Goal: Task Accomplishment & Management: Use online tool/utility

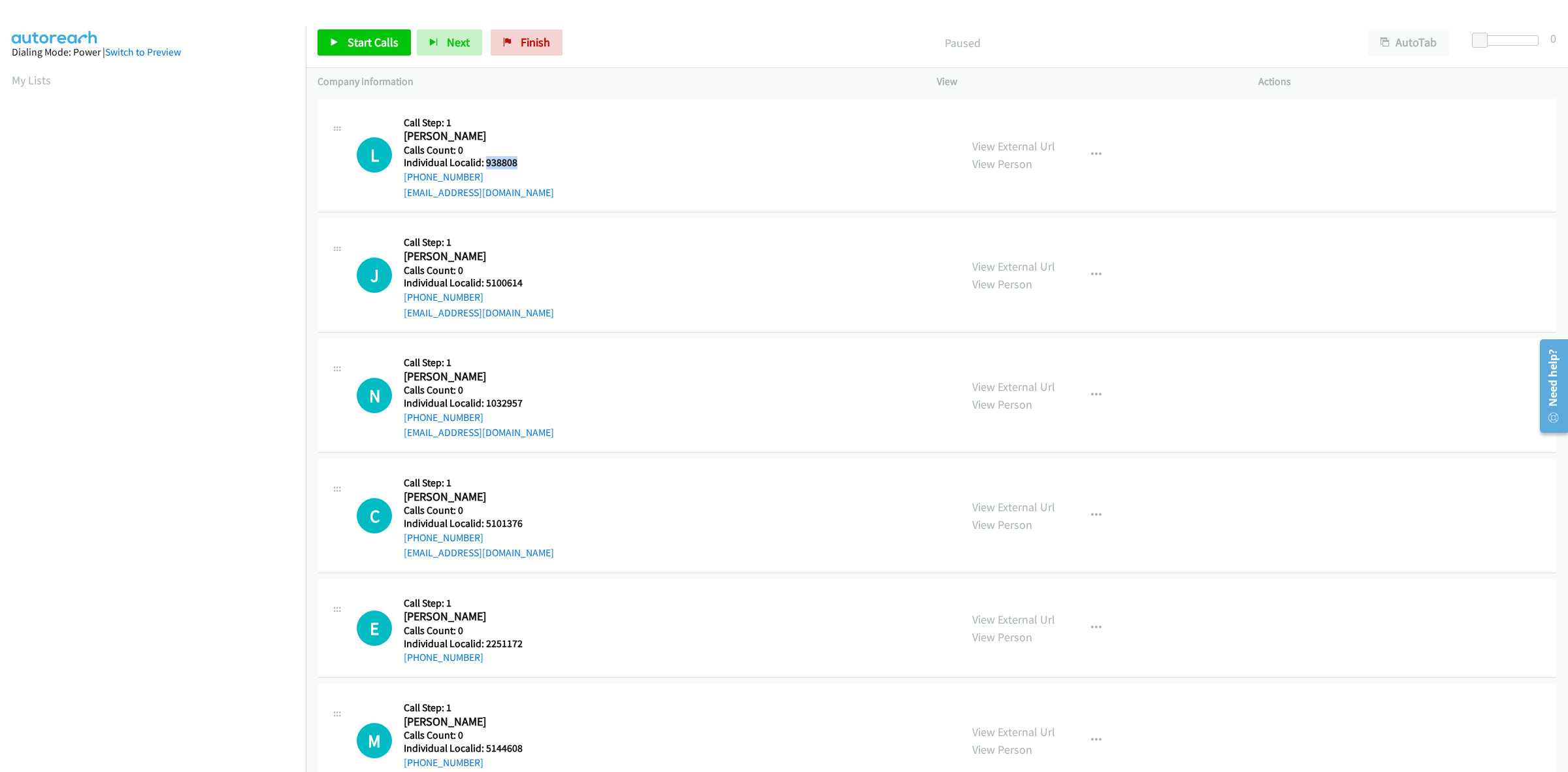
drag, startPoint x: 502, startPoint y: 164, endPoint x: 485, endPoint y: 164, distance: 17.0
click at [485, 164] on h5 "Individual Localid: 938808" at bounding box center [479, 163] width 150 height 13
copy h5 "938808"
click at [1091, 153] on icon "button" at bounding box center [1096, 155] width 10 height 10
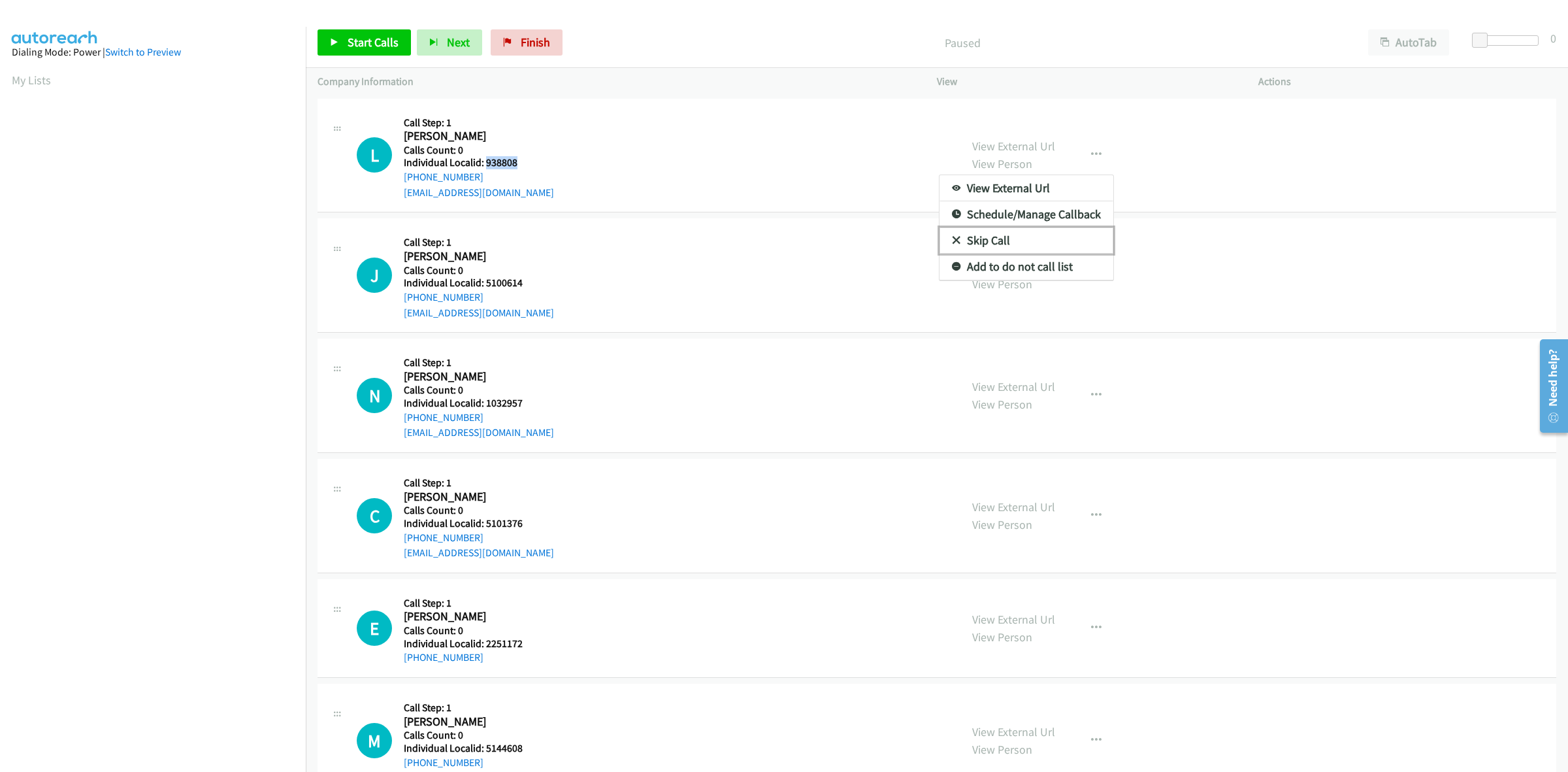
click at [1046, 249] on link "Skip Call" at bounding box center [1026, 240] width 174 height 26
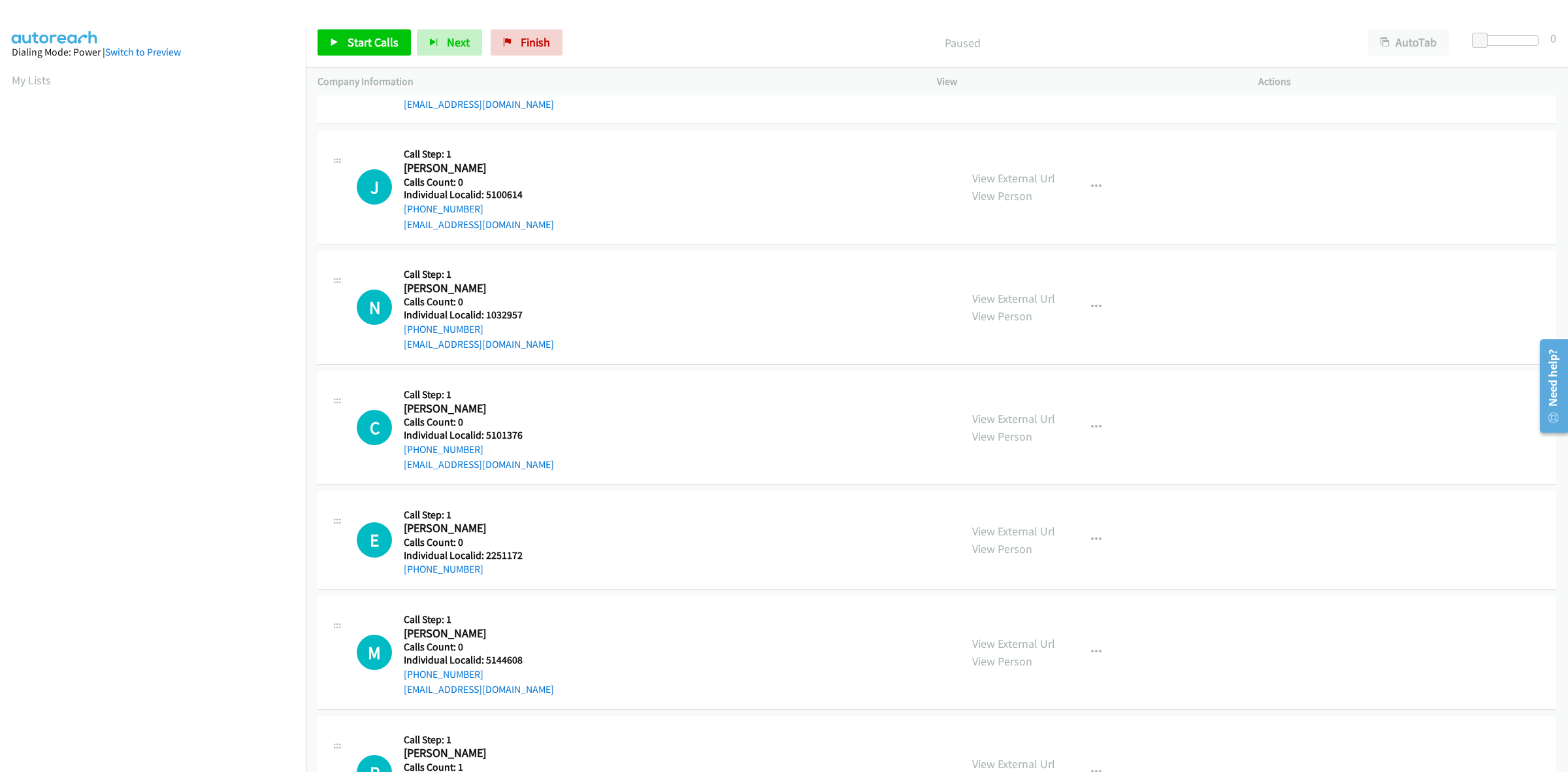
scroll to position [142, 0]
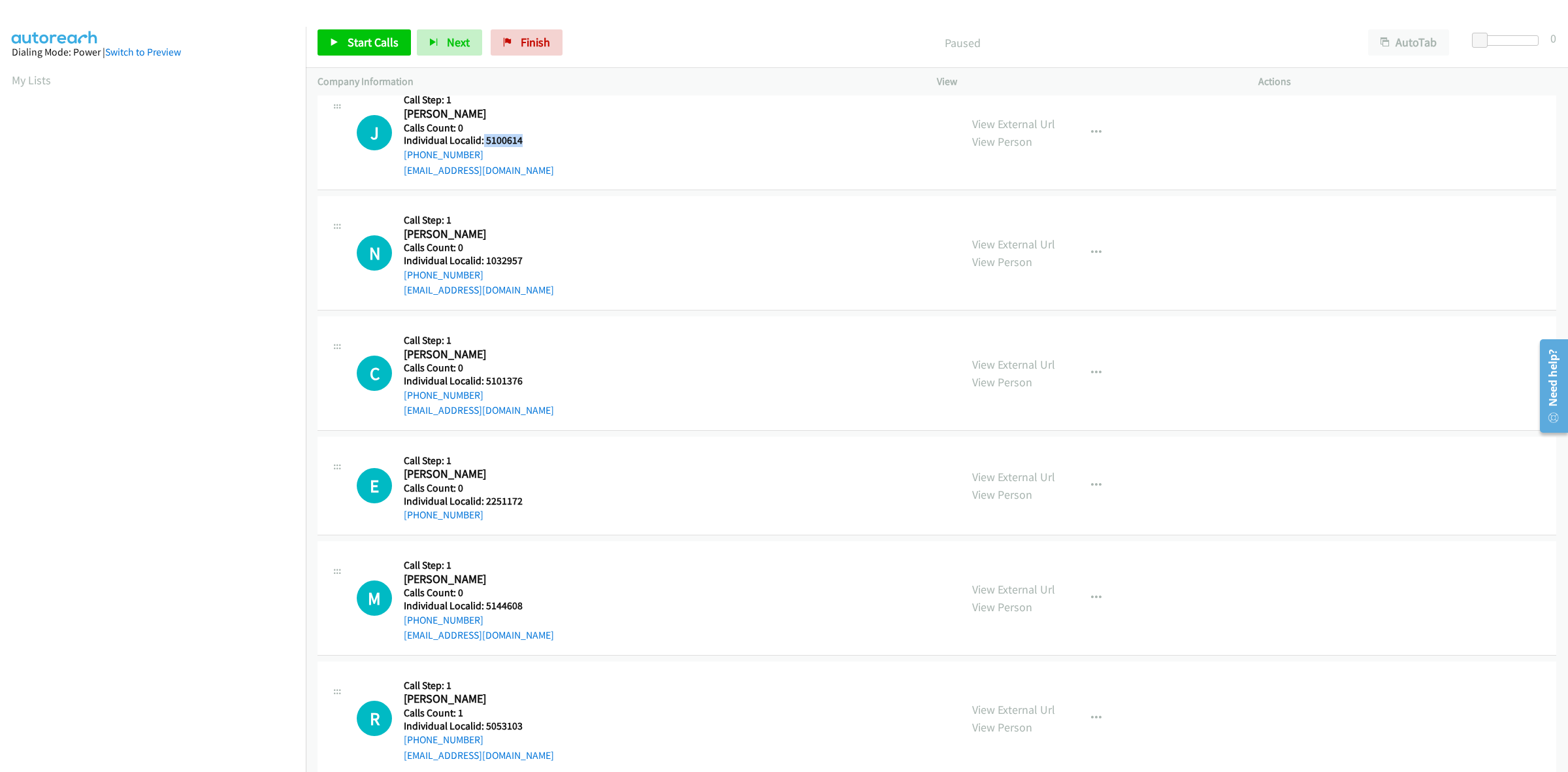
drag, startPoint x: 527, startPoint y: 142, endPoint x: 482, endPoint y: 141, distance: 45.0
click at [482, 141] on h5 "Individual Localid: 5100614" at bounding box center [479, 141] width 150 height 13
copy h5 "5100614"
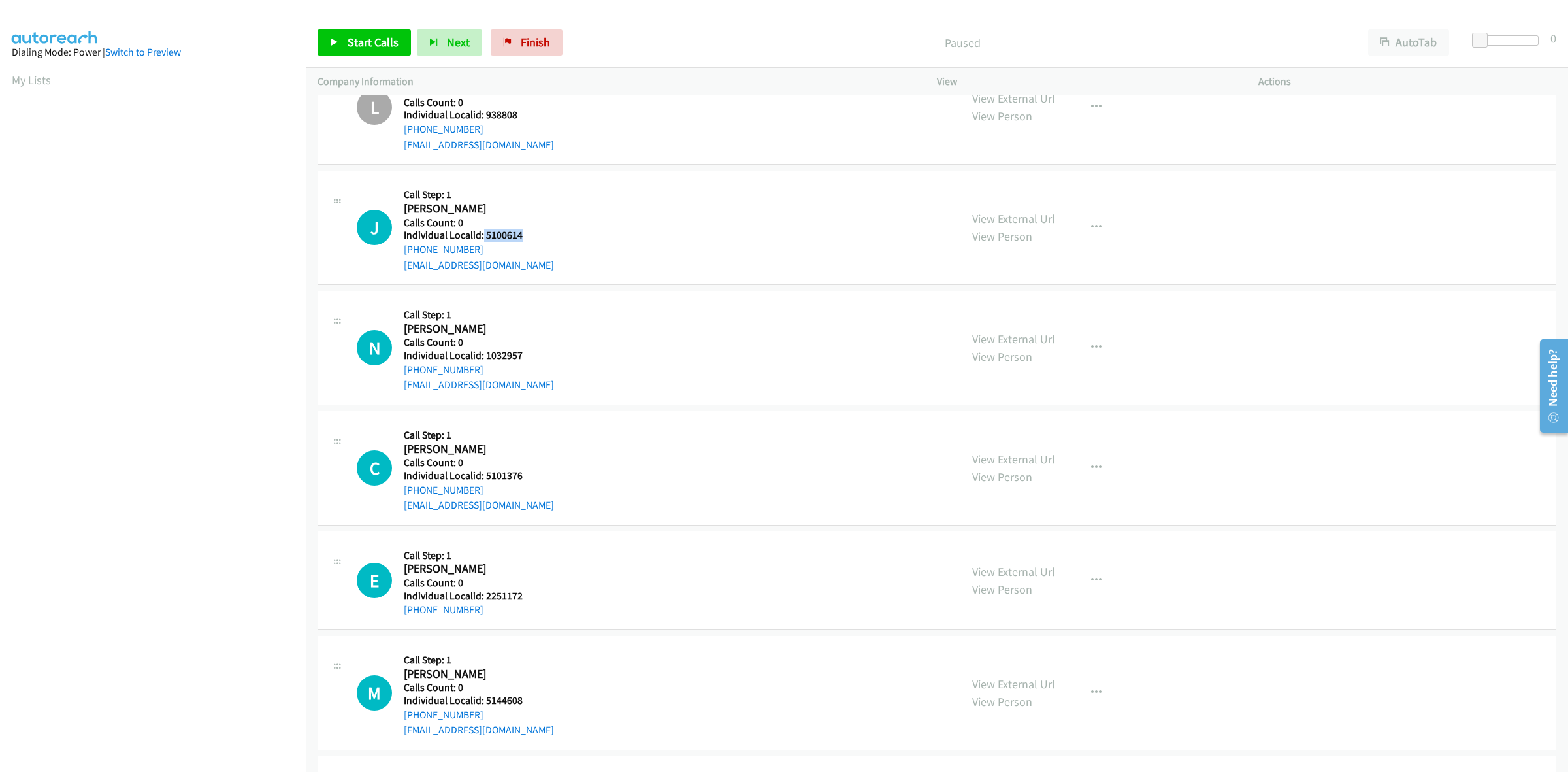
scroll to position [40, 0]
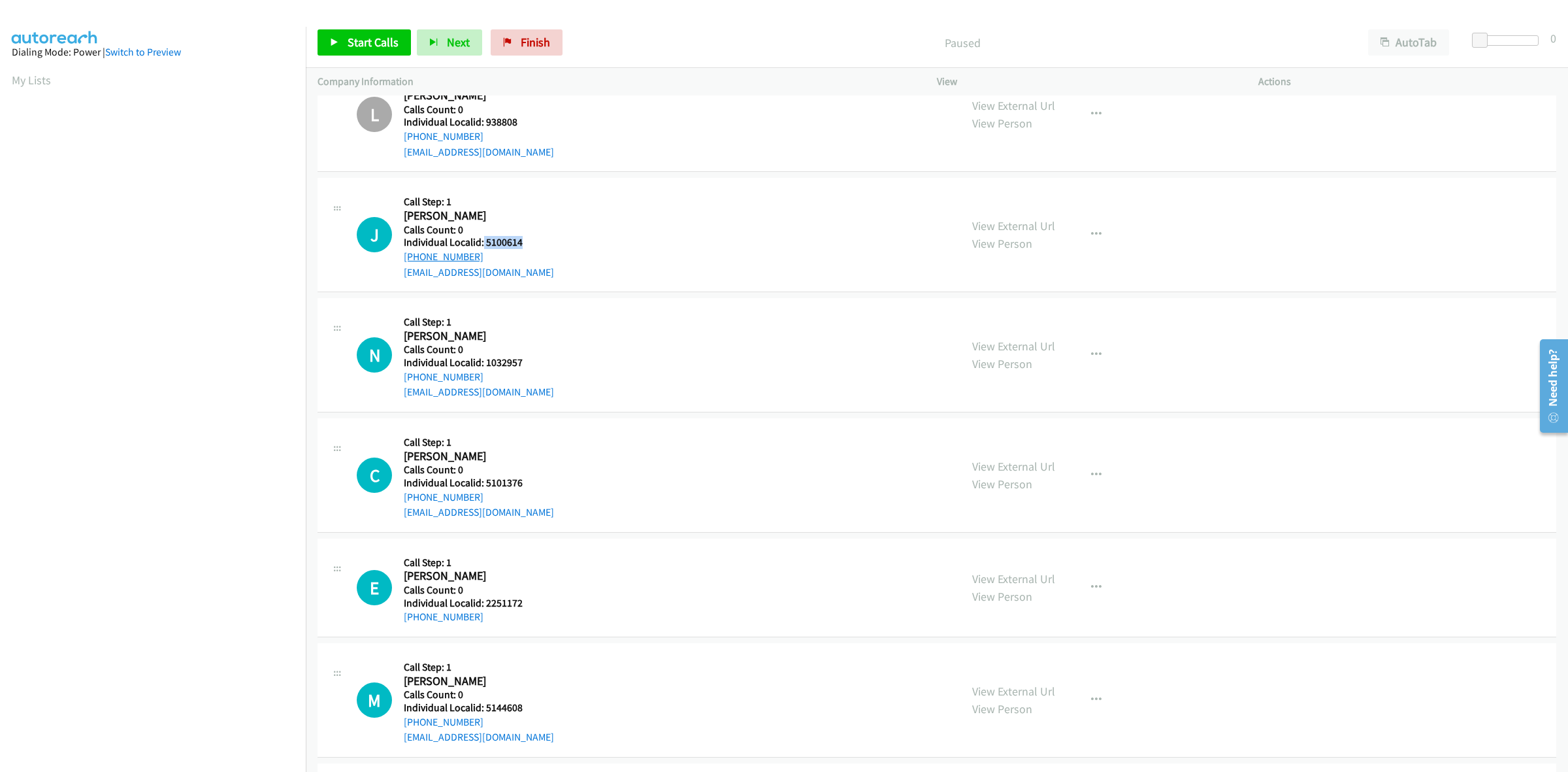
drag, startPoint x: 487, startPoint y: 254, endPoint x: 403, endPoint y: 260, distance: 84.2
click at [404, 260] on div "+1 606-359-5433" at bounding box center [479, 256] width 150 height 16
copy link "+1 606-359-5433"
drag, startPoint x: 527, startPoint y: 246, endPoint x: 484, endPoint y: 243, distance: 43.1
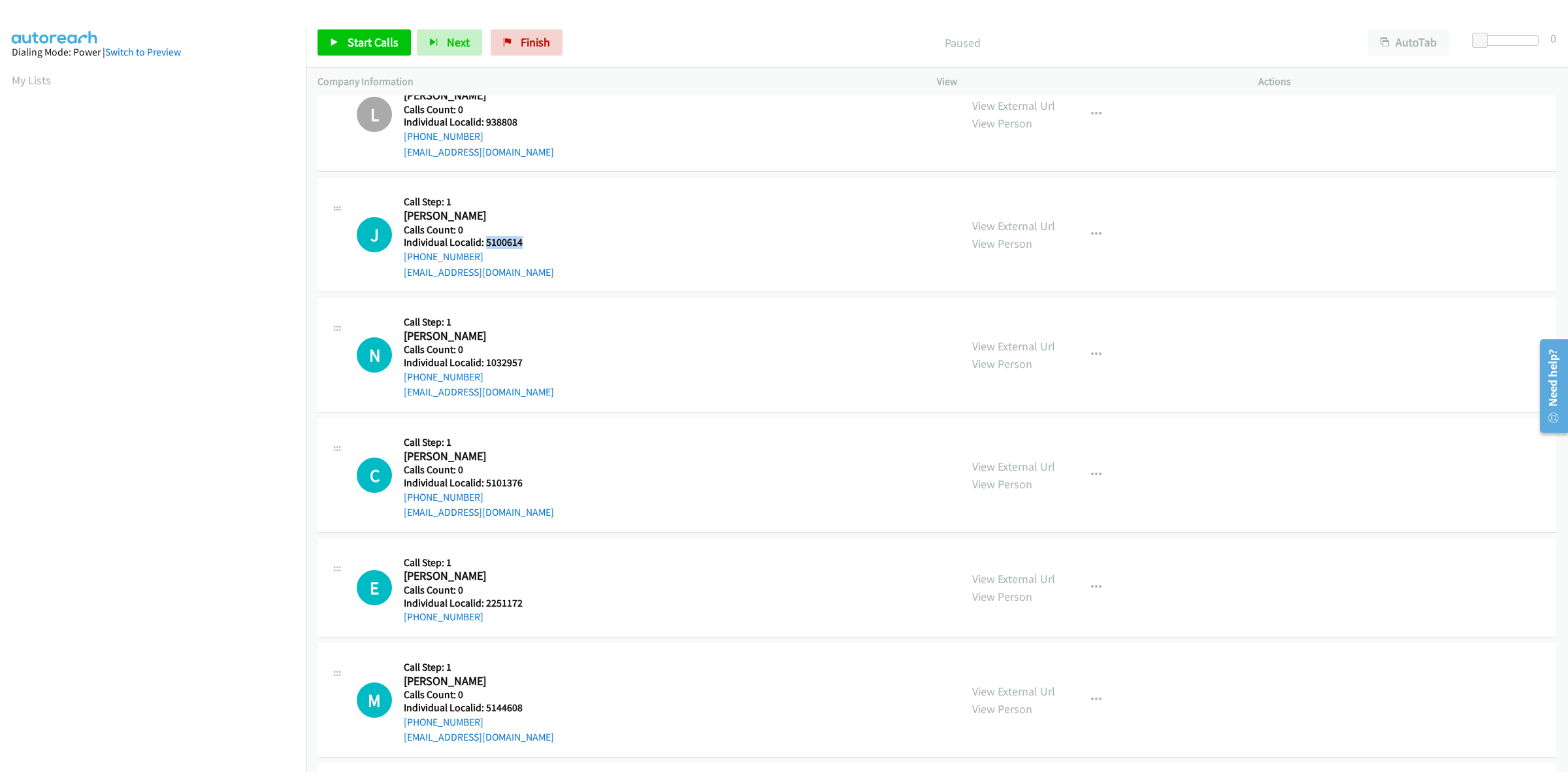
click at [484, 243] on h5 "Individual Localid: 5100614" at bounding box center [479, 243] width 150 height 13
copy h5 "5100614"
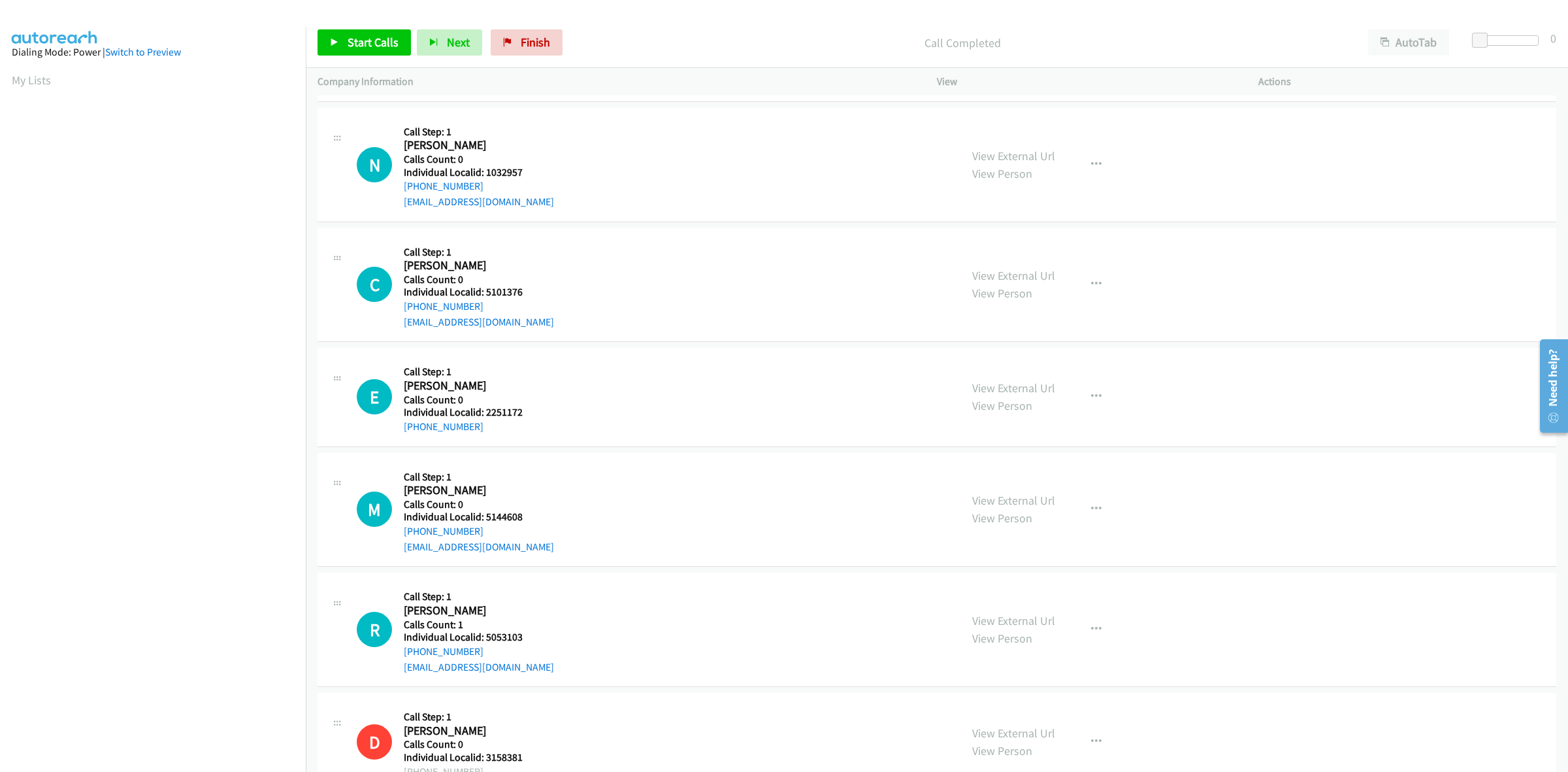
scroll to position [265, 0]
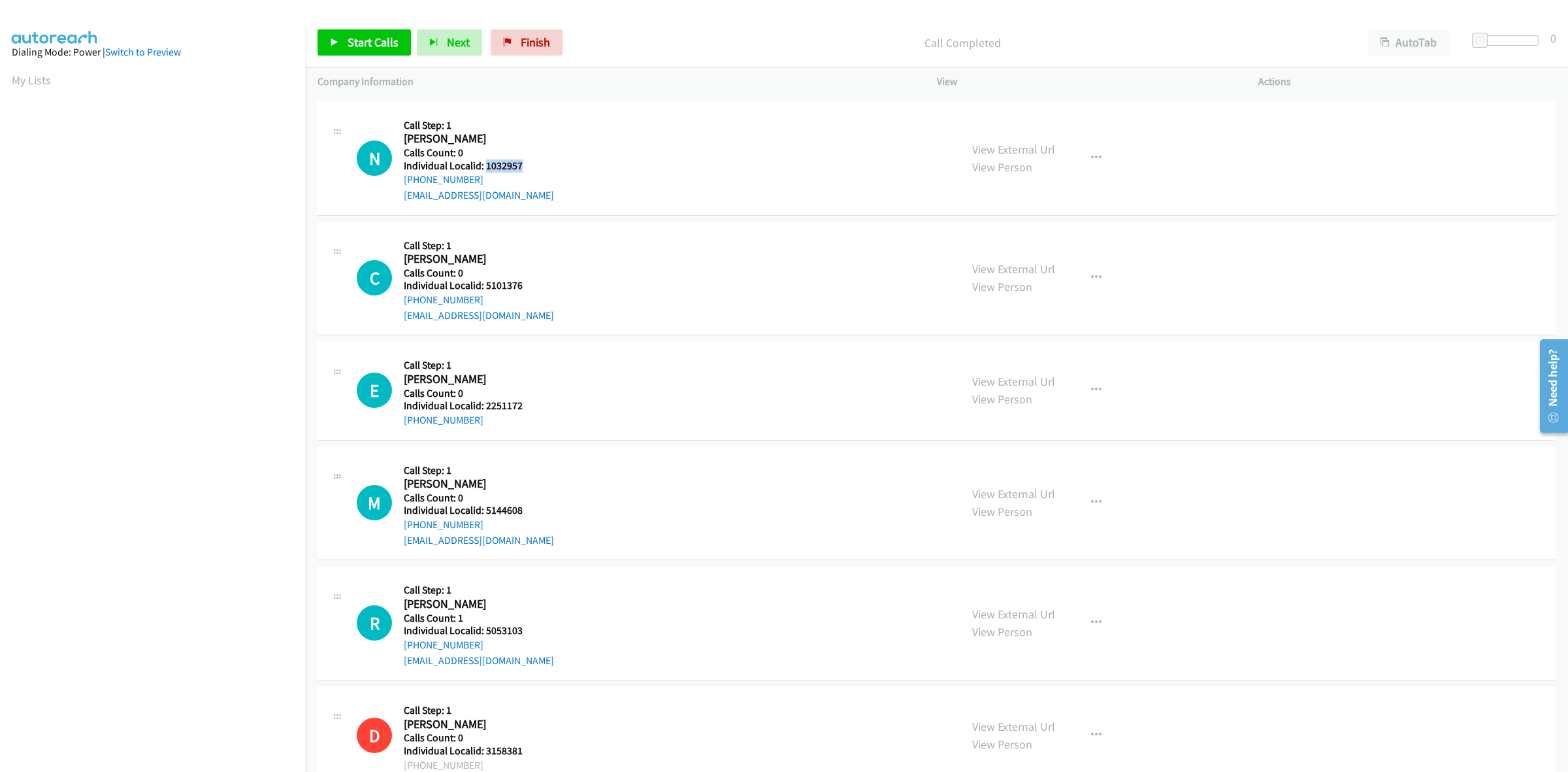
drag, startPoint x: 522, startPoint y: 164, endPoint x: 485, endPoint y: 164, distance: 37.0
click at [485, 164] on h5 "Individual Localid: 1032957" at bounding box center [479, 166] width 150 height 13
copy h5 "1032957"
drag, startPoint x: 533, startPoint y: 106, endPoint x: 490, endPoint y: 187, distance: 91.7
click at [533, 106] on div "N Callback Scheduled Call Step: 1 Neil Olson America/Denver Calls Count: 0 Indi…" at bounding box center [937, 158] width 1239 height 115
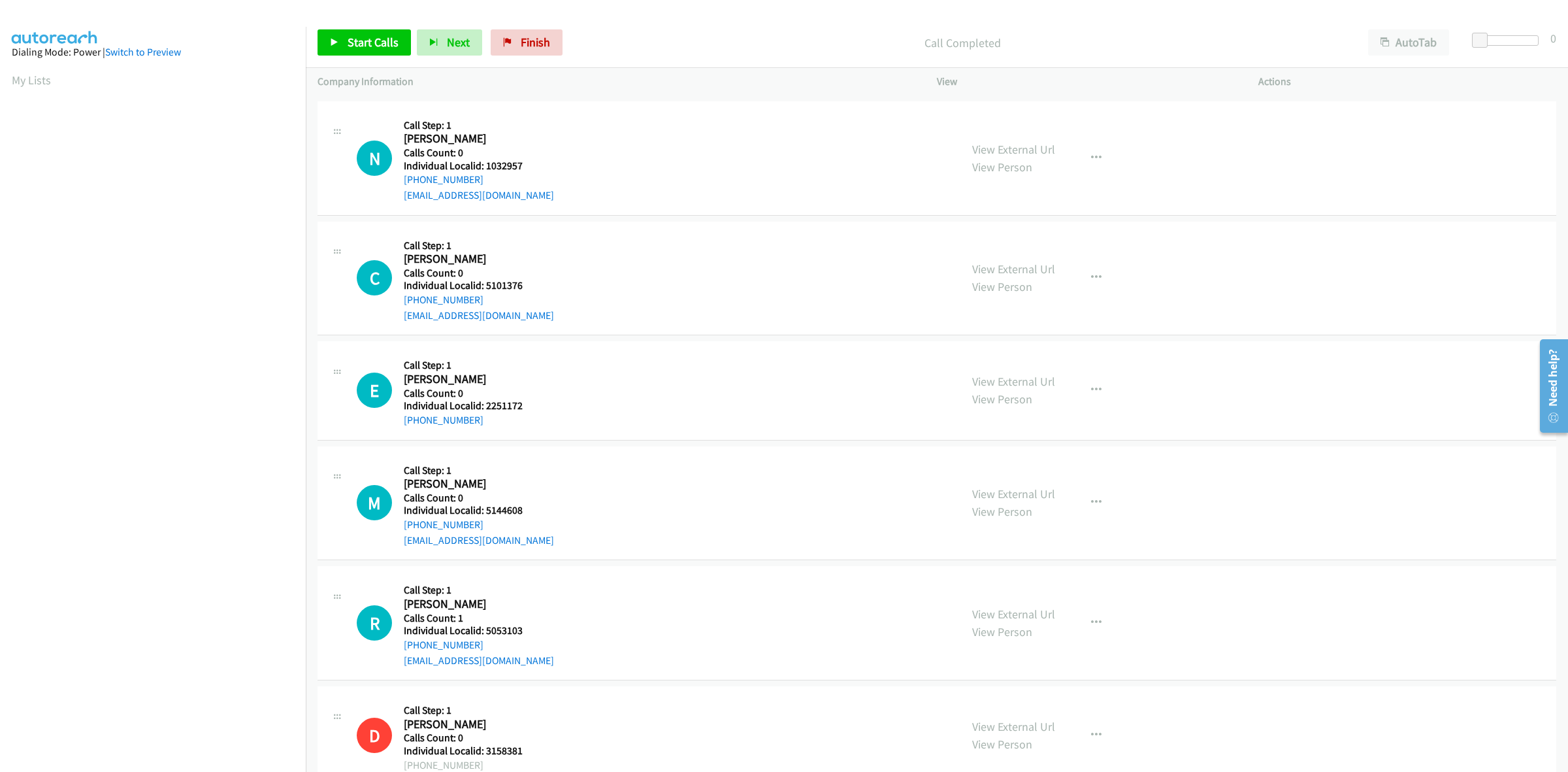
drag, startPoint x: 493, startPoint y: 175, endPoint x: 400, endPoint y: 180, distance: 93.1
click at [400, 180] on div "N Callback Scheduled Call Step: 1 Neil Olson America/Denver Calls Count: 0 Indi…" at bounding box center [652, 158] width 592 height 90
copy link "+1 406-360-3048"
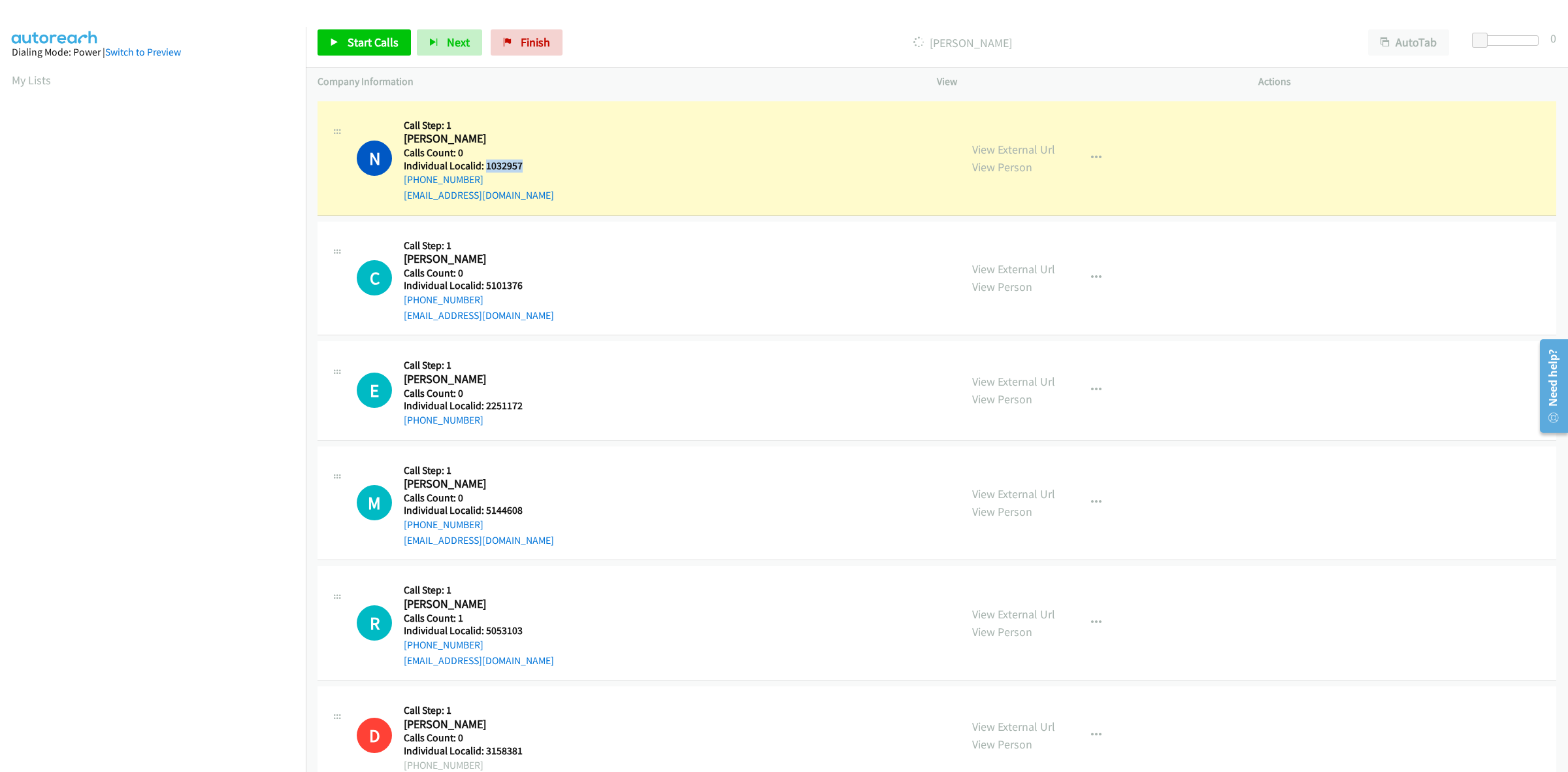
drag, startPoint x: 521, startPoint y: 164, endPoint x: 484, endPoint y: 168, distance: 37.2
click at [484, 168] on h5 "Individual Localid: 1032957" at bounding box center [479, 166] width 150 height 13
copy h5 "1032957"
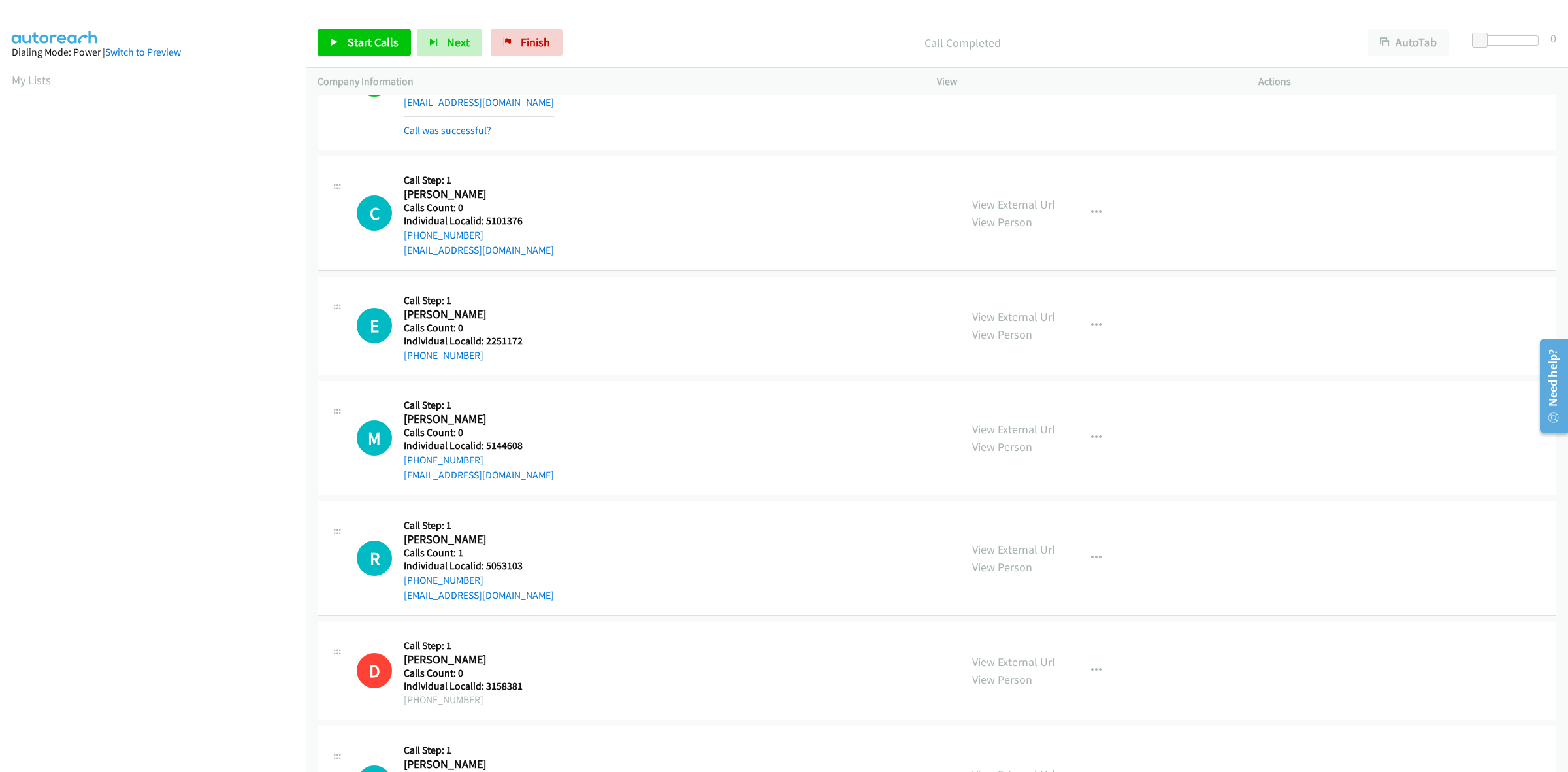
scroll to position [388, 0]
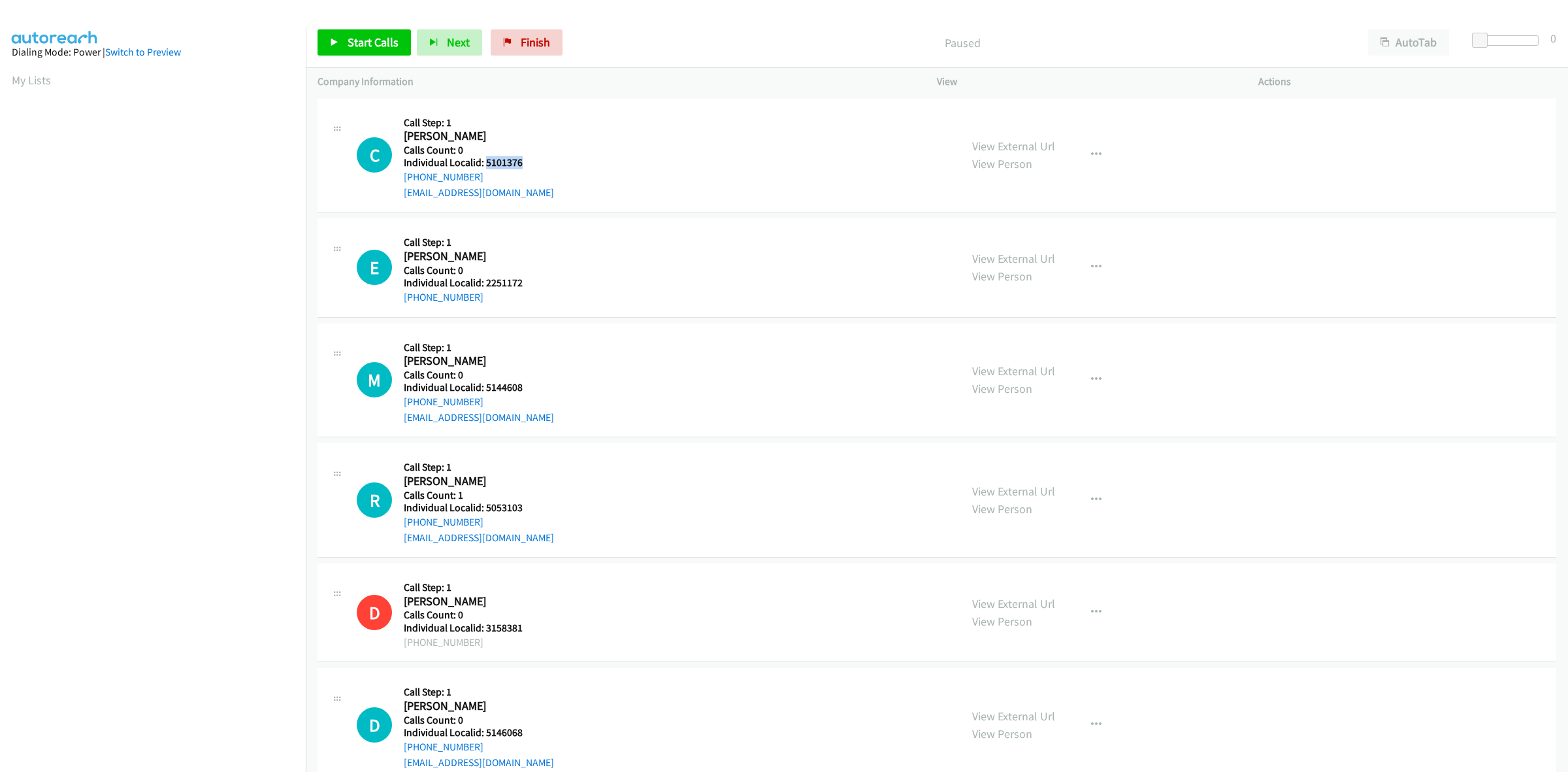
drag, startPoint x: 530, startPoint y: 164, endPoint x: 487, endPoint y: 160, distance: 43.2
click at [487, 160] on h5 "Individual Localid: 5101376" at bounding box center [479, 163] width 150 height 13
copy h5 "5101376"
click at [1088, 161] on button "button" at bounding box center [1096, 154] width 35 height 26
click at [1036, 245] on link "Skip Call" at bounding box center [1026, 240] width 174 height 26
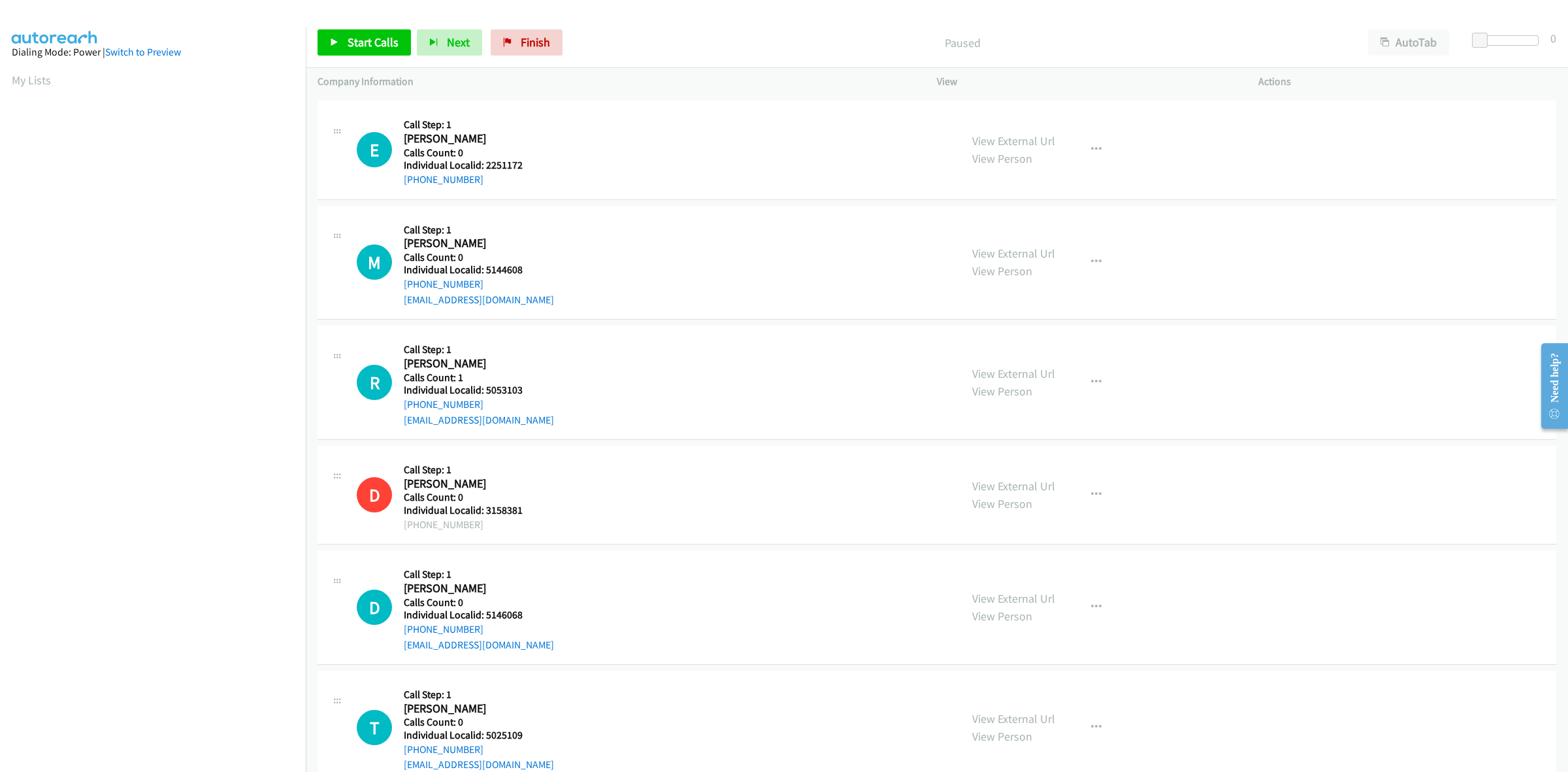
scroll to position [142, 0]
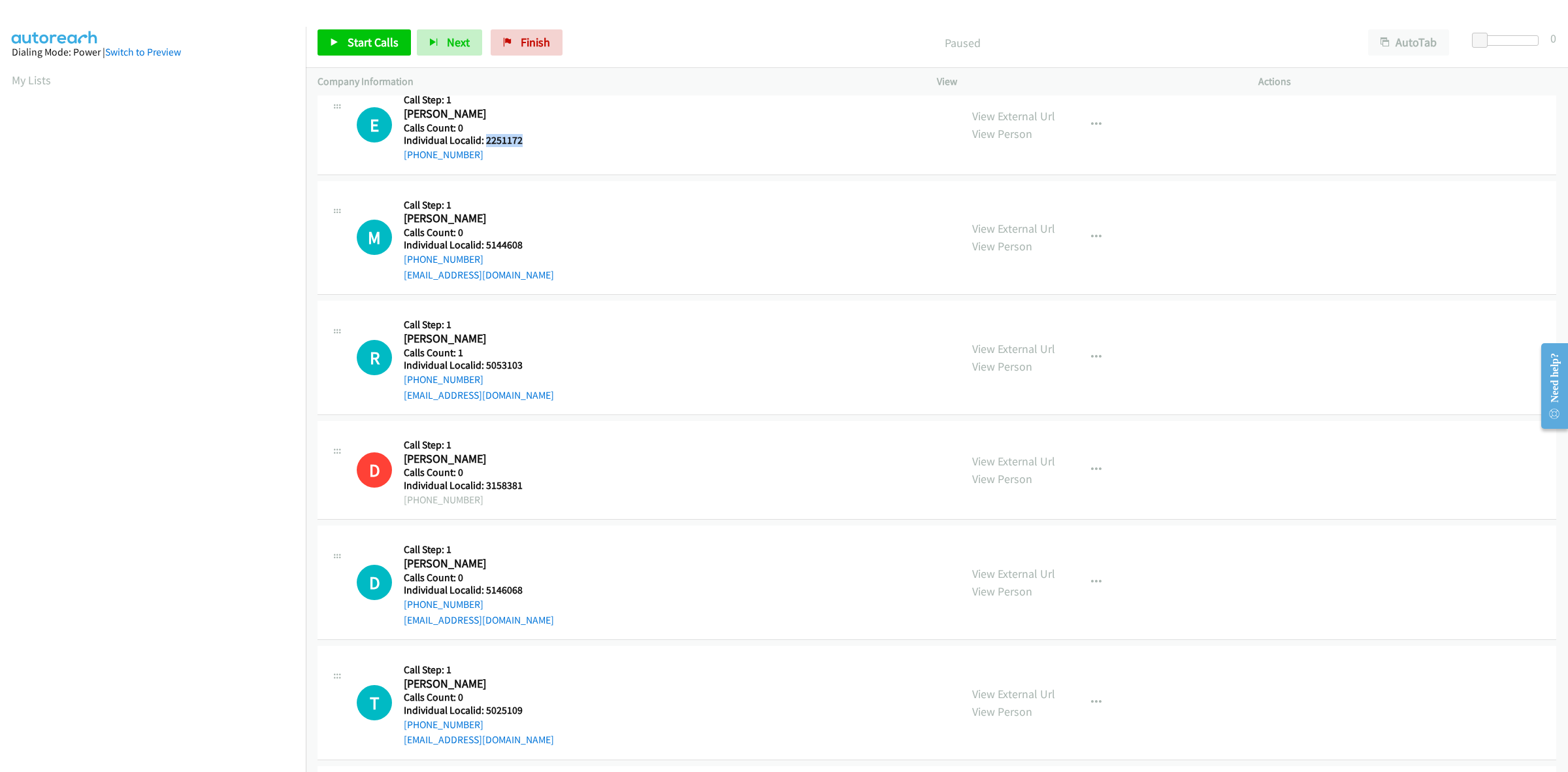
drag, startPoint x: 521, startPoint y: 138, endPoint x: 485, endPoint y: 138, distance: 36.0
click at [485, 138] on h5 "Individual Localid: 2251172" at bounding box center [474, 141] width 142 height 13
copy h5 "2251172"
click at [1094, 121] on icon "button" at bounding box center [1096, 125] width 10 height 10
click at [1023, 214] on link "Skip Call" at bounding box center [1026, 210] width 174 height 26
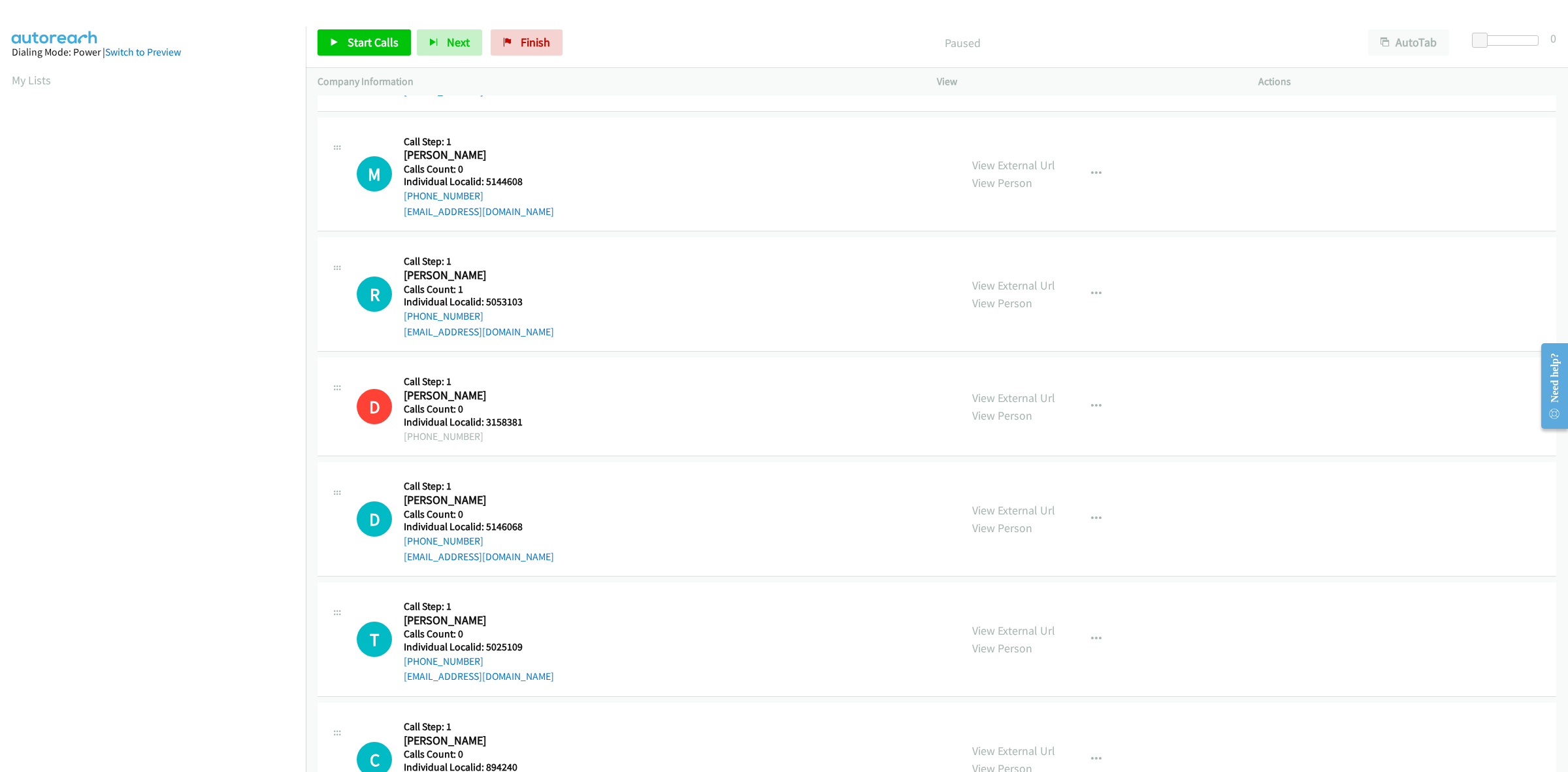
scroll to position [245, 0]
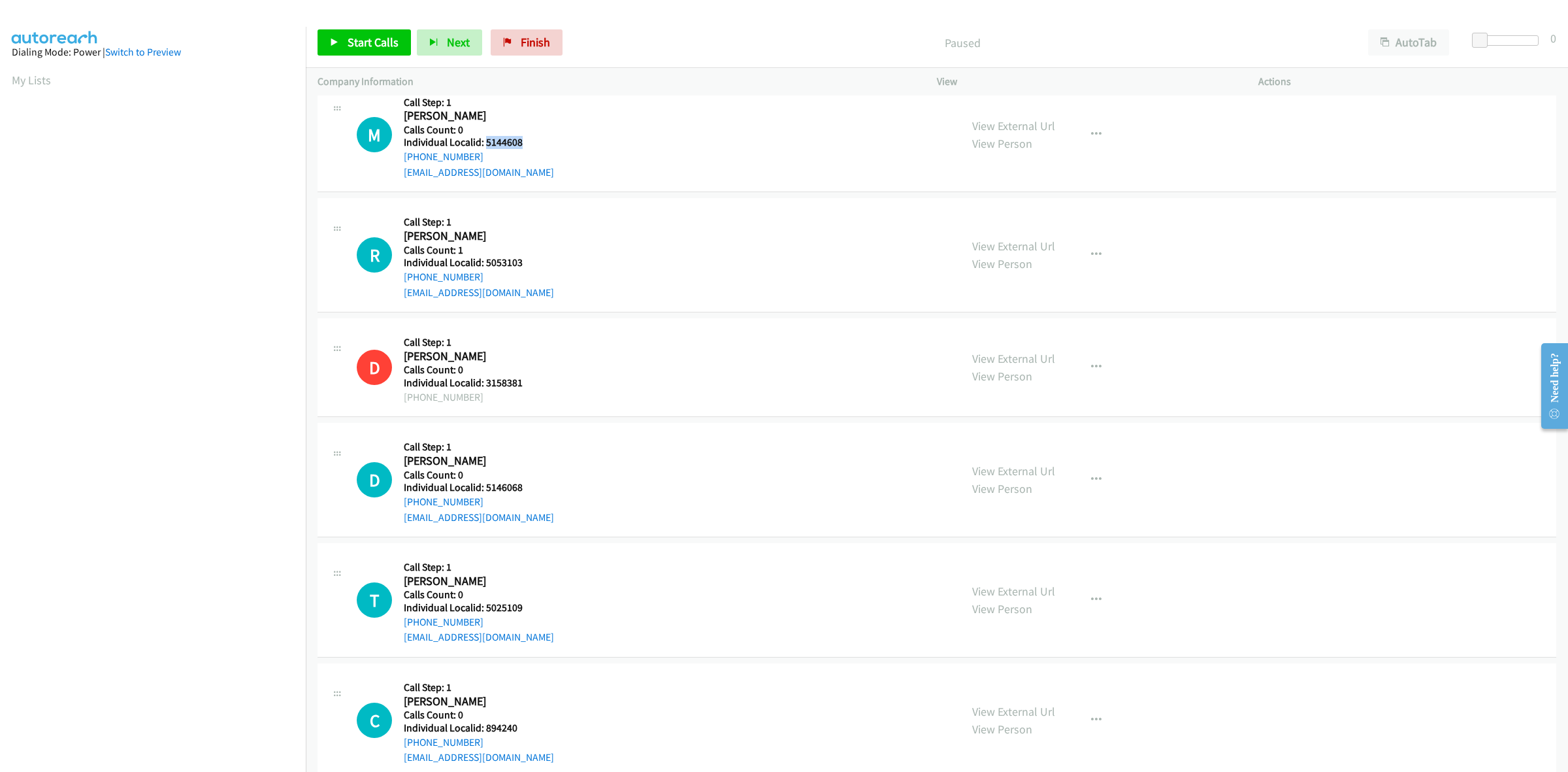
drag, startPoint x: 524, startPoint y: 142, endPoint x: 485, endPoint y: 142, distance: 39.0
click at [485, 142] on h5 "Individual Localid: 5144608" at bounding box center [479, 142] width 150 height 13
copy h5 "5144608"
click at [1091, 131] on icon "button" at bounding box center [1096, 135] width 10 height 10
click at [997, 224] on link "Skip Call" at bounding box center [1026, 220] width 174 height 26
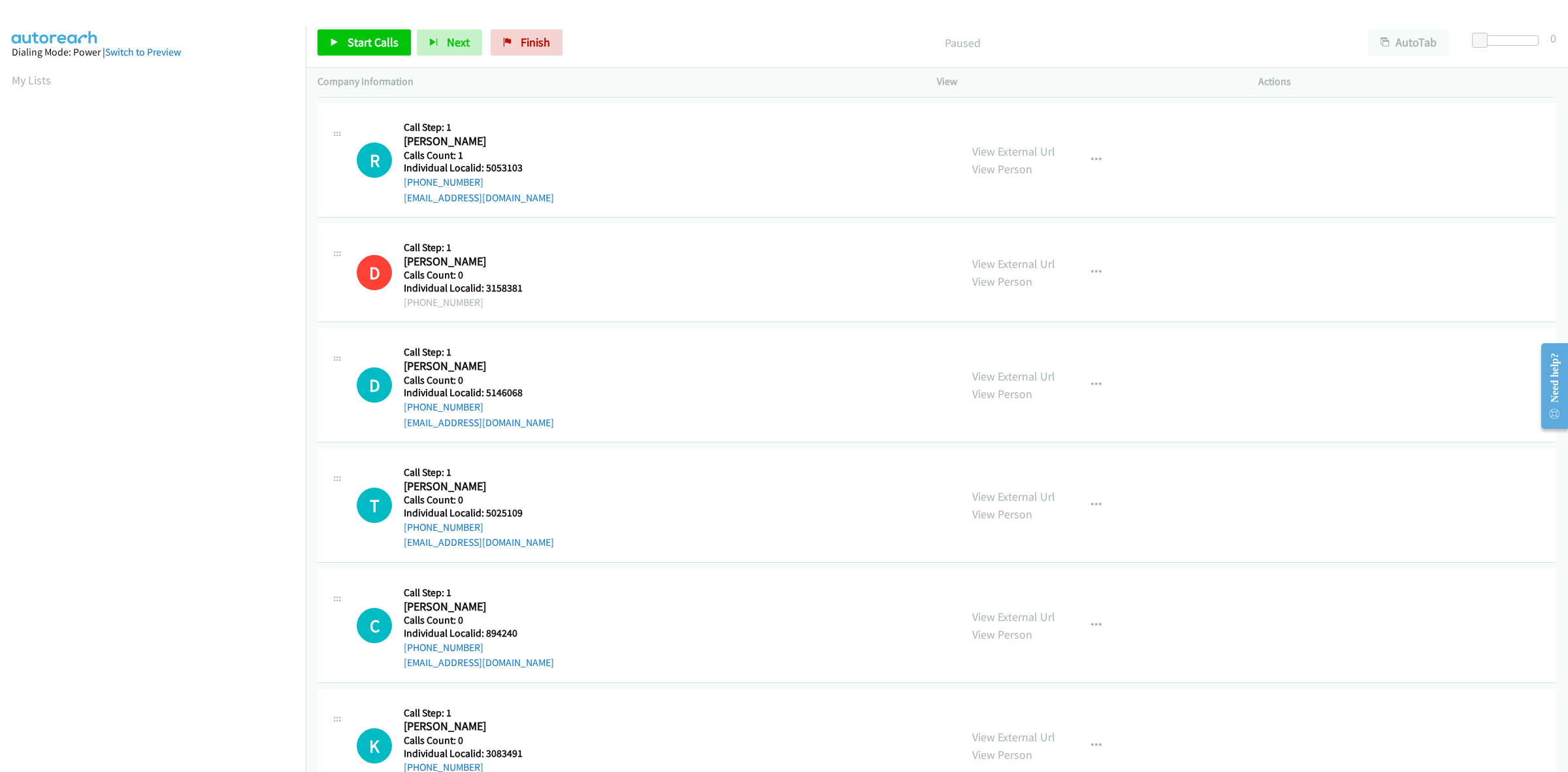
scroll to position [347, 0]
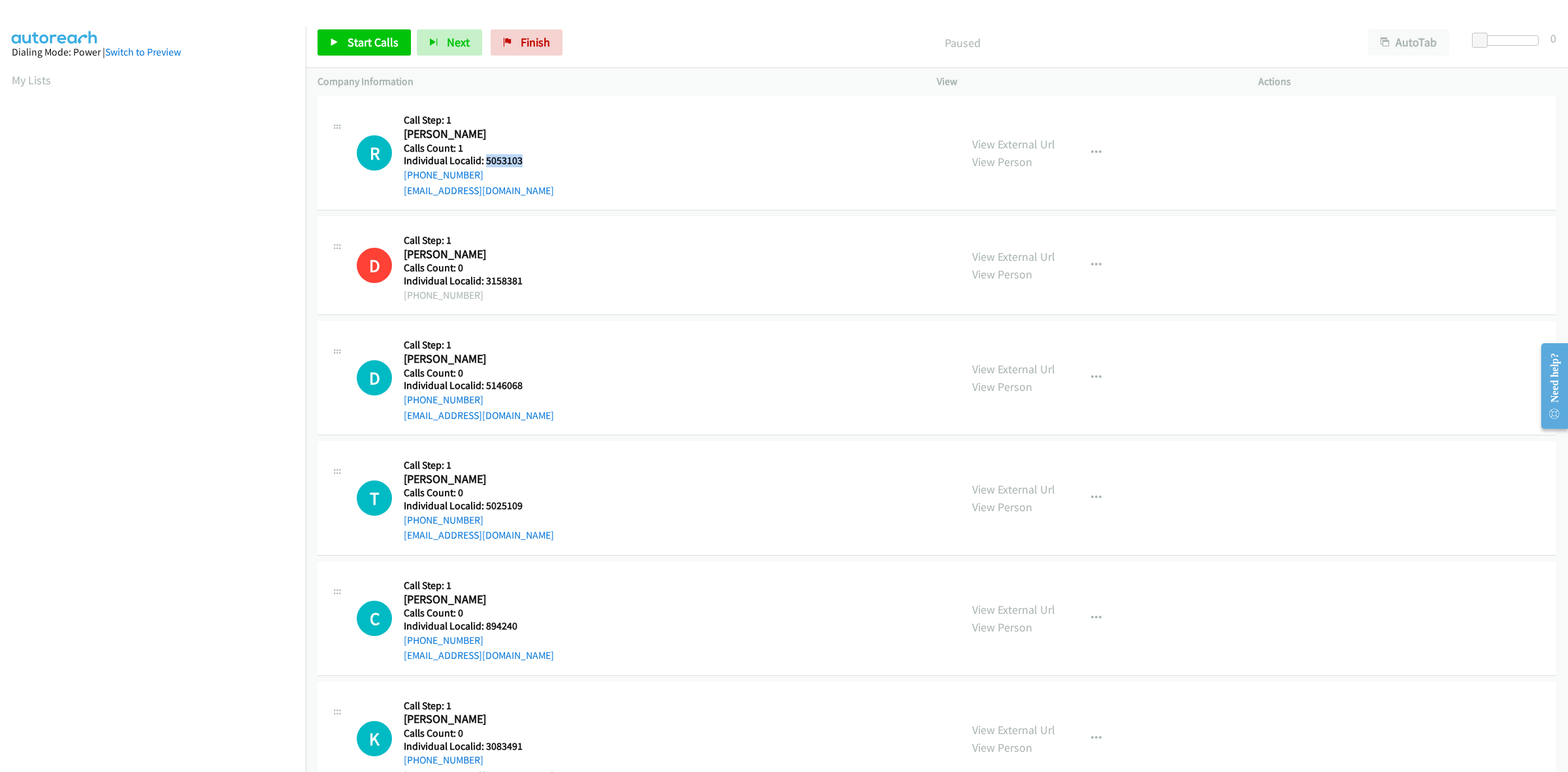
drag, startPoint x: 508, startPoint y: 161, endPoint x: 485, endPoint y: 161, distance: 23.0
click at [485, 161] on h5 "Individual Localid: 5053103" at bounding box center [479, 161] width 150 height 13
copy h5 "5053103"
drag, startPoint x: 1095, startPoint y: 154, endPoint x: 1084, endPoint y: 162, distance: 13.6
click at [1095, 154] on button "button" at bounding box center [1096, 153] width 35 height 26
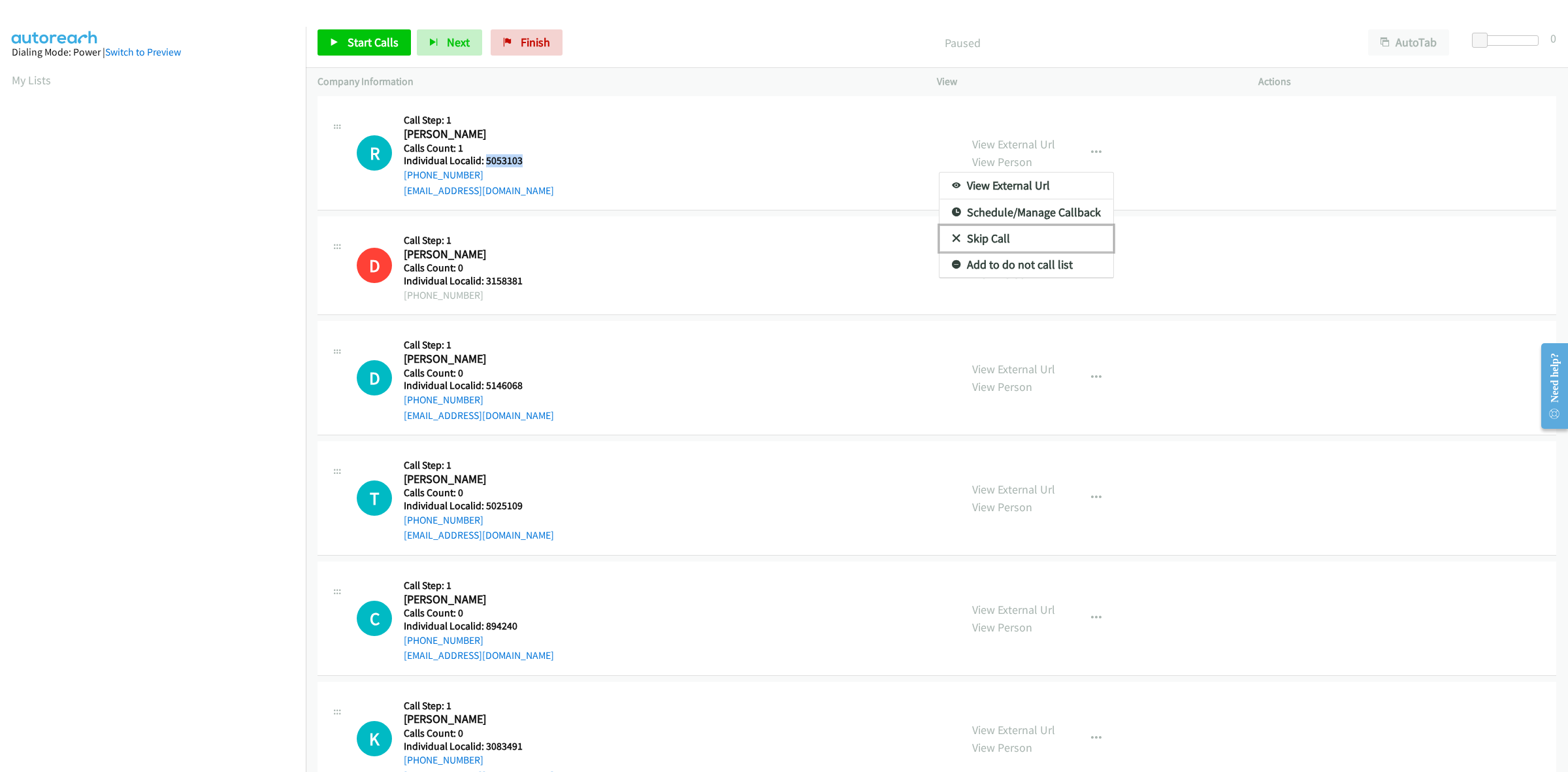
drag, startPoint x: 1039, startPoint y: 236, endPoint x: 1028, endPoint y: 238, distance: 11.2
click at [1039, 236] on link "Skip Call" at bounding box center [1026, 239] width 174 height 26
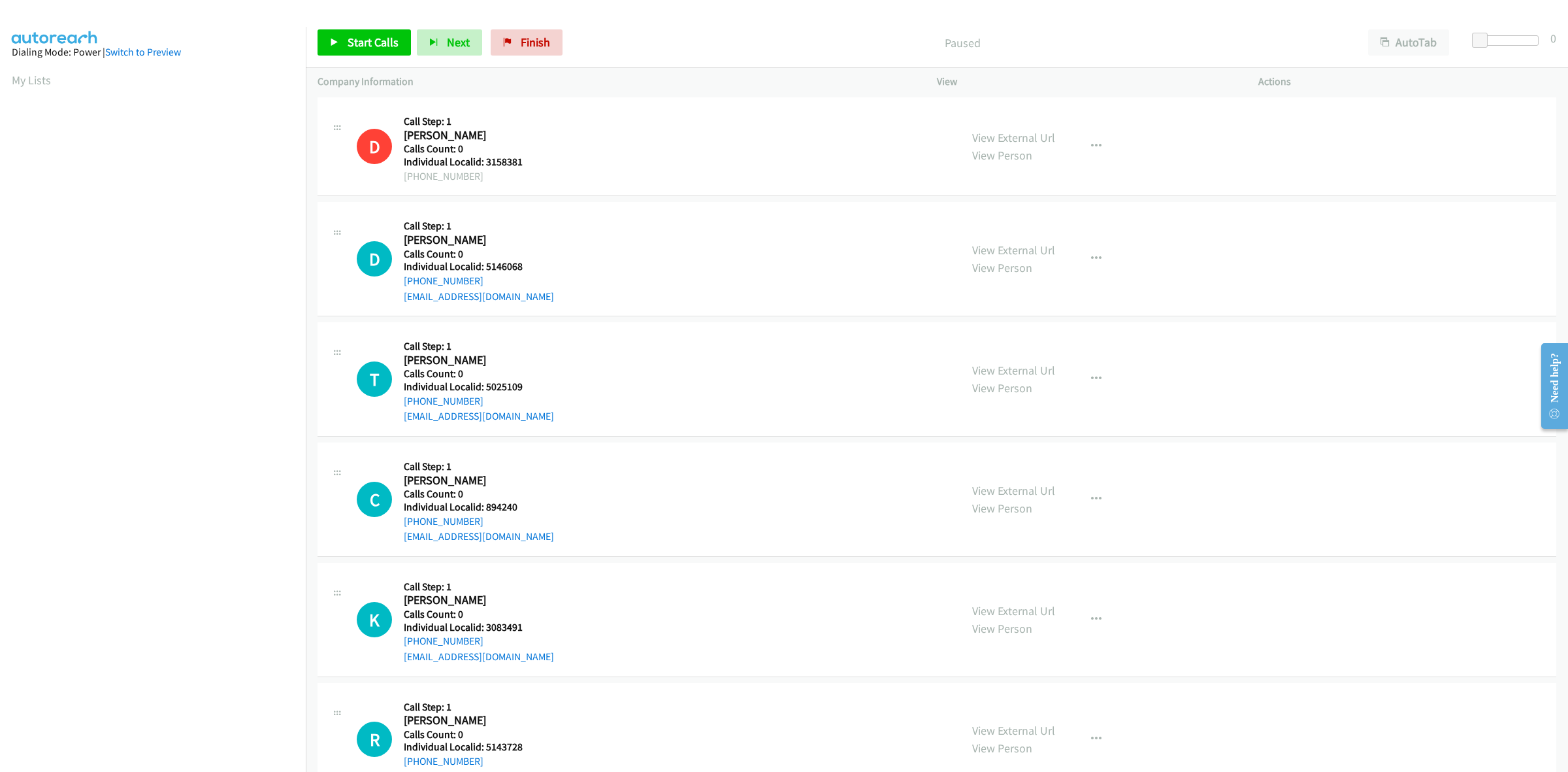
scroll to position [511, 0]
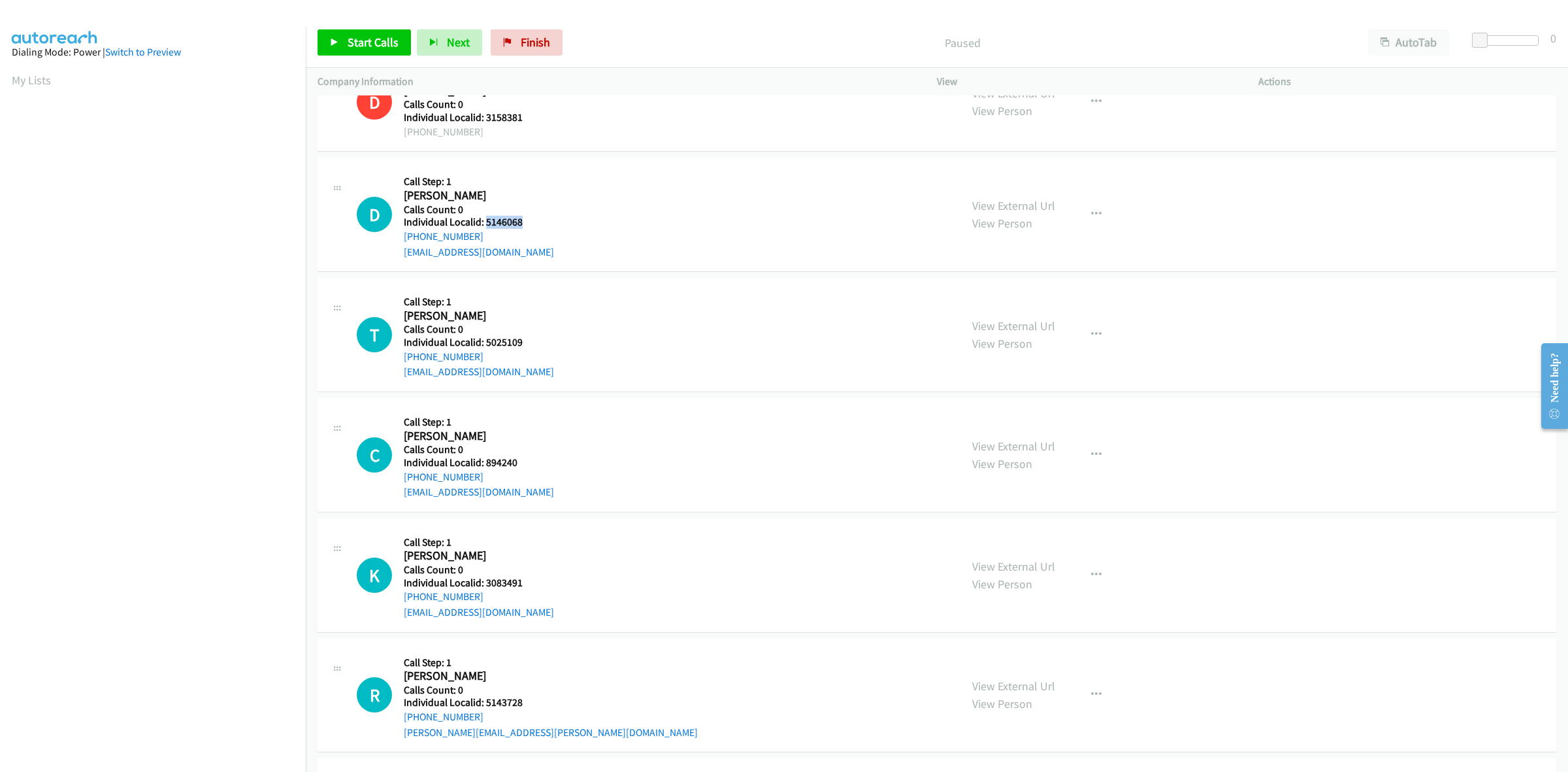
drag, startPoint x: 527, startPoint y: 222, endPoint x: 484, endPoint y: 220, distance: 43.0
click at [484, 220] on h5 "Individual Localid: 5146068" at bounding box center [479, 222] width 150 height 13
copy h5 "5146068"
drag, startPoint x: 529, startPoint y: 164, endPoint x: 516, endPoint y: 188, distance: 27.3
click at [529, 164] on div "D Callback Scheduled Call Step: 1 Dana Hart America/New_York Calls Count: 0 Ind…" at bounding box center [937, 215] width 1239 height 115
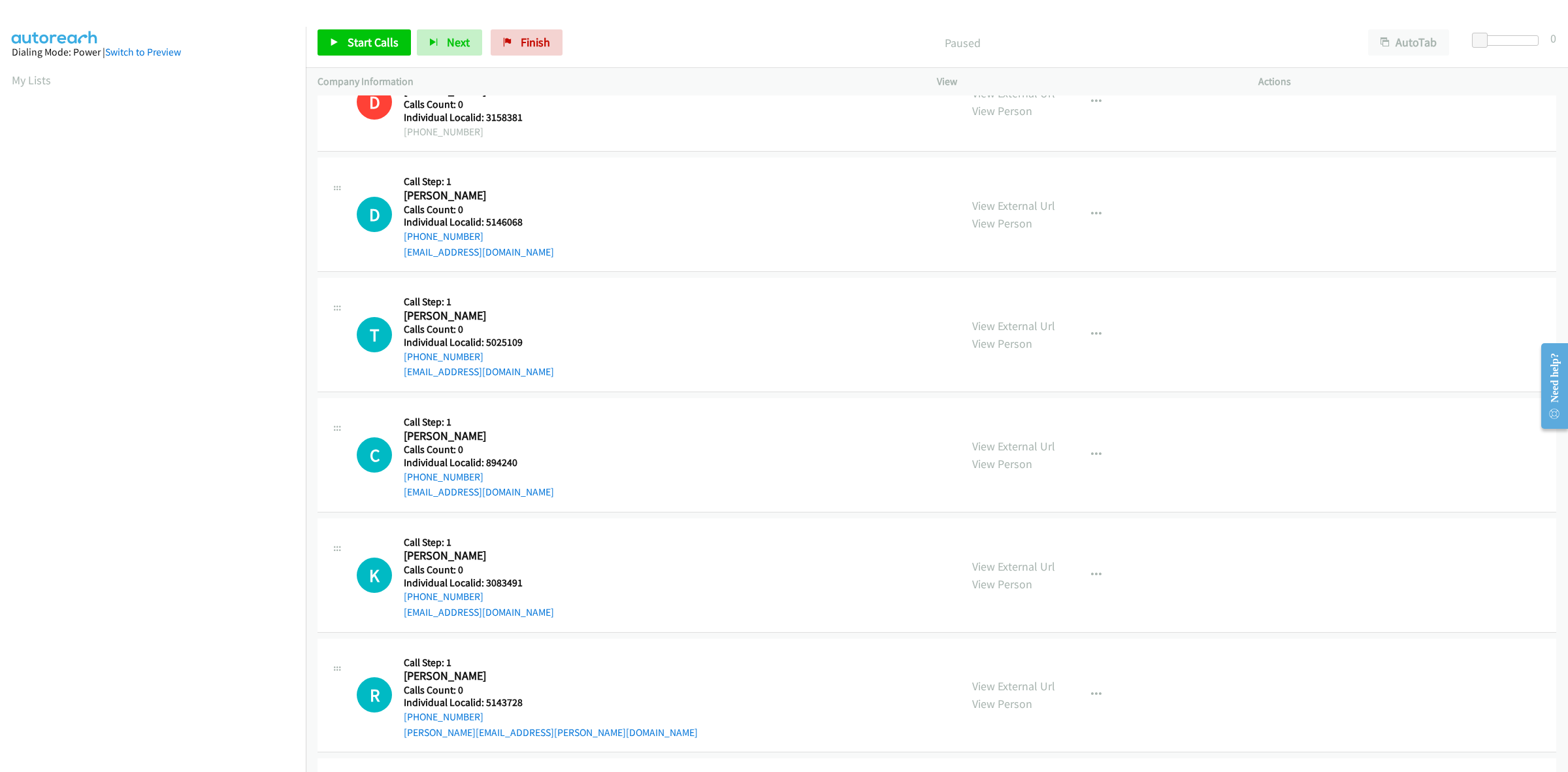
drag, startPoint x: 495, startPoint y: 238, endPoint x: 399, endPoint y: 239, distance: 96.0
click at [399, 239] on div "D Callback Scheduled Call Step: 1 Dana Hart America/New_York Calls Count: 0 Ind…" at bounding box center [652, 214] width 592 height 90
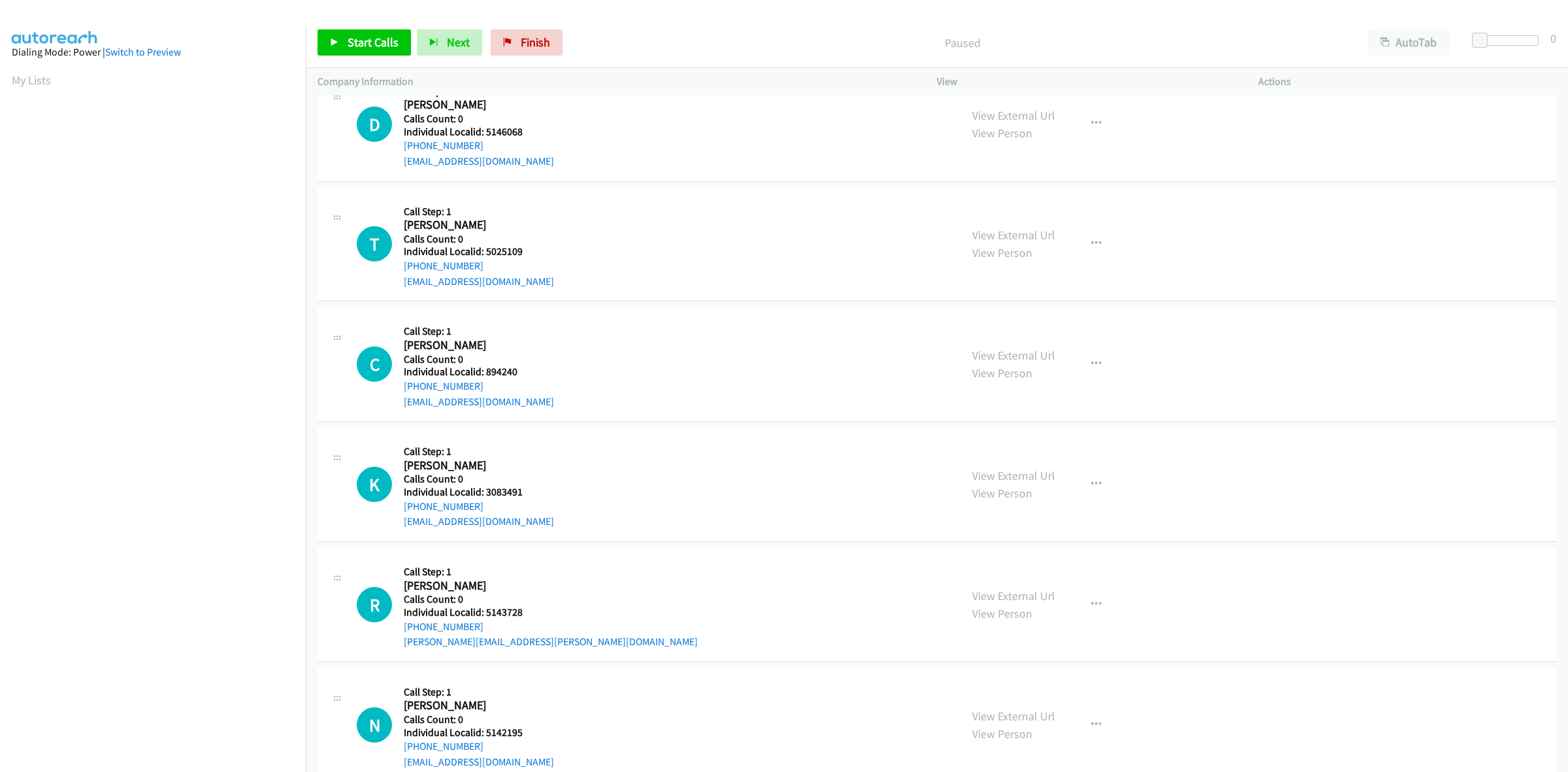
scroll to position [142, 0]
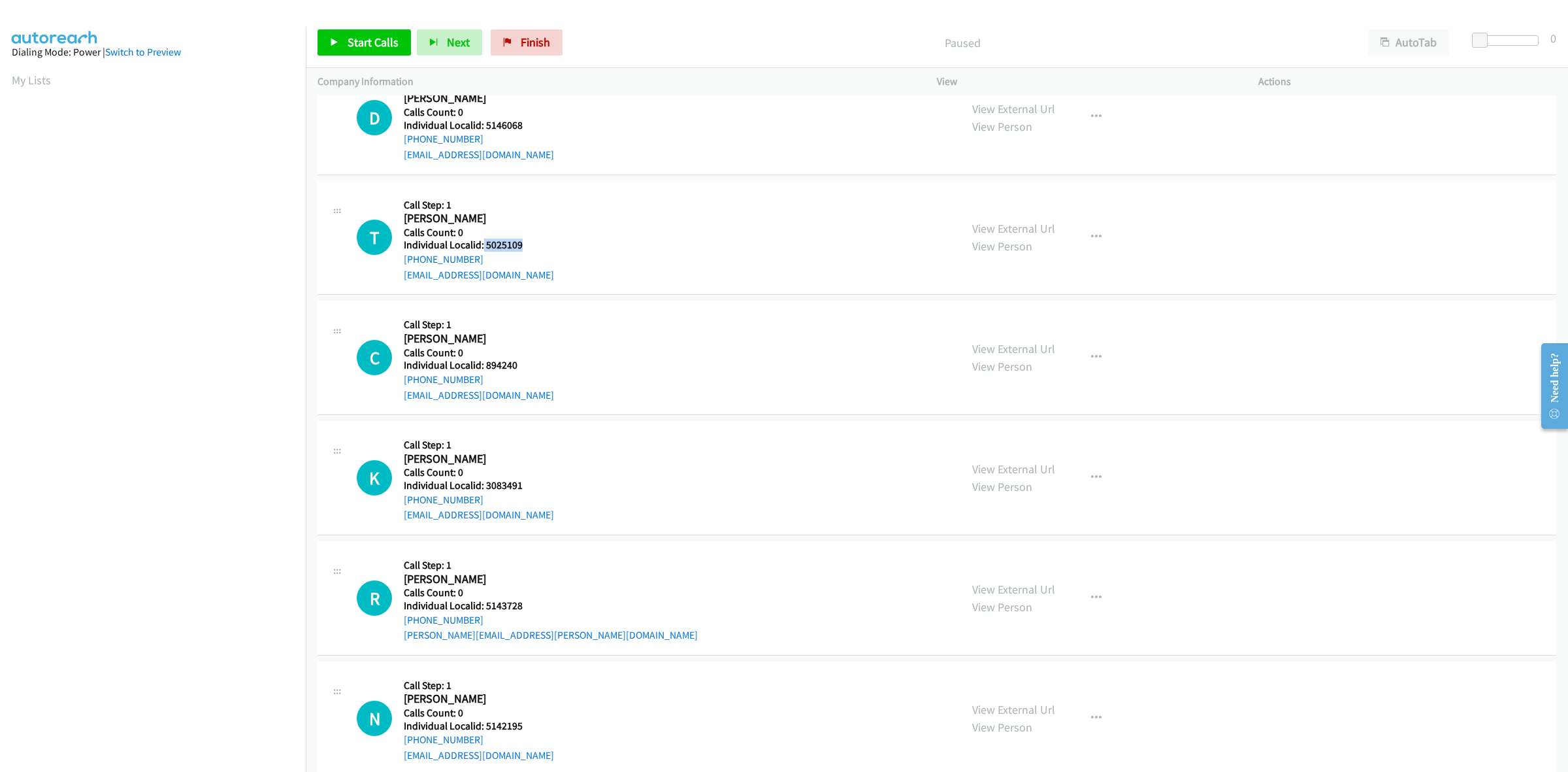
drag, startPoint x: 507, startPoint y: 245, endPoint x: 482, endPoint y: 242, distance: 25.2
click at [482, 242] on h5 "Individual Localid: 5025109" at bounding box center [479, 245] width 150 height 13
copy h5 "5025109"
drag, startPoint x: 495, startPoint y: 263, endPoint x: 403, endPoint y: 261, distance: 92.0
click at [404, 261] on div "+1 941-822-2149" at bounding box center [479, 260] width 150 height 16
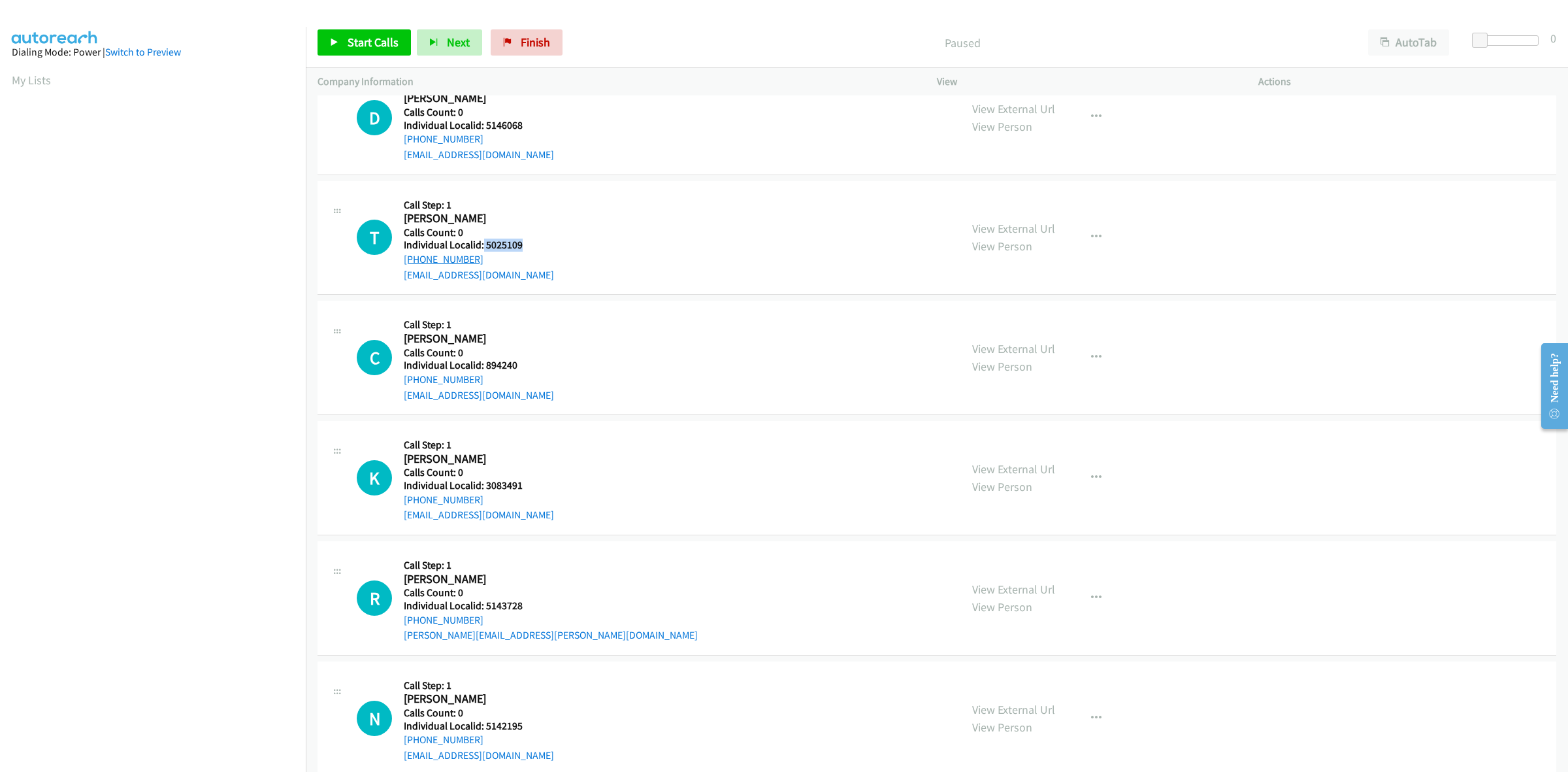
copy link "+1 941-822-2149"
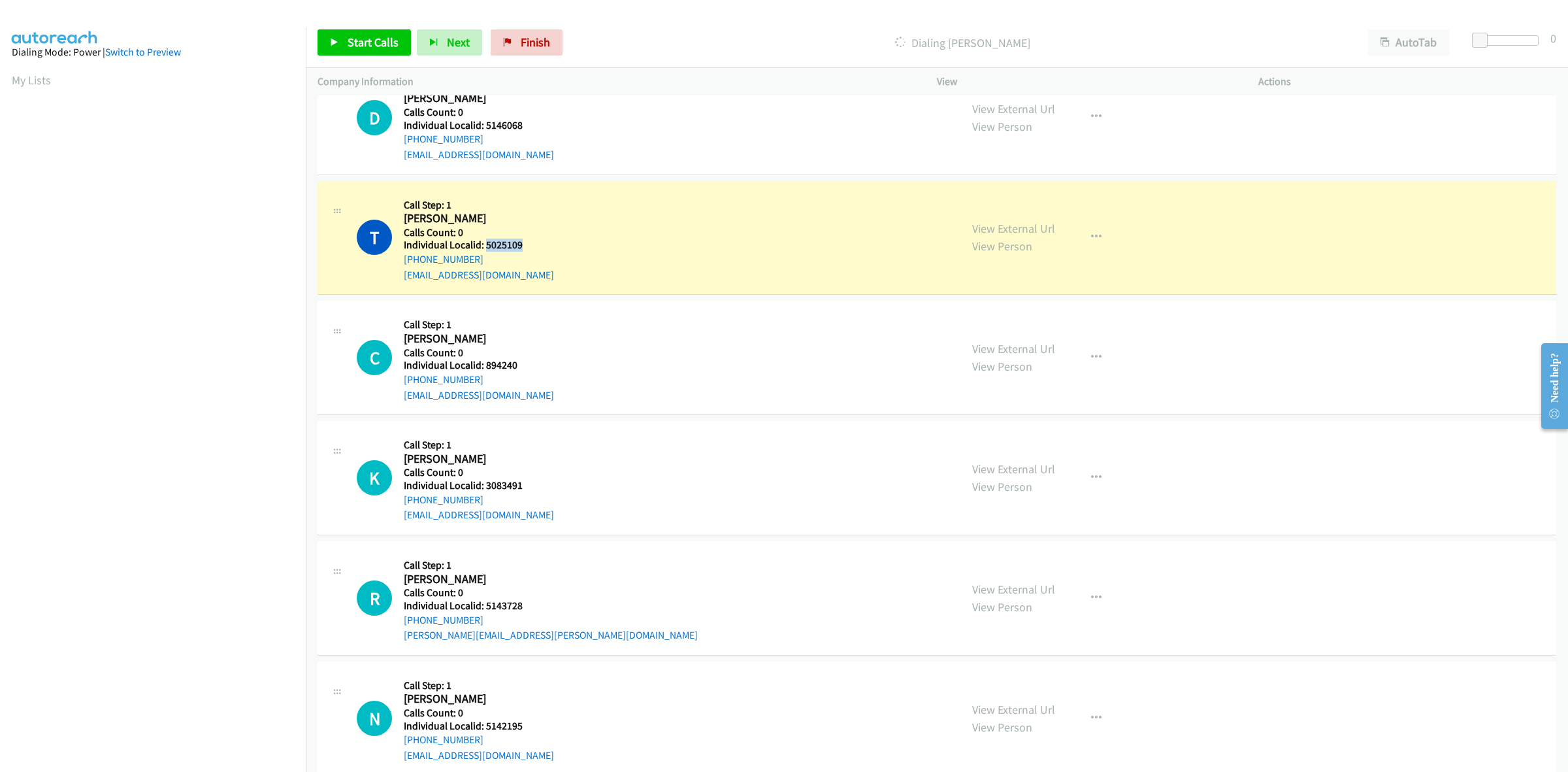
drag, startPoint x: 520, startPoint y: 243, endPoint x: 484, endPoint y: 240, distance: 36.1
click at [484, 240] on h5 "Individual Localid: 5025109" at bounding box center [479, 245] width 150 height 13
copy h5 "5025109"
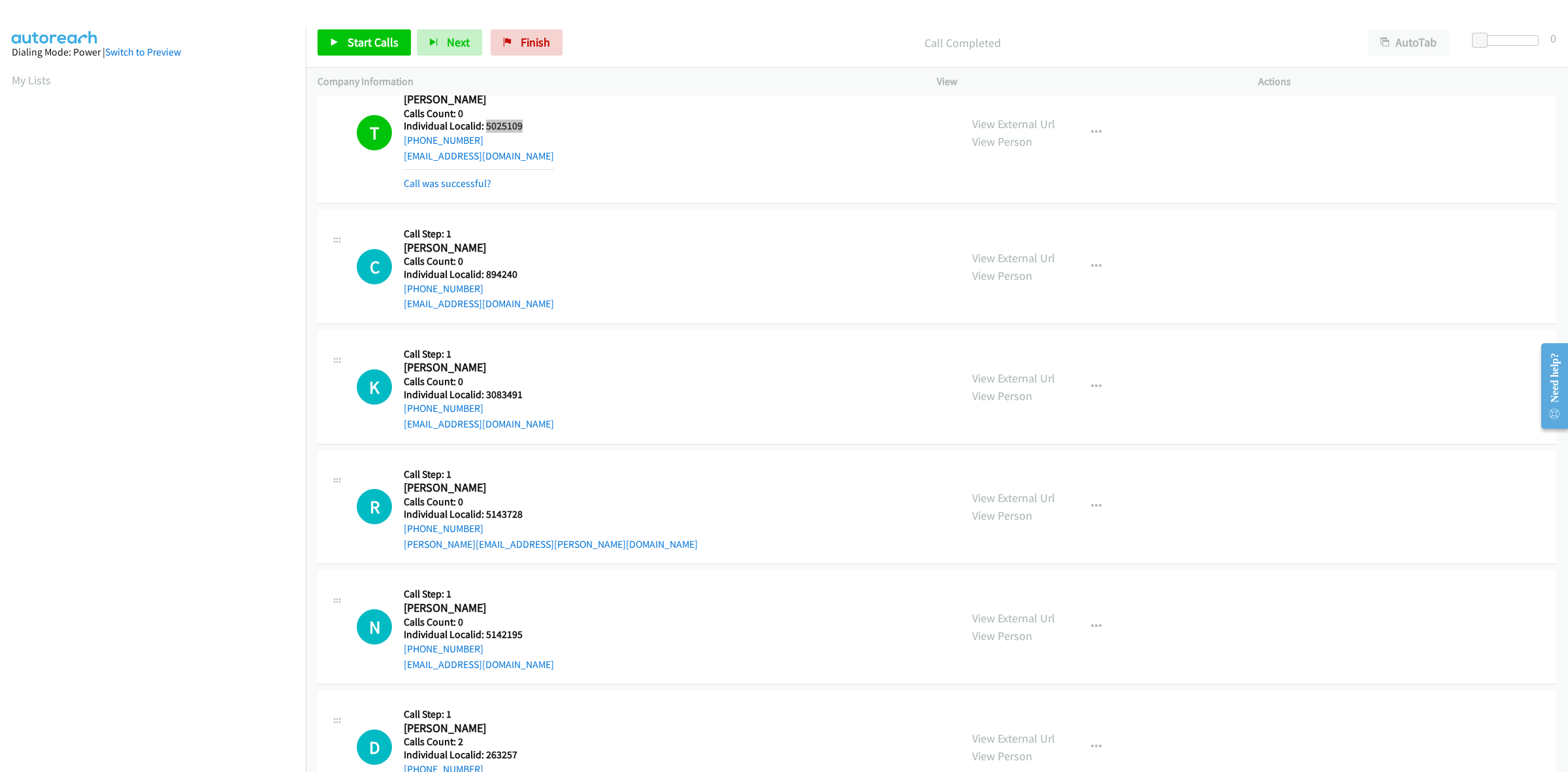
scroll to position [306, 0]
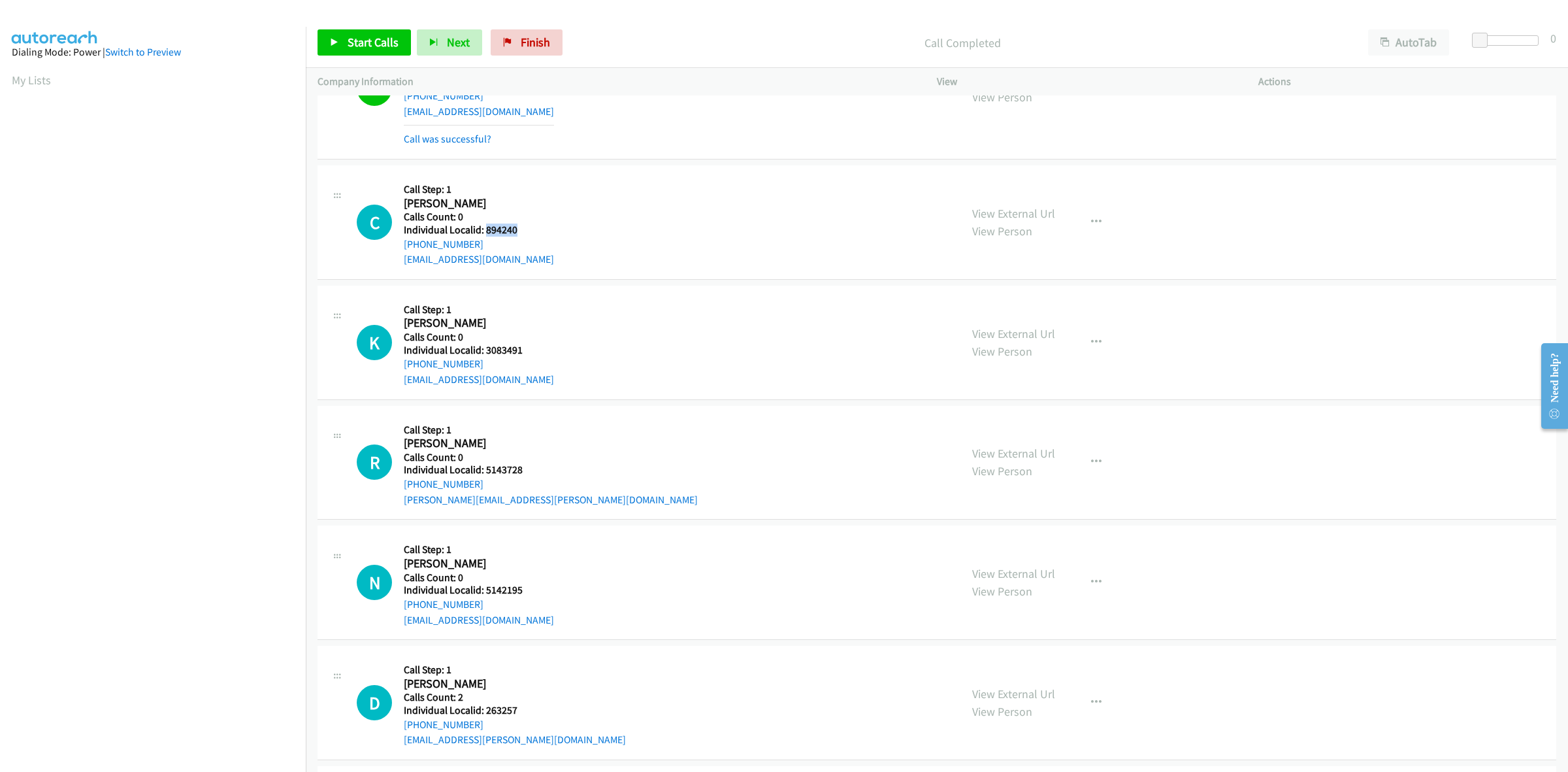
drag, startPoint x: 524, startPoint y: 232, endPoint x: 484, endPoint y: 233, distance: 40.0
click at [484, 233] on h5 "Individual Localid: 894240" at bounding box center [479, 230] width 150 height 13
copy h5 "894240"
drag, startPoint x: 1101, startPoint y: 226, endPoint x: 1070, endPoint y: 249, distance: 38.6
click at [1101, 226] on button "button" at bounding box center [1096, 222] width 35 height 26
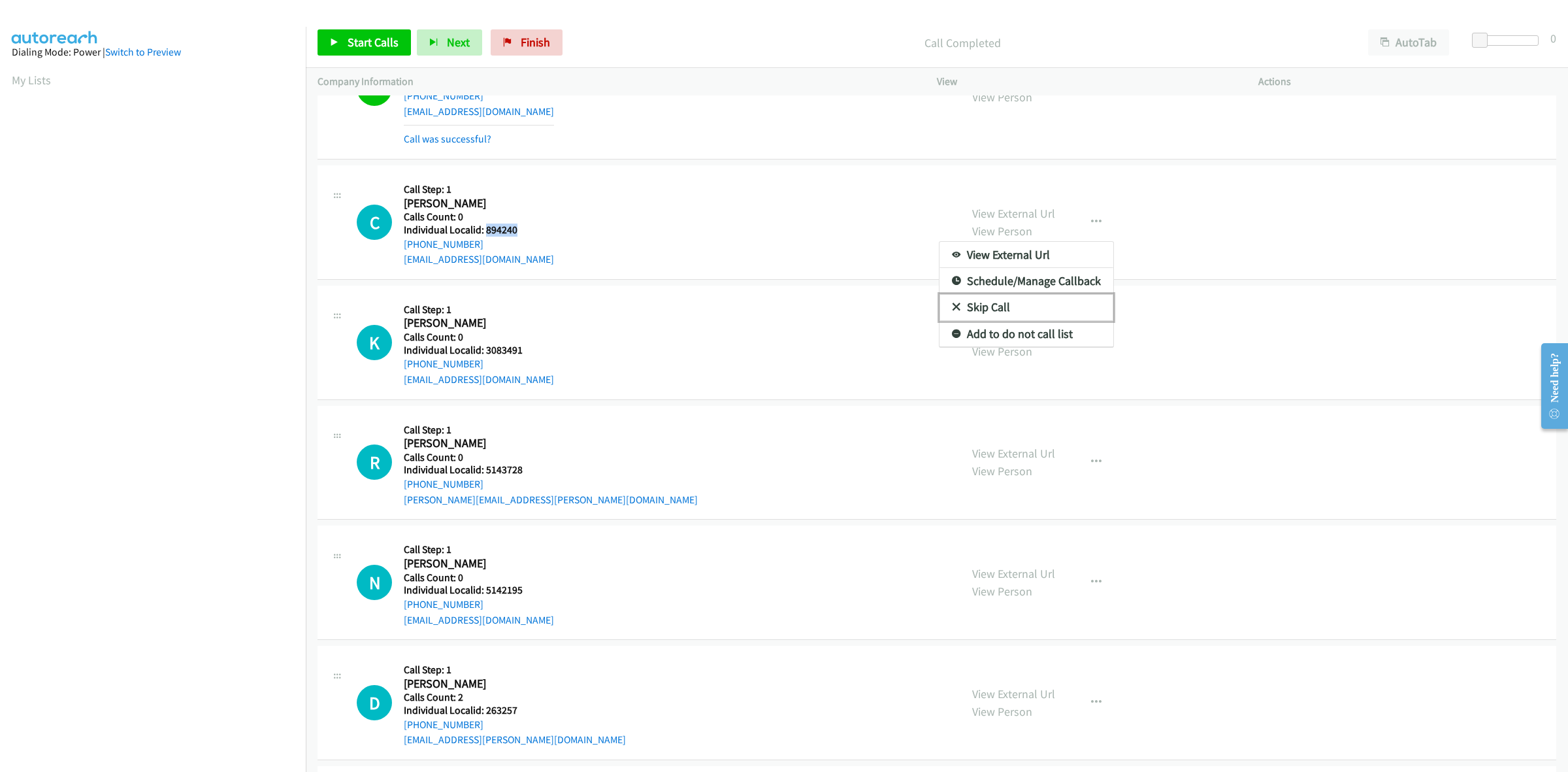
click at [993, 313] on link "Skip Call" at bounding box center [1026, 307] width 174 height 26
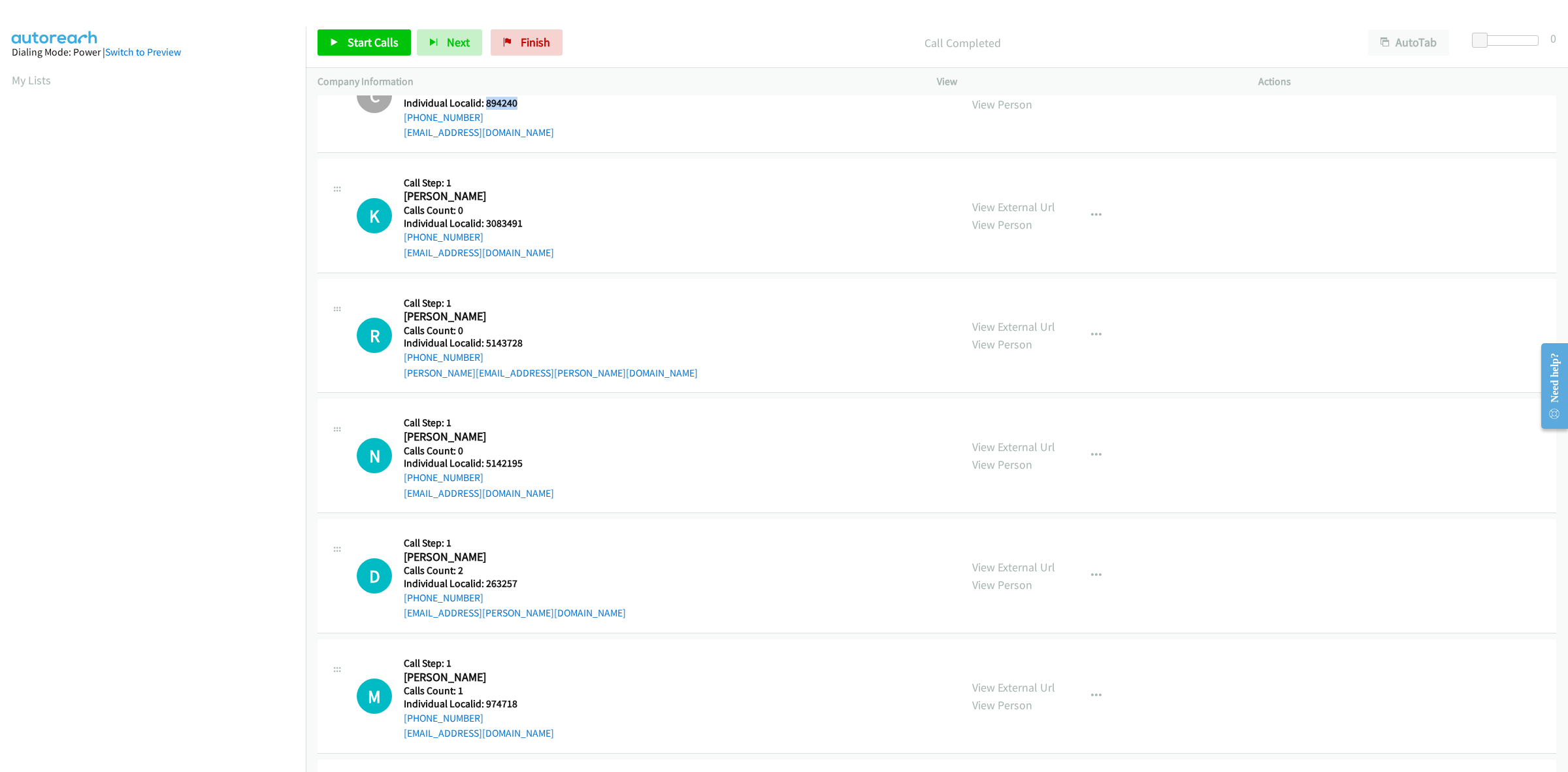
scroll to position [469, 0]
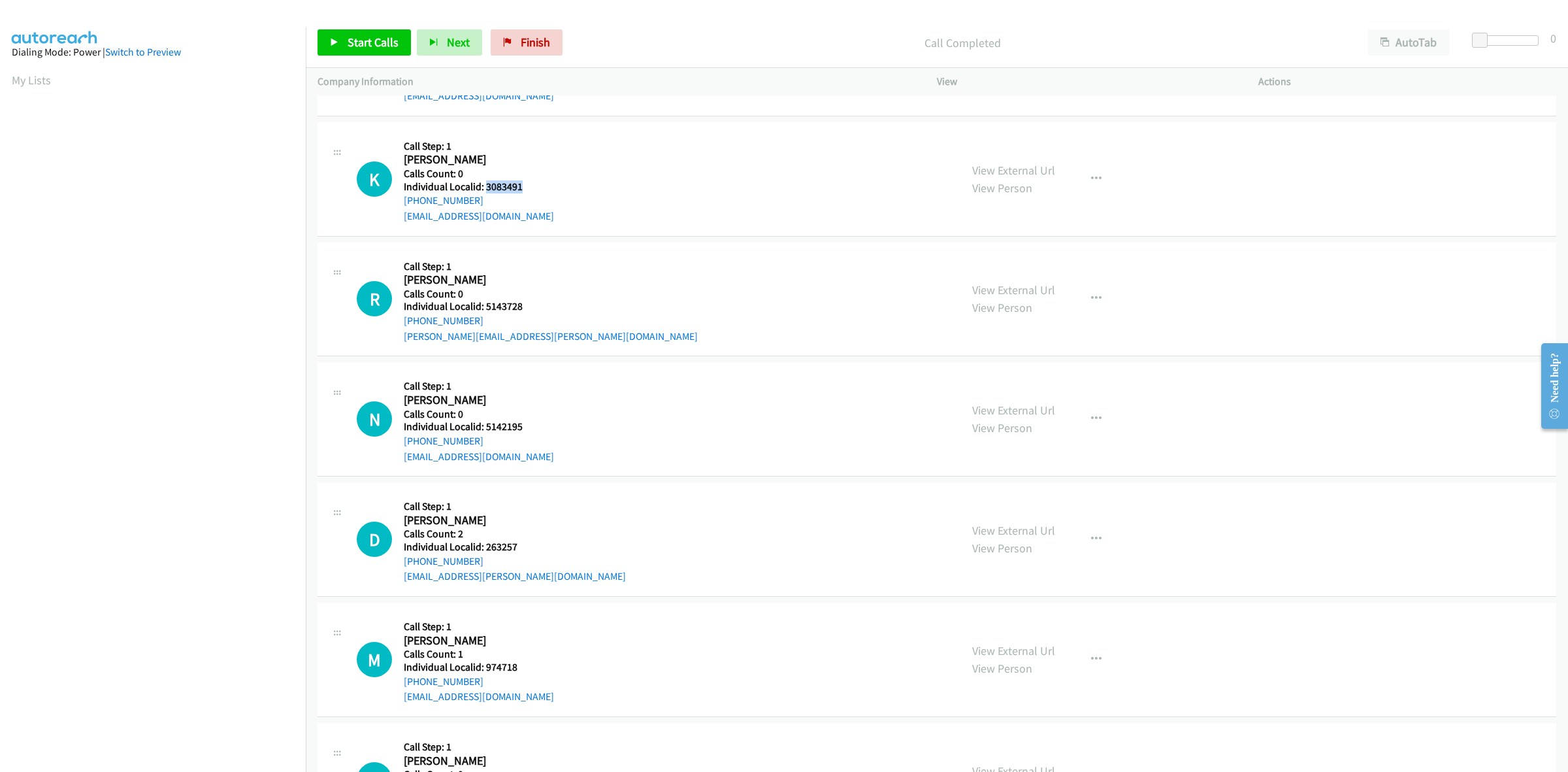
drag, startPoint x: 524, startPoint y: 184, endPoint x: 484, endPoint y: 183, distance: 40.0
click at [484, 183] on h5 "Individual Localid: 3083491" at bounding box center [479, 187] width 150 height 13
copy h5 "3083491"
drag, startPoint x: 560, startPoint y: 139, endPoint x: 539, endPoint y: 162, distance: 31.1
click at [560, 139] on div "K Callback Scheduled Call Step: 1 Keith Lindsey America/New_York Calls Count: 0…" at bounding box center [652, 179] width 592 height 90
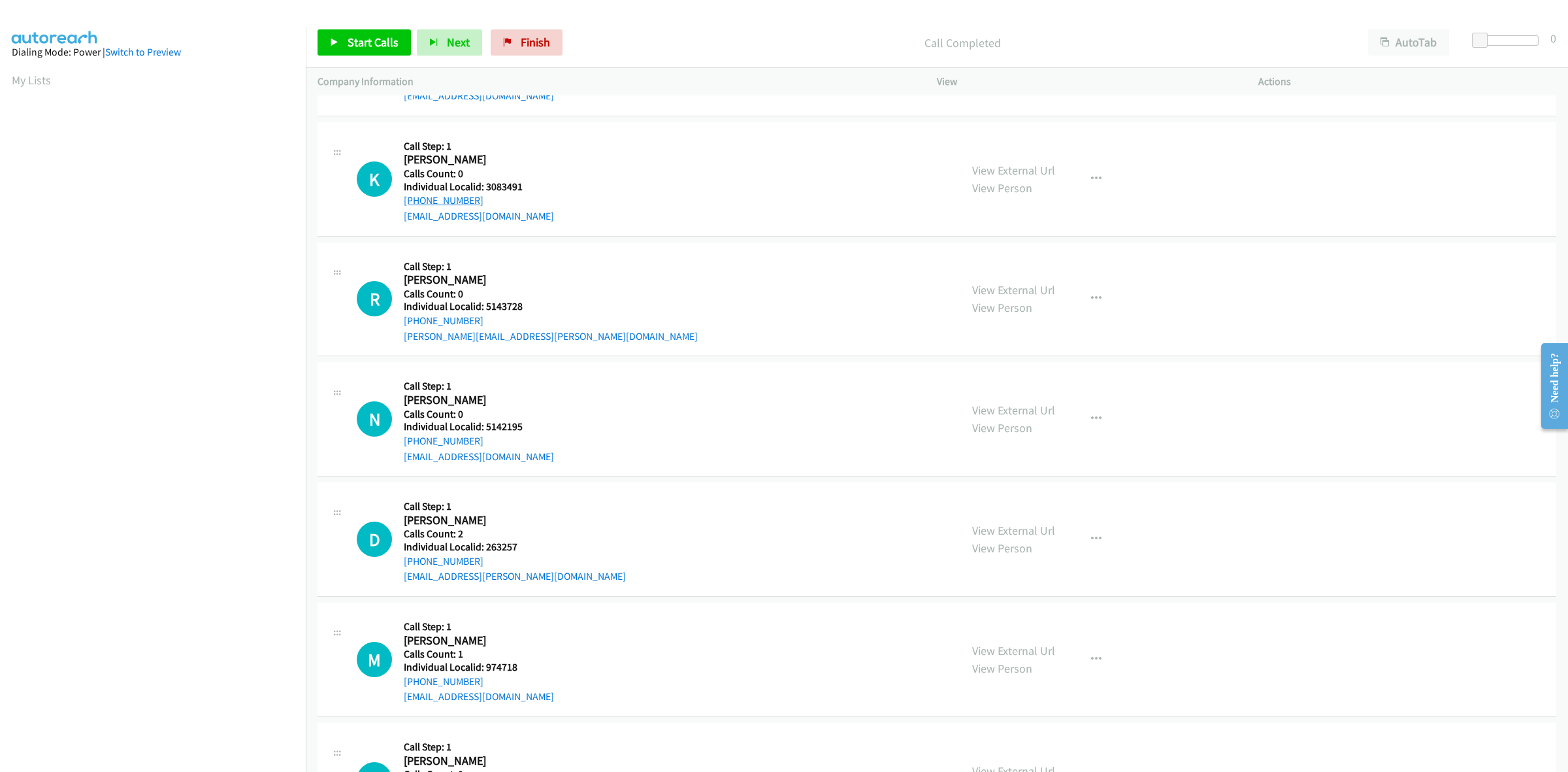
drag, startPoint x: 482, startPoint y: 200, endPoint x: 404, endPoint y: 200, distance: 78.0
click at [404, 200] on div "+1 770-403-0504" at bounding box center [479, 201] width 150 height 16
copy link "+1 770-403-0504"
drag, startPoint x: 529, startPoint y: 184, endPoint x: 484, endPoint y: 187, distance: 45.1
click at [484, 187] on h5 "Individual Localid: 3083491" at bounding box center [479, 187] width 150 height 13
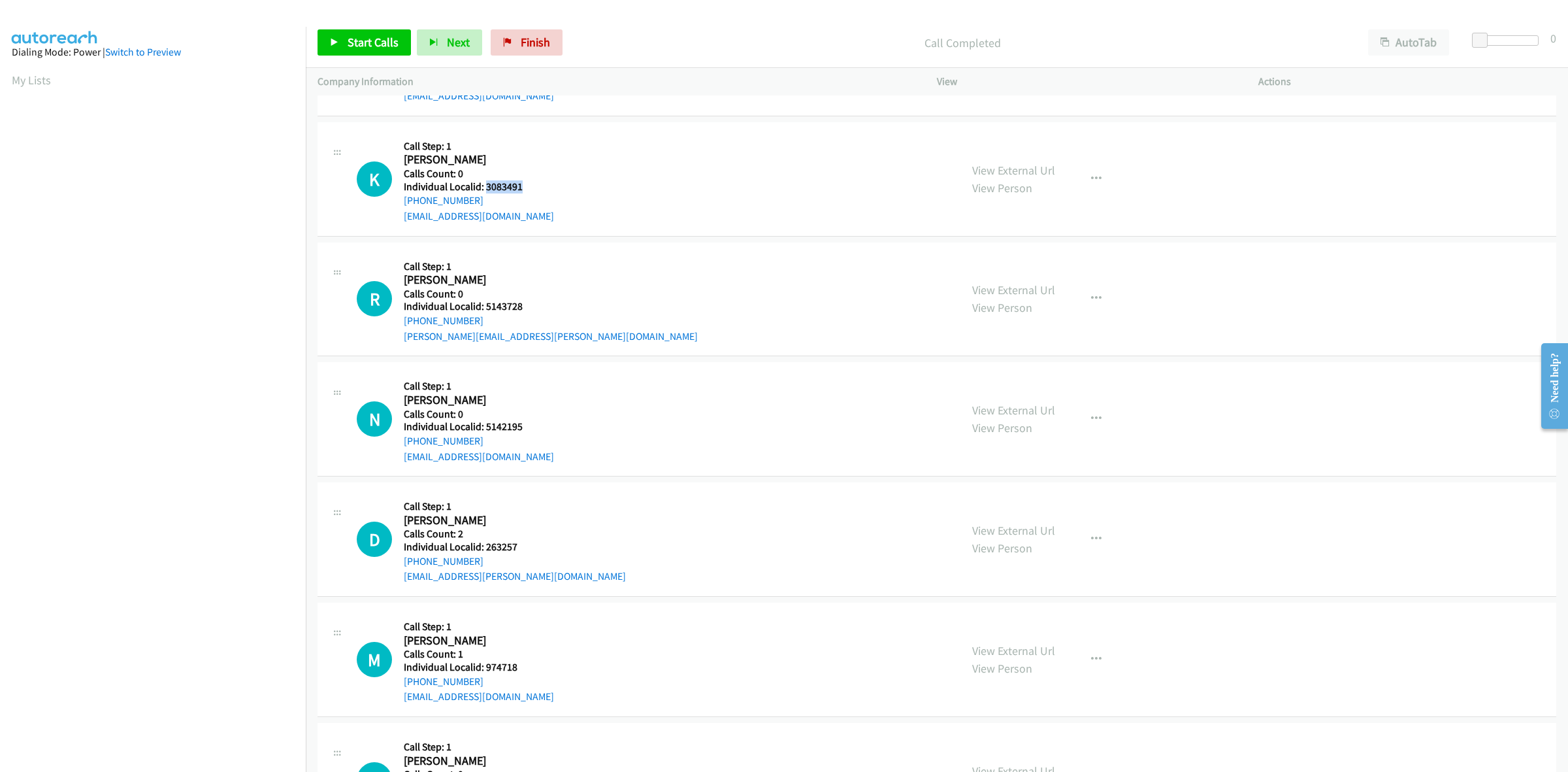
copy h5 "3083491"
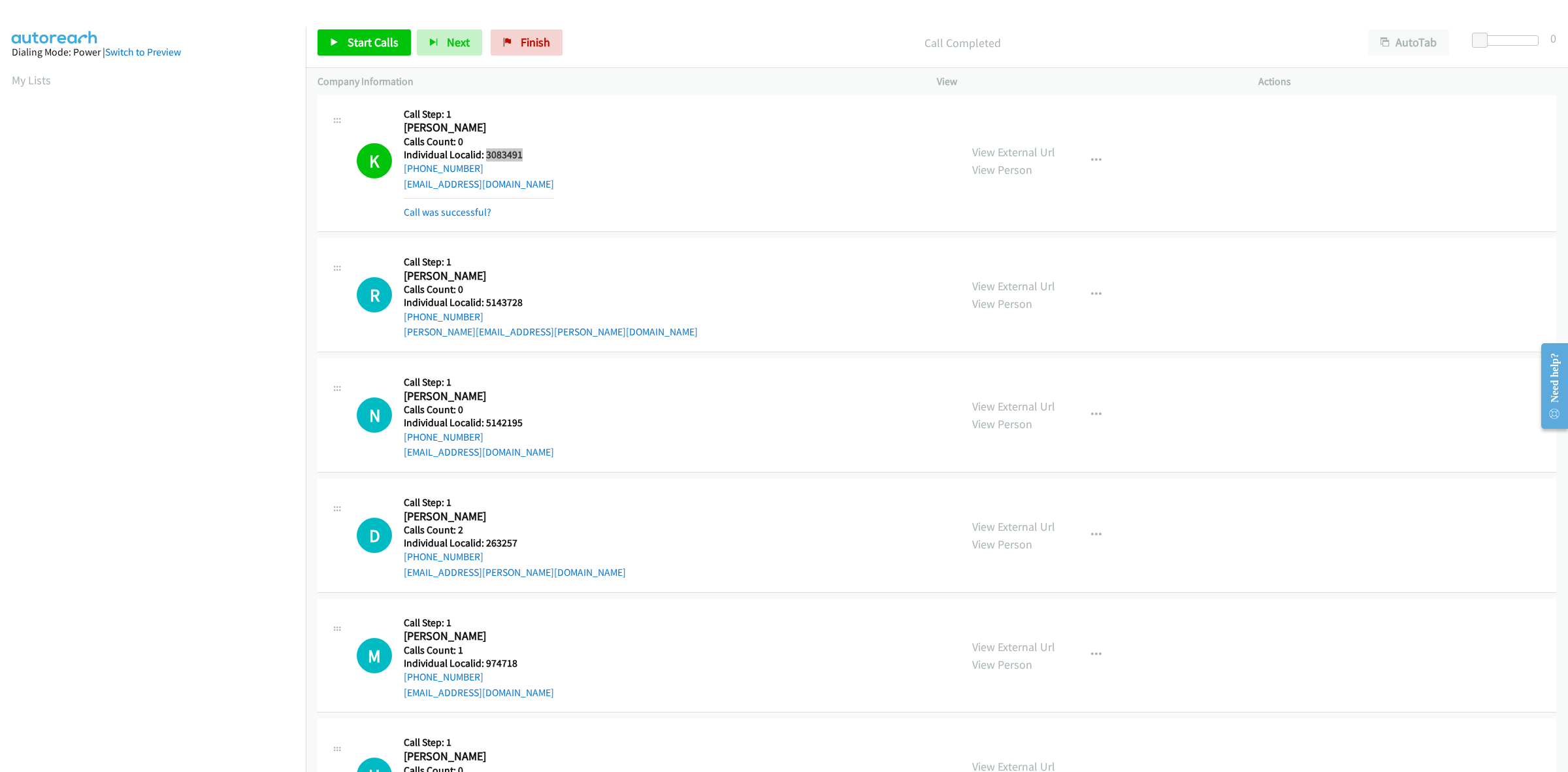
scroll to position [613, 0]
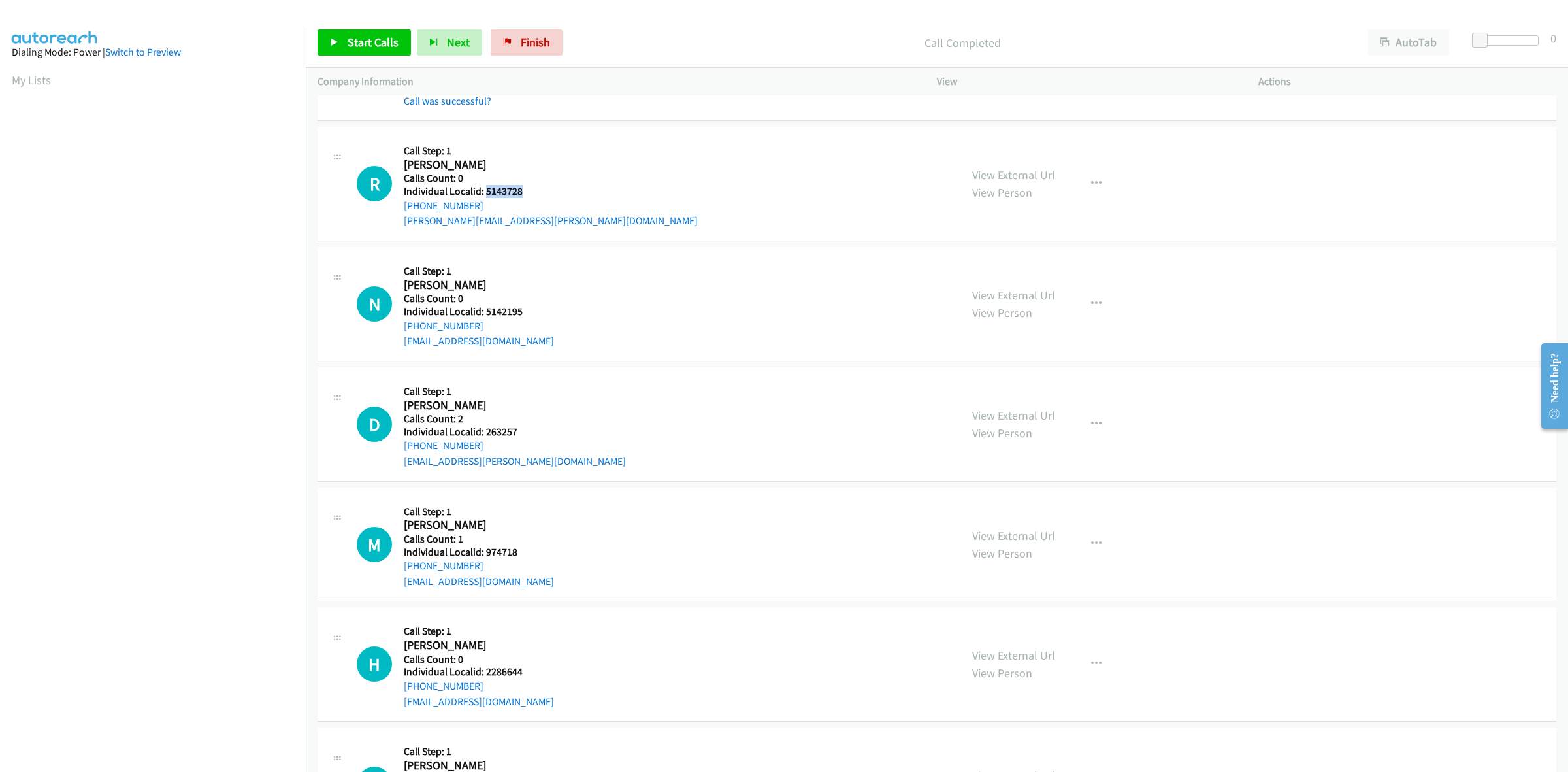
drag, startPoint x: 505, startPoint y: 190, endPoint x: 484, endPoint y: 190, distance: 21.0
click at [484, 190] on h5 "Individual Localid: 5143728" at bounding box center [550, 191] width 294 height 13
copy h5 "5143728"
click at [1099, 190] on button "button" at bounding box center [1096, 183] width 35 height 26
click at [1035, 265] on link "Skip Call" at bounding box center [1026, 269] width 174 height 26
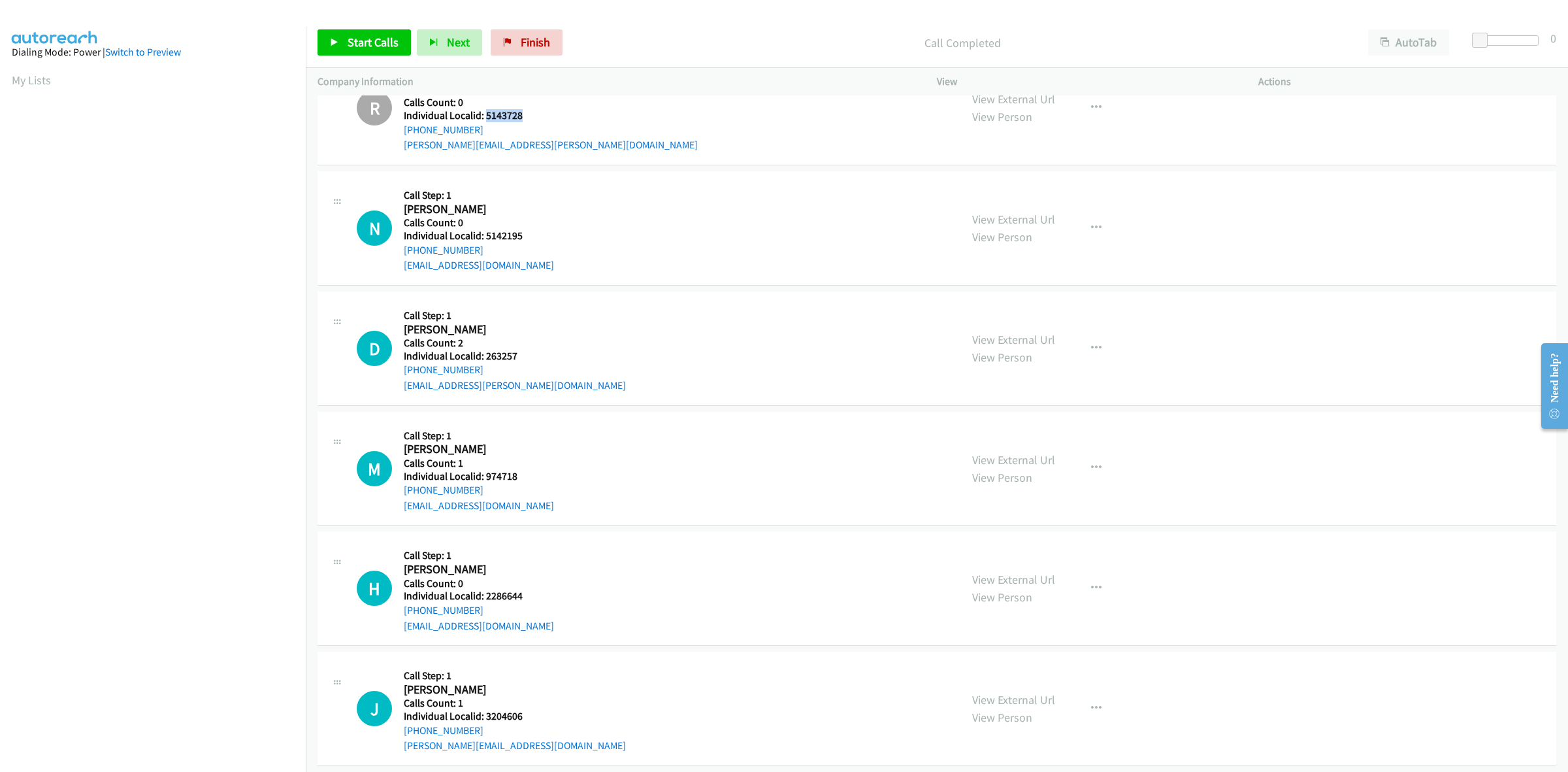
scroll to position [715, 0]
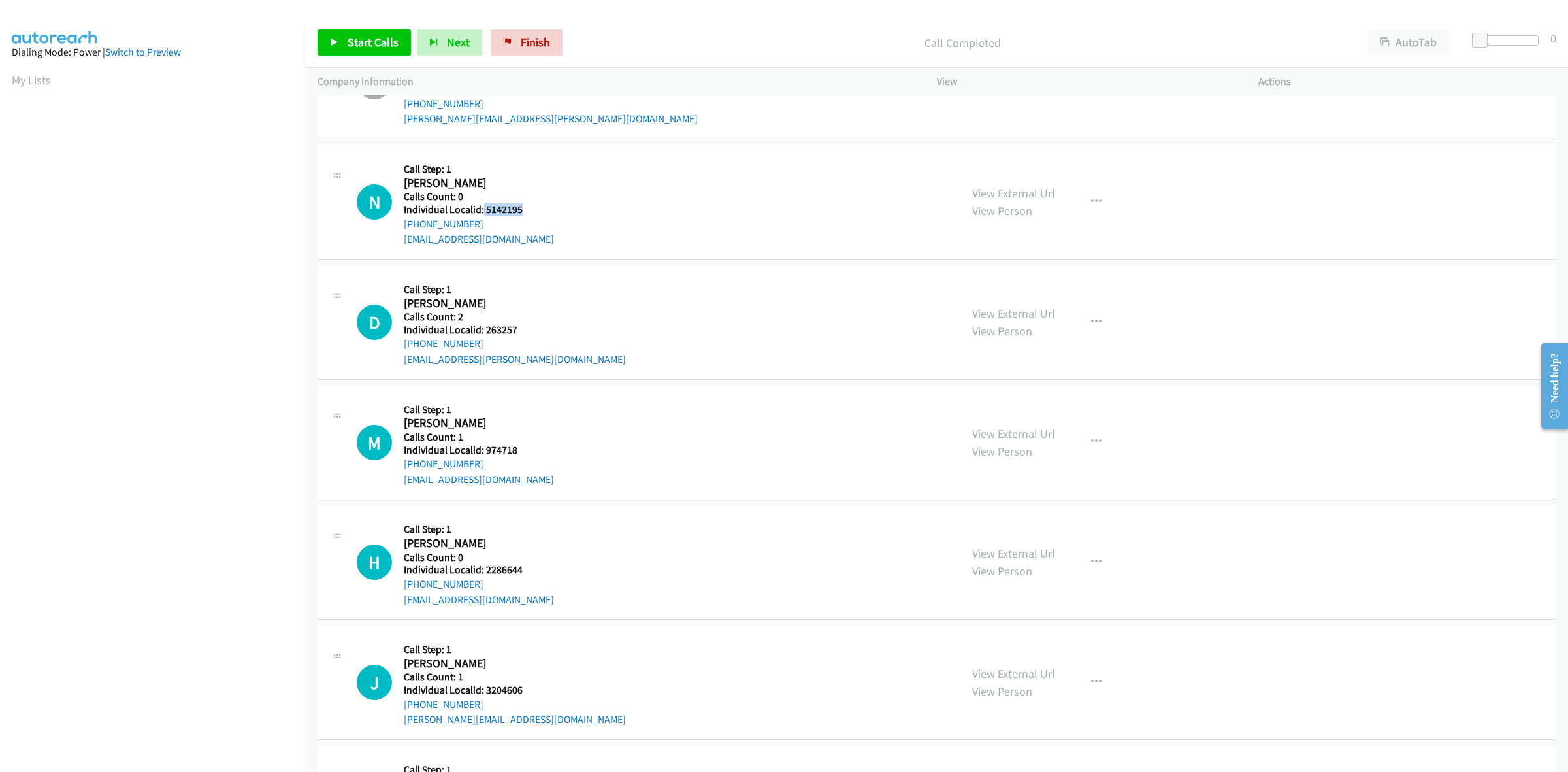
drag, startPoint x: 525, startPoint y: 211, endPoint x: 482, endPoint y: 213, distance: 43.0
click at [482, 213] on h5 "Individual Localid: 5142195" at bounding box center [479, 210] width 150 height 13
copy h5 "5142195"
drag, startPoint x: 482, startPoint y: 217, endPoint x: 400, endPoint y: 226, distance: 82.5
click at [400, 226] on div "N Callback Scheduled Call Step: 1 Nelson Betancor America/Chicago Calls Count: …" at bounding box center [652, 201] width 592 height 90
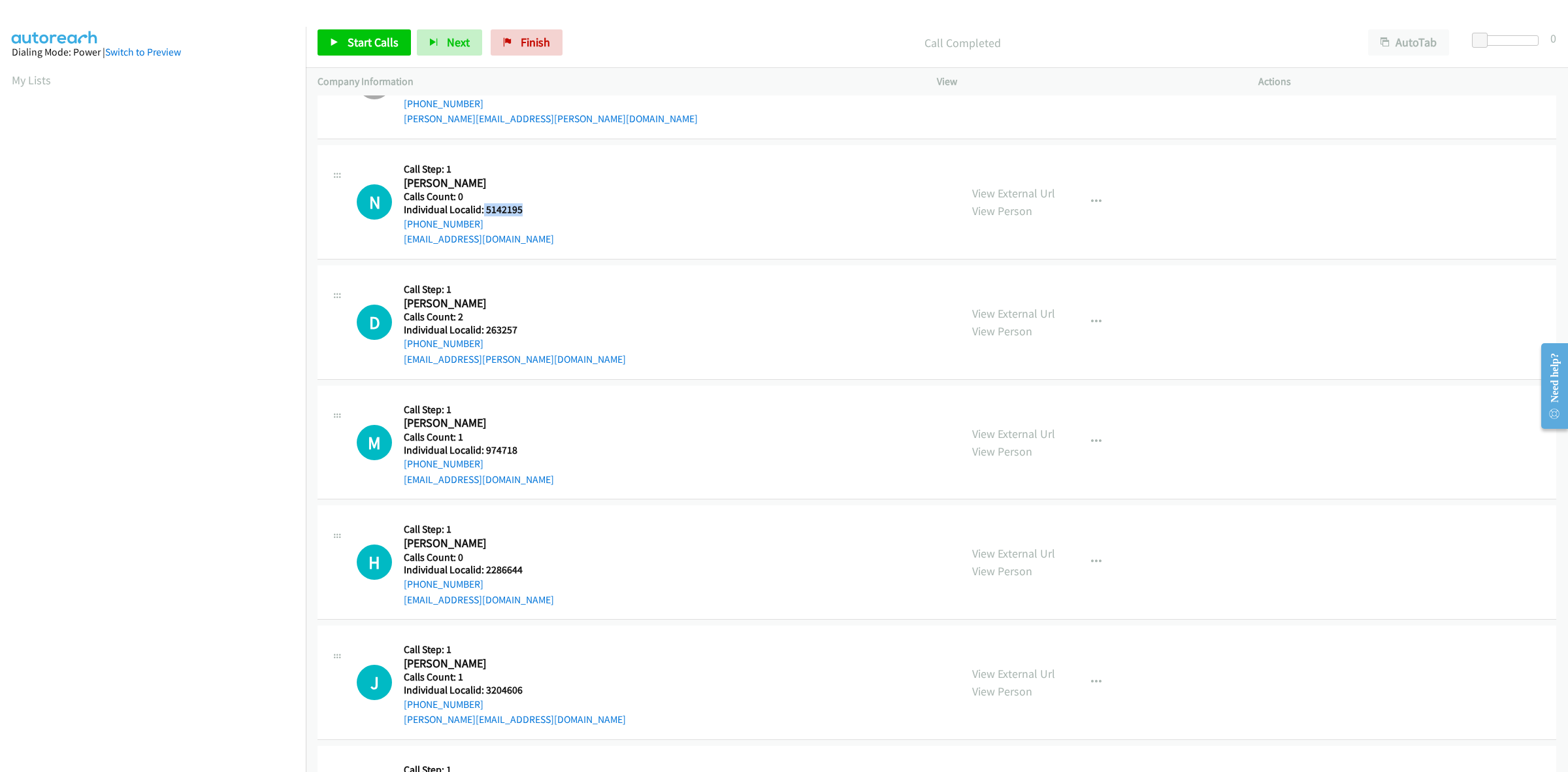
copy link "+1 713-899-3701"
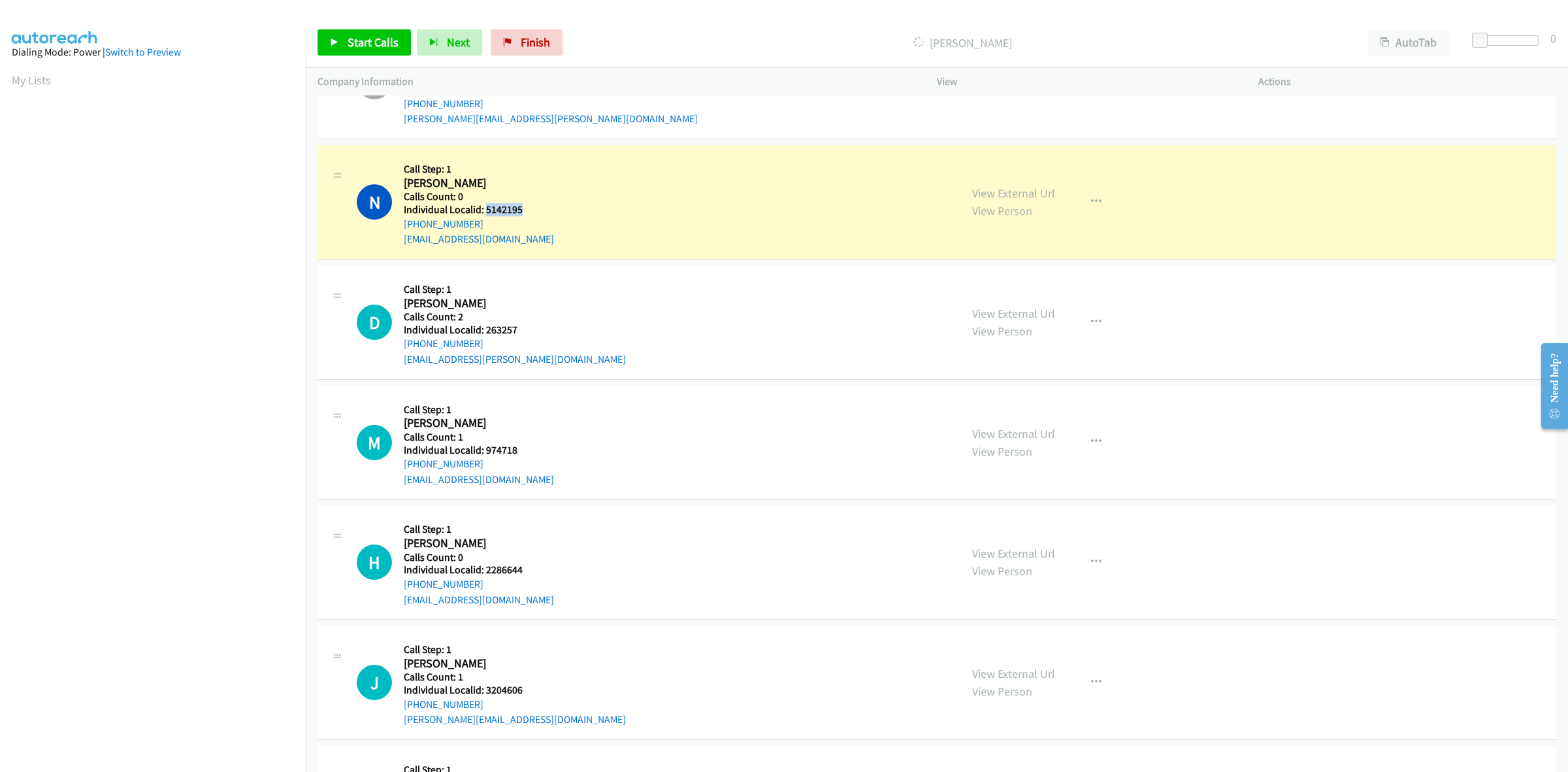
drag, startPoint x: 522, startPoint y: 211, endPoint x: 484, endPoint y: 211, distance: 38.0
click at [484, 211] on h5 "Individual Localid: 5142195" at bounding box center [479, 210] width 150 height 13
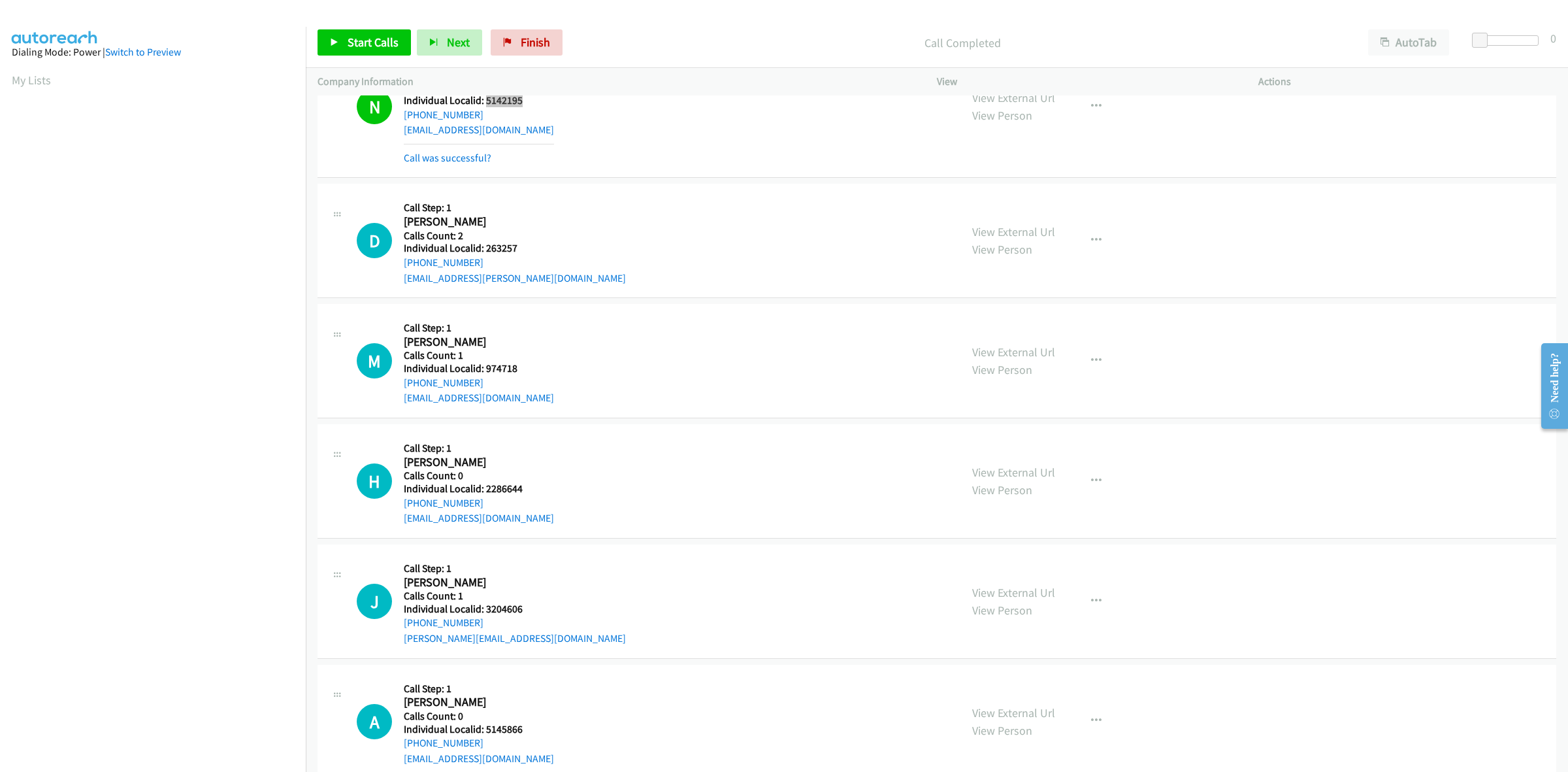
scroll to position [857, 0]
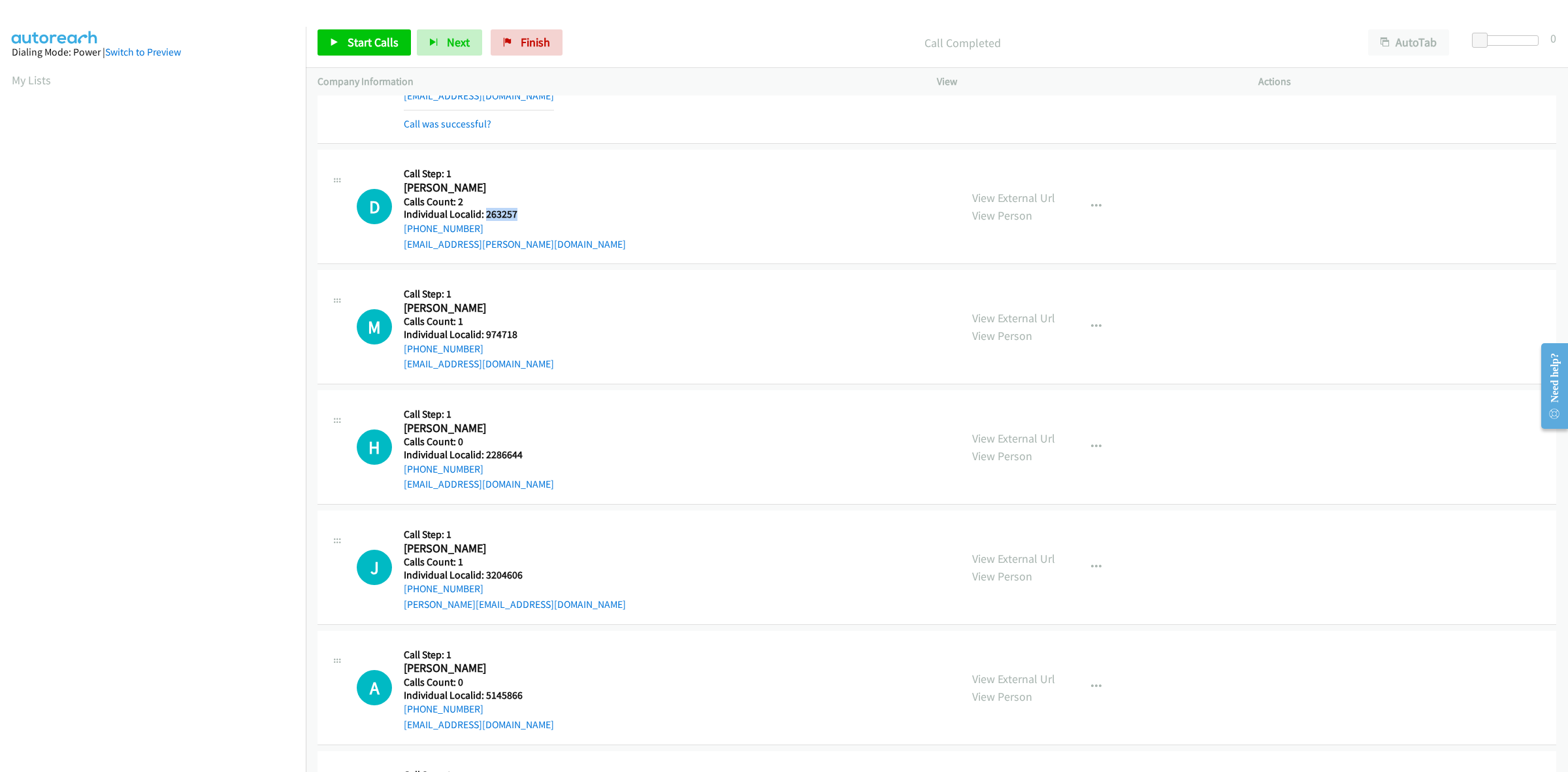
drag, startPoint x: 500, startPoint y: 212, endPoint x: 484, endPoint y: 217, distance: 16.8
click at [484, 217] on h5 "Individual Localid: 263257" at bounding box center [515, 215] width 222 height 13
click at [1096, 208] on button "button" at bounding box center [1096, 206] width 35 height 26
click at [1020, 292] on link "Skip Call" at bounding box center [1026, 292] width 174 height 26
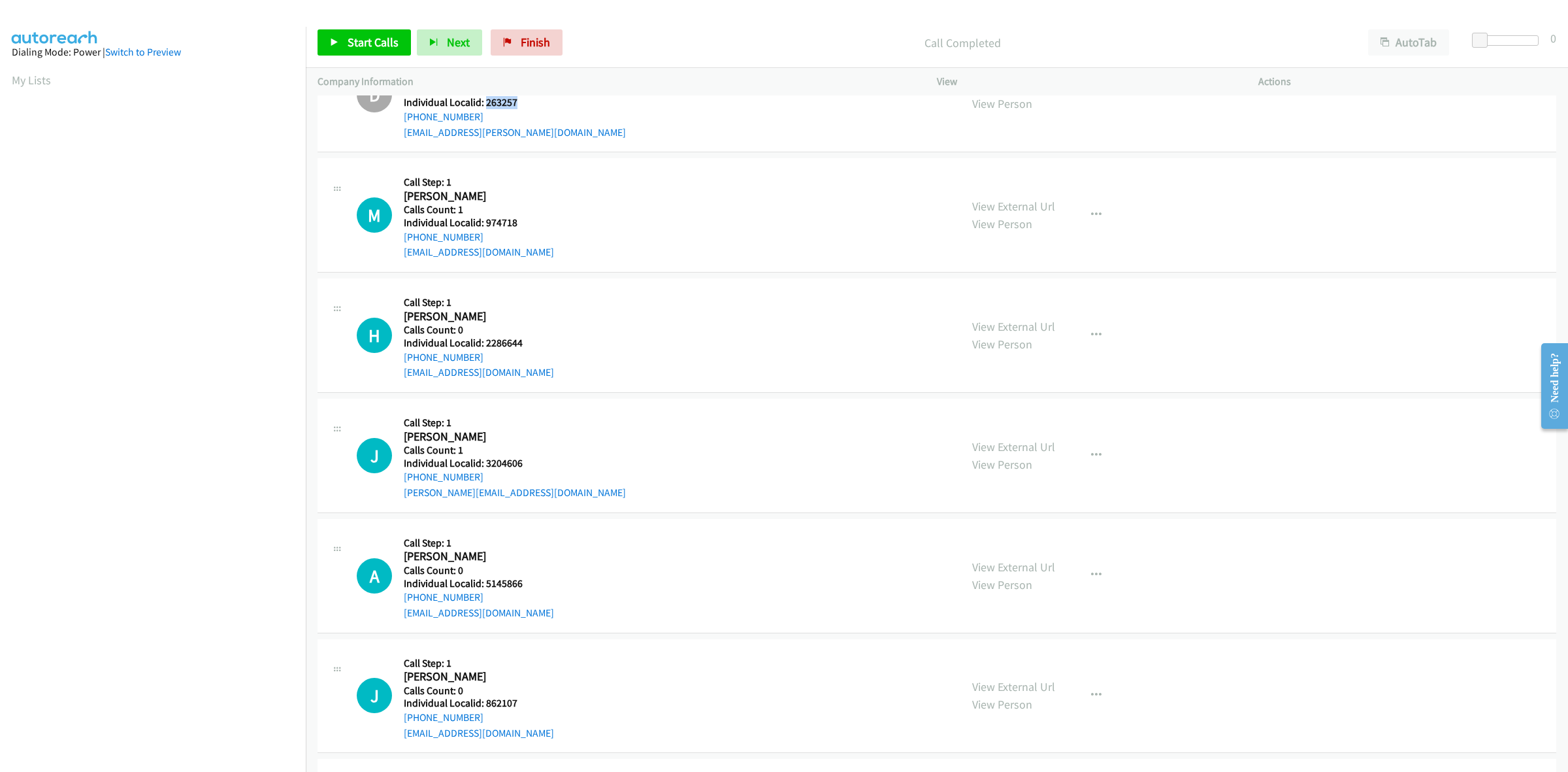
scroll to position [1021, 0]
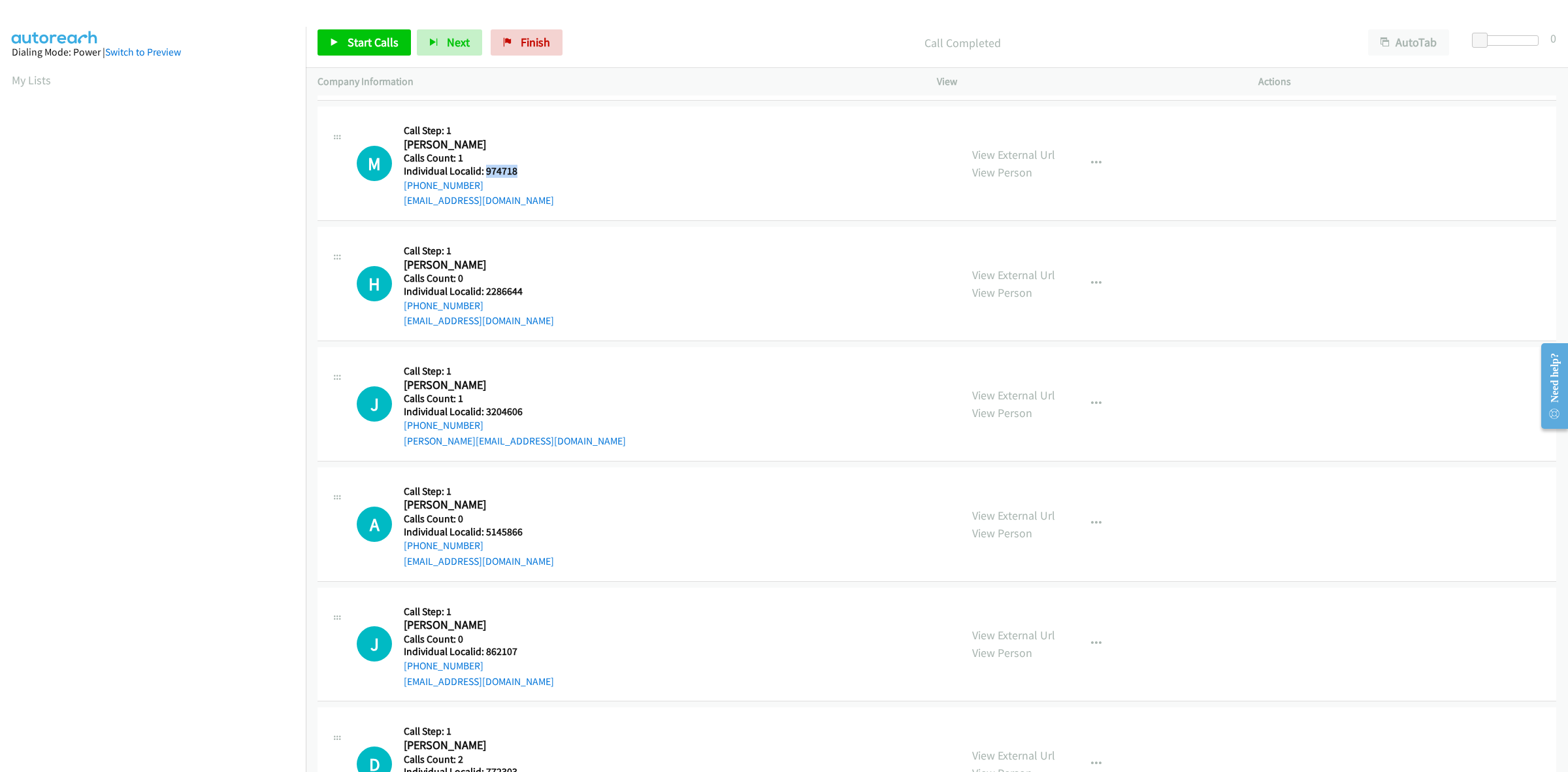
drag, startPoint x: 517, startPoint y: 171, endPoint x: 485, endPoint y: 174, distance: 32.1
click at [485, 174] on h5 "Individual Localid: 974718" at bounding box center [479, 171] width 150 height 13
click at [1093, 168] on icon "button" at bounding box center [1096, 164] width 10 height 10
click at [1030, 249] on link "Skip Call" at bounding box center [1026, 249] width 174 height 26
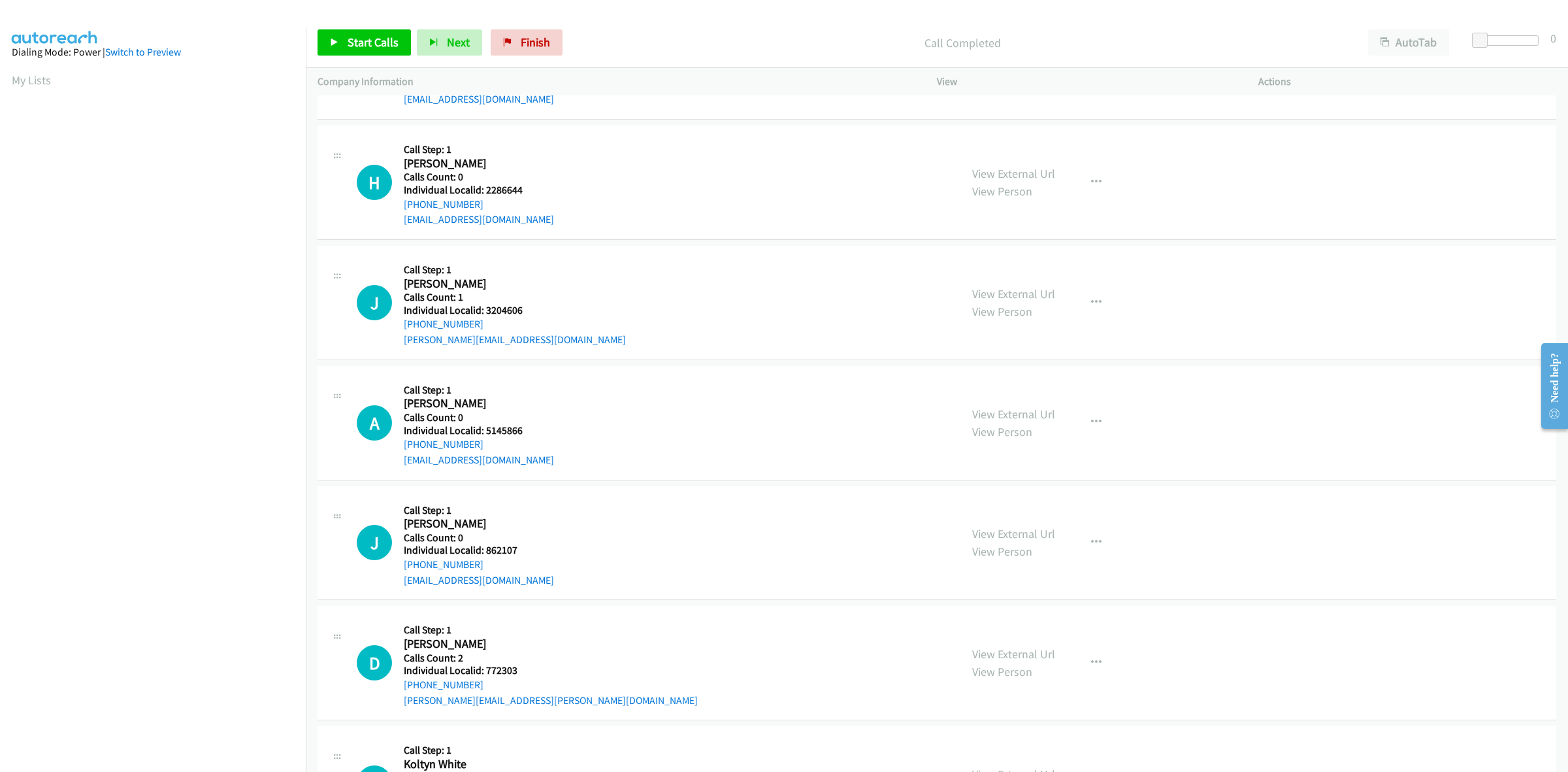
scroll to position [1144, 0]
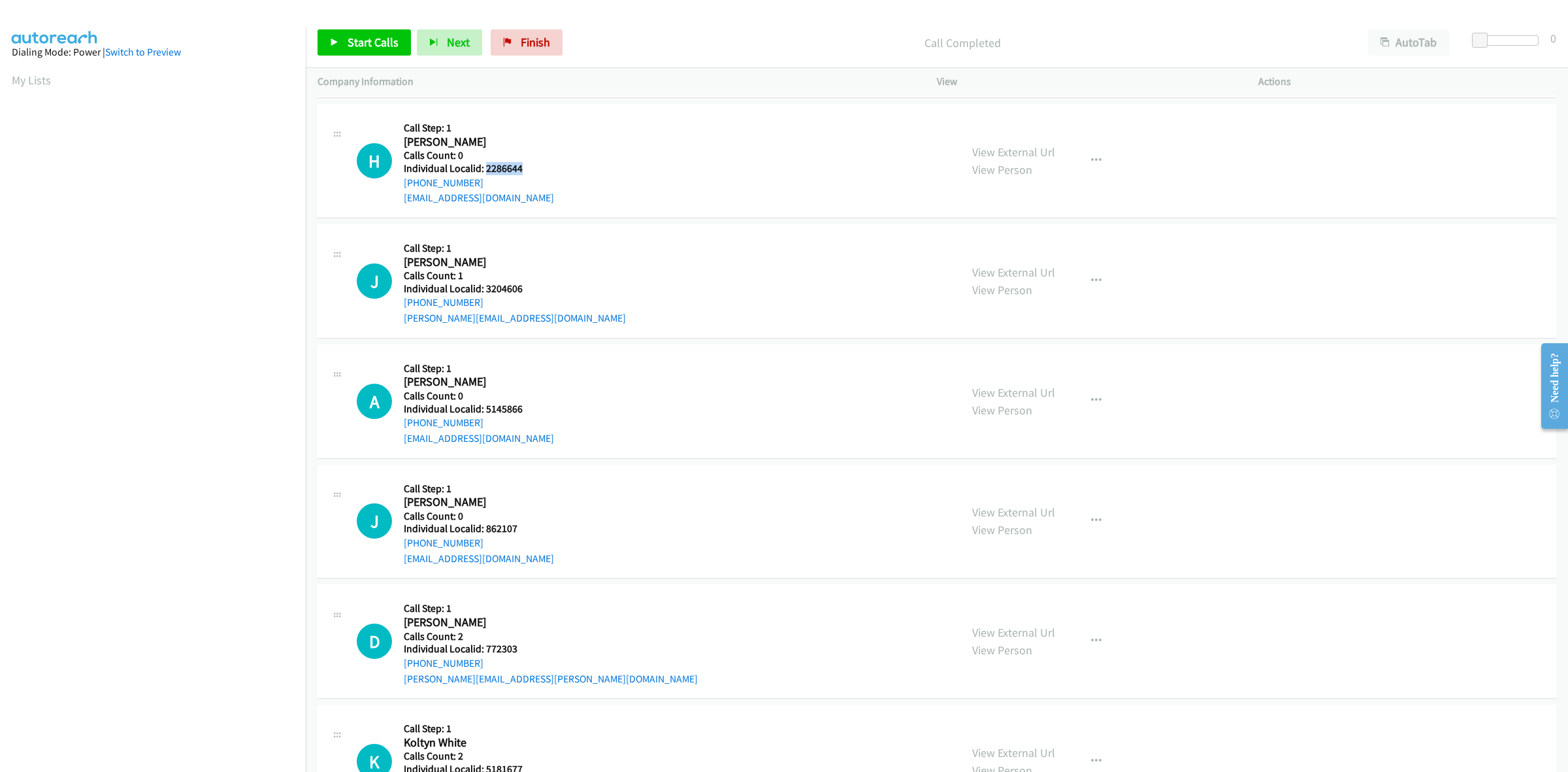
drag, startPoint x: 528, startPoint y: 164, endPoint x: 484, endPoint y: 174, distance: 45.1
click at [484, 174] on h5 "Individual Localid: 2286644" at bounding box center [479, 169] width 150 height 13
click at [1091, 164] on icon "button" at bounding box center [1096, 161] width 10 height 10
drag, startPoint x: 1005, startPoint y: 249, endPoint x: 919, endPoint y: 243, distance: 86.2
click at [1005, 249] on link "Skip Call" at bounding box center [1026, 246] width 174 height 26
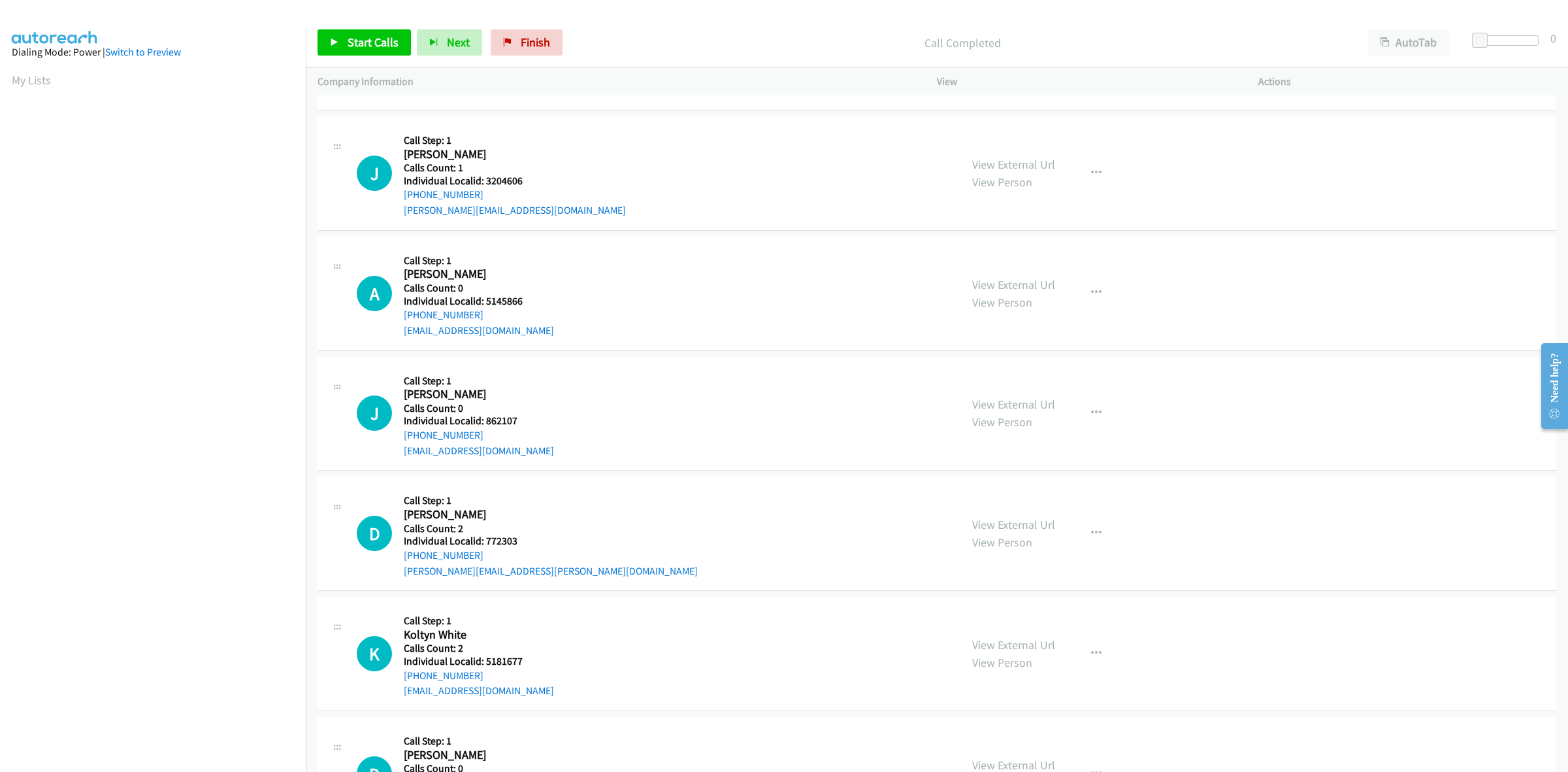
scroll to position [1266, 0]
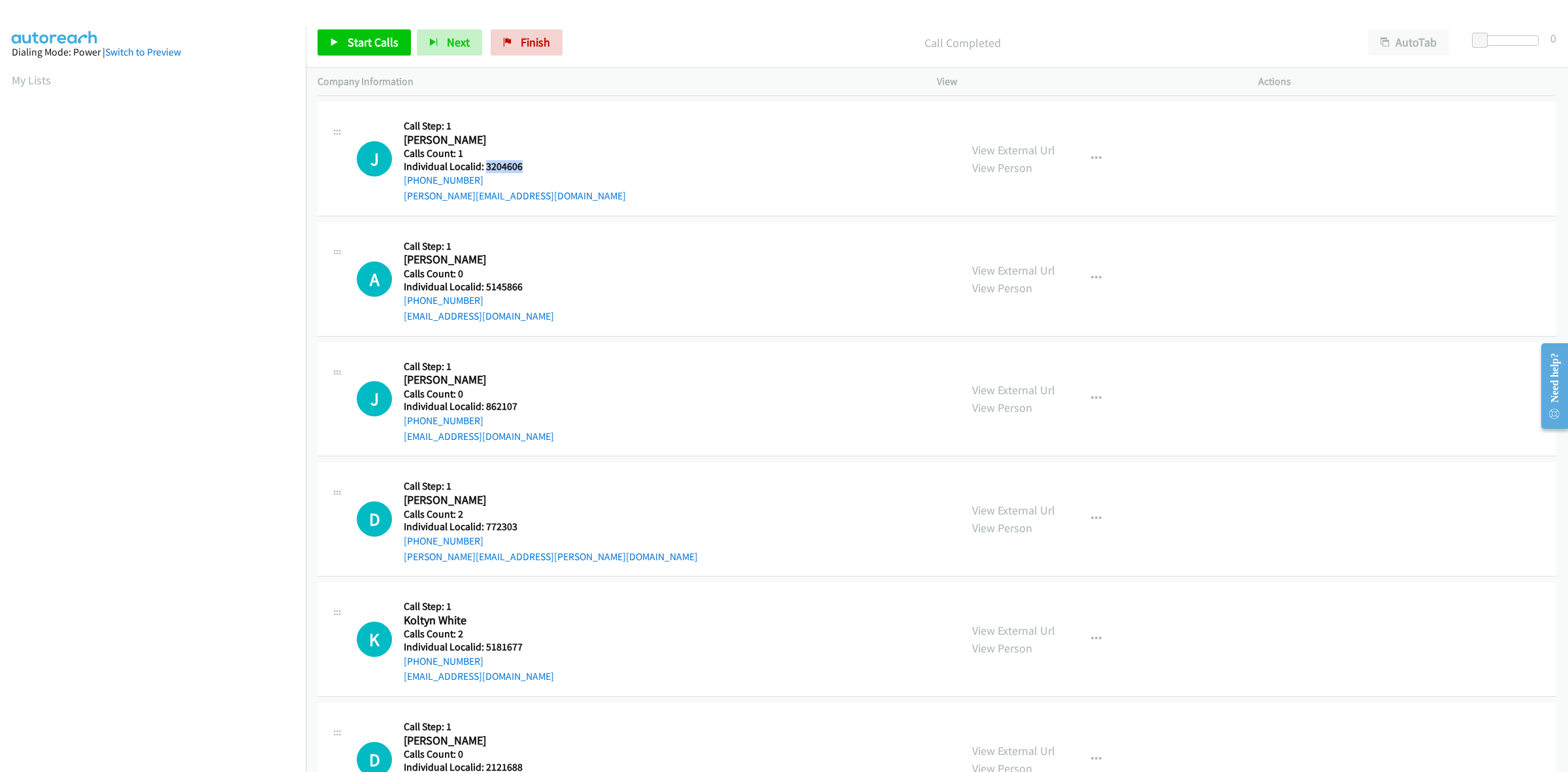
drag, startPoint x: 525, startPoint y: 170, endPoint x: 484, endPoint y: 170, distance: 41.0
click at [484, 170] on h5 "Individual Localid: 3204606" at bounding box center [515, 167] width 222 height 13
drag, startPoint x: 480, startPoint y: 180, endPoint x: 405, endPoint y: 180, distance: 75.0
click at [405, 180] on div "+1 408-802-8773" at bounding box center [515, 180] width 222 height 16
drag, startPoint x: 526, startPoint y: 168, endPoint x: 485, endPoint y: 167, distance: 41.0
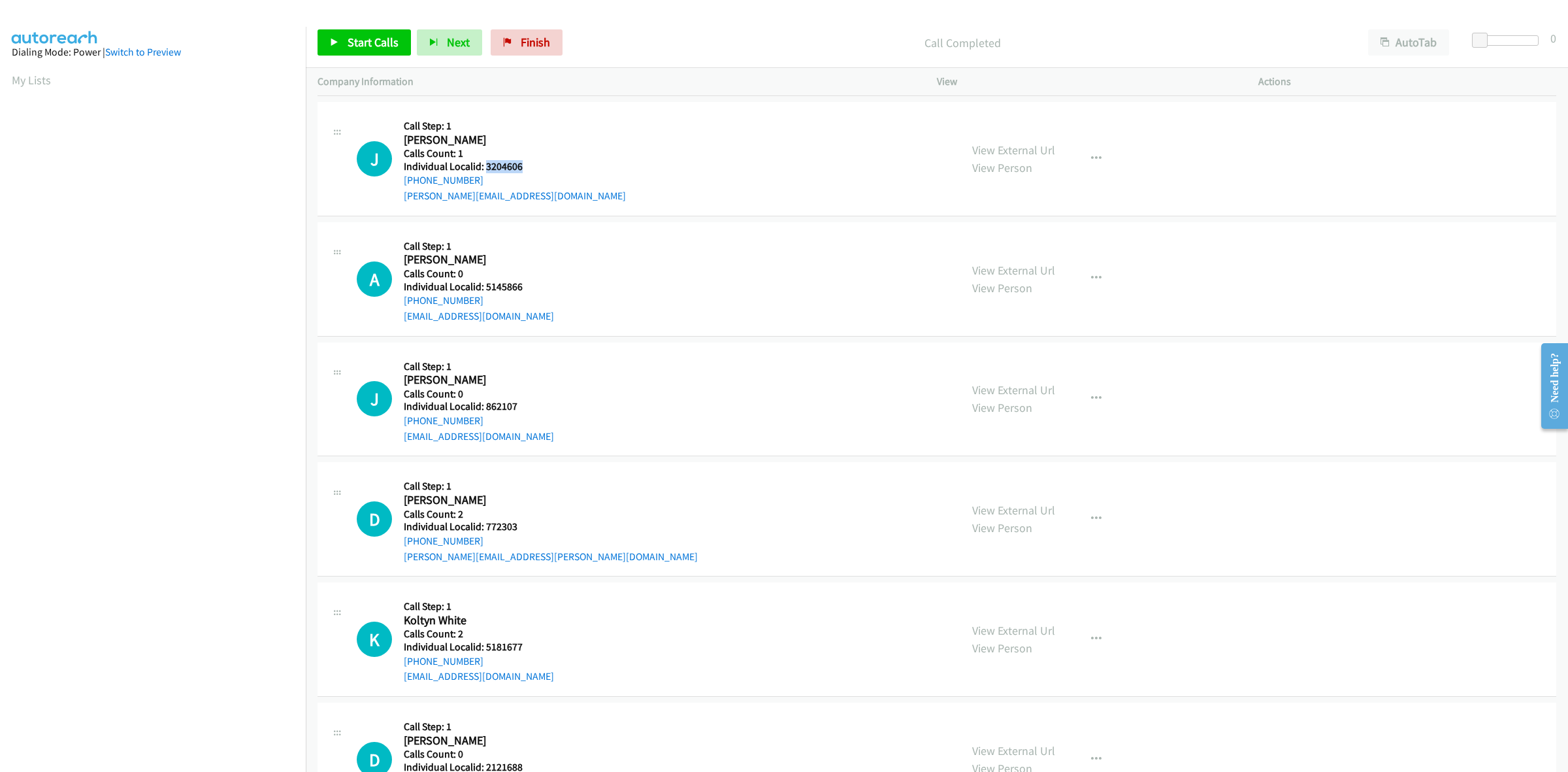
click at [485, 167] on h5 "Individual Localid: 3204606" at bounding box center [515, 167] width 222 height 13
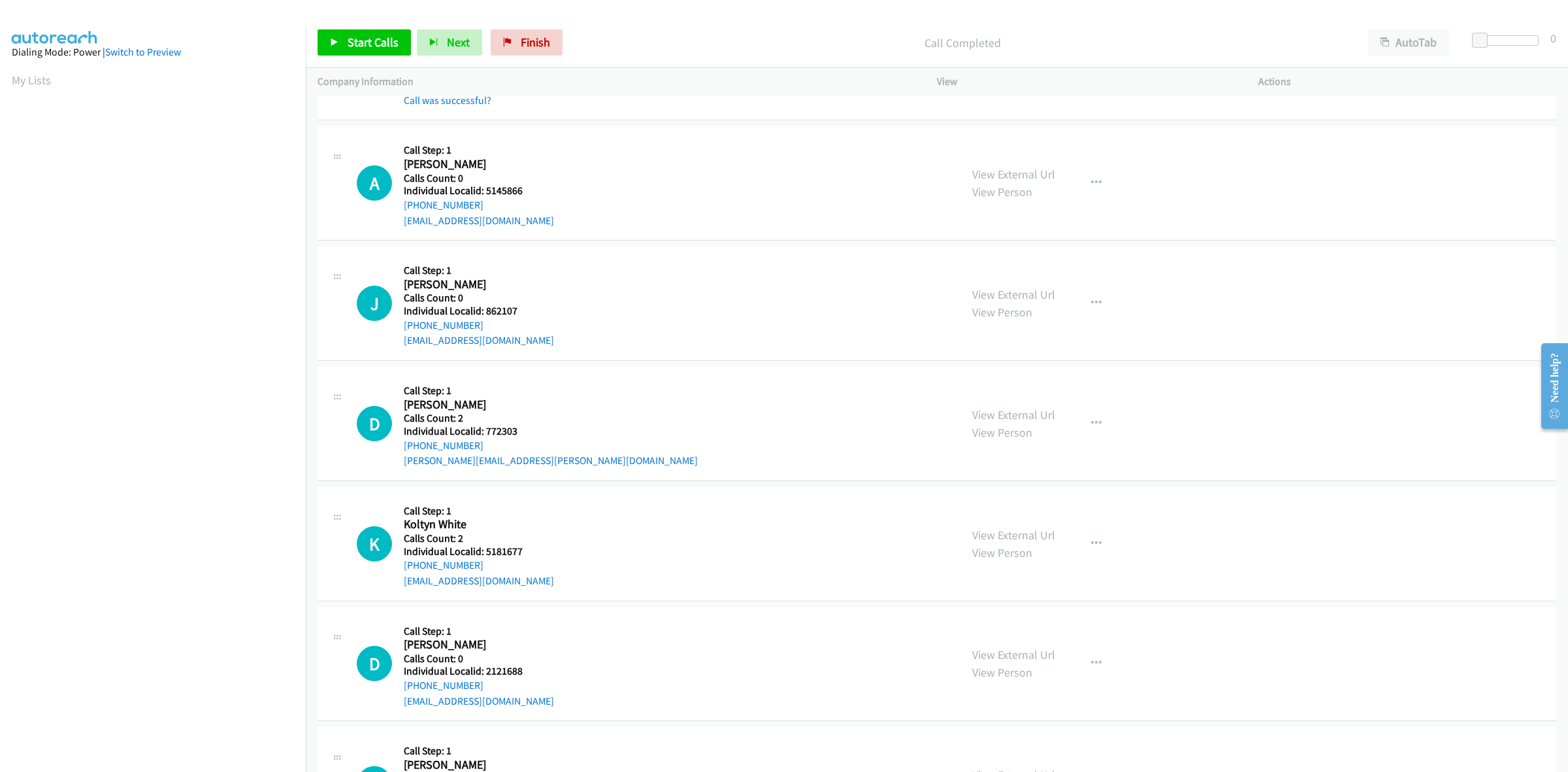
scroll to position [1429, 0]
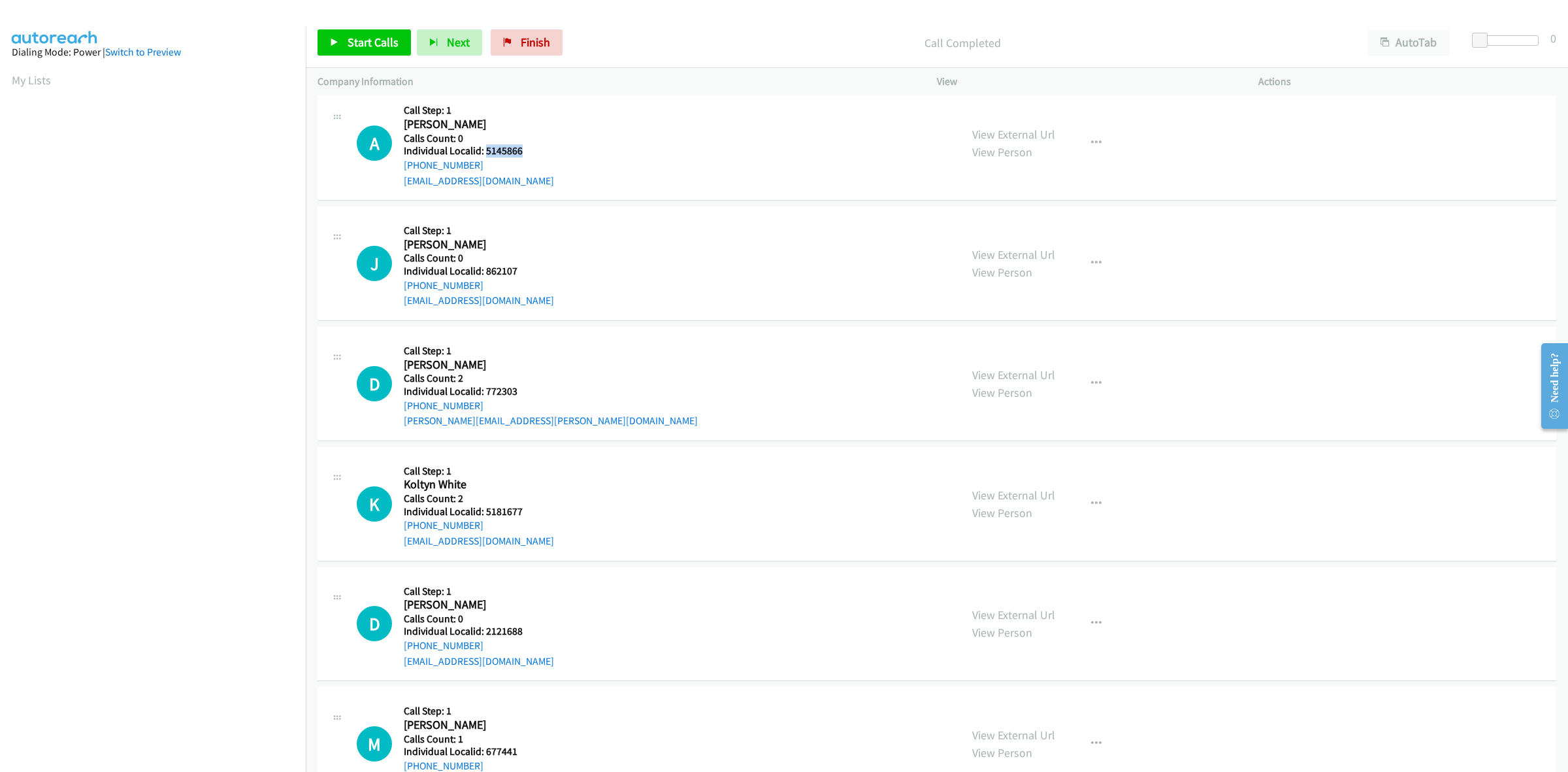
drag, startPoint x: 523, startPoint y: 148, endPoint x: 484, endPoint y: 151, distance: 39.1
click at [484, 151] on h5 "Individual Localid: 5145866" at bounding box center [479, 151] width 150 height 13
drag, startPoint x: 482, startPoint y: 165, endPoint x: 400, endPoint y: 168, distance: 82.1
click at [400, 168] on div "A Callback Scheduled Call Step: 1 Alexander Gray America/Los_Angeles Calls Coun…" at bounding box center [652, 142] width 592 height 90
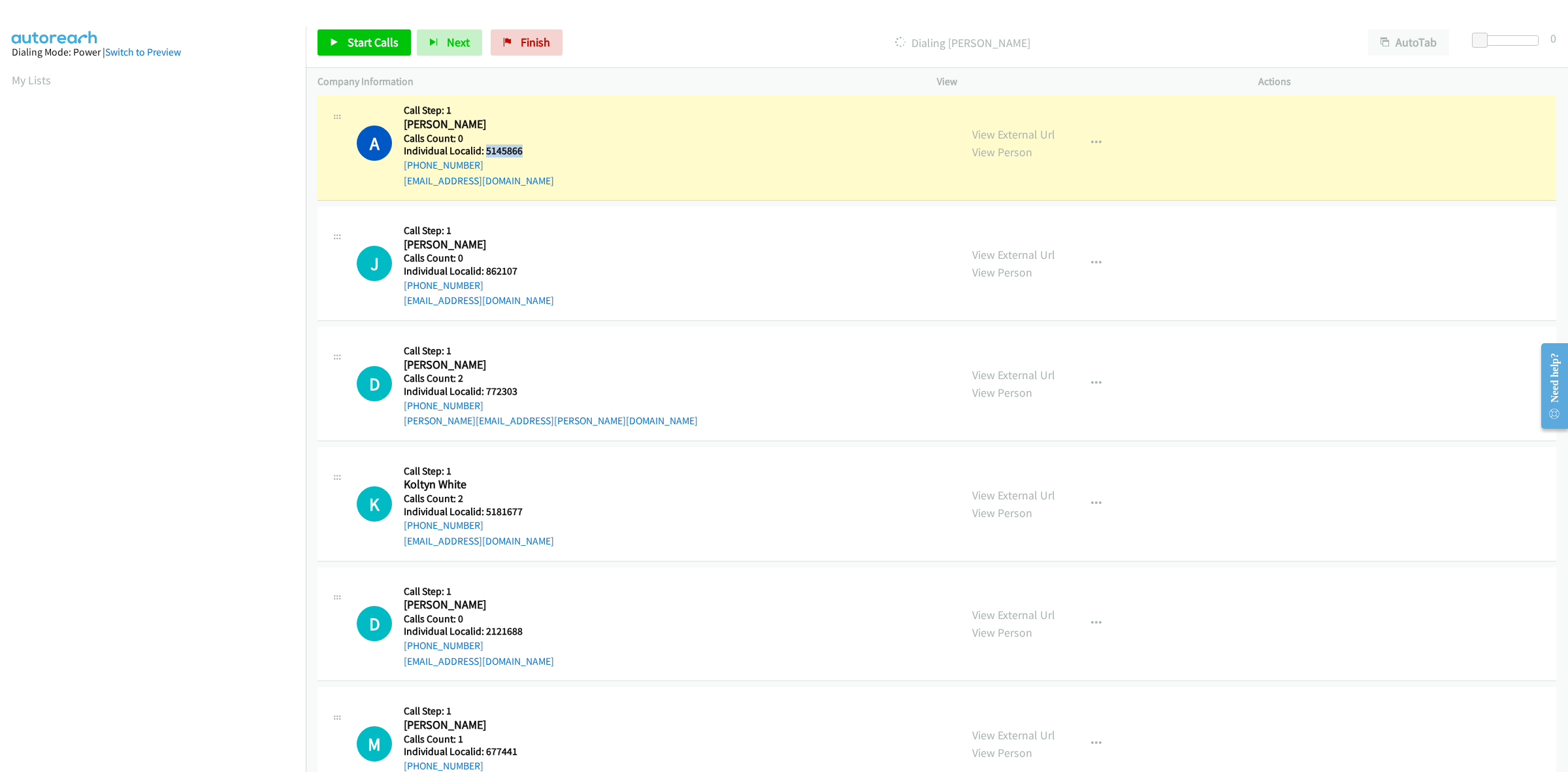
drag, startPoint x: 525, startPoint y: 155, endPoint x: 484, endPoint y: 158, distance: 41.1
click at [484, 158] on h5 "Individual Localid: 5145866" at bounding box center [479, 151] width 150 height 13
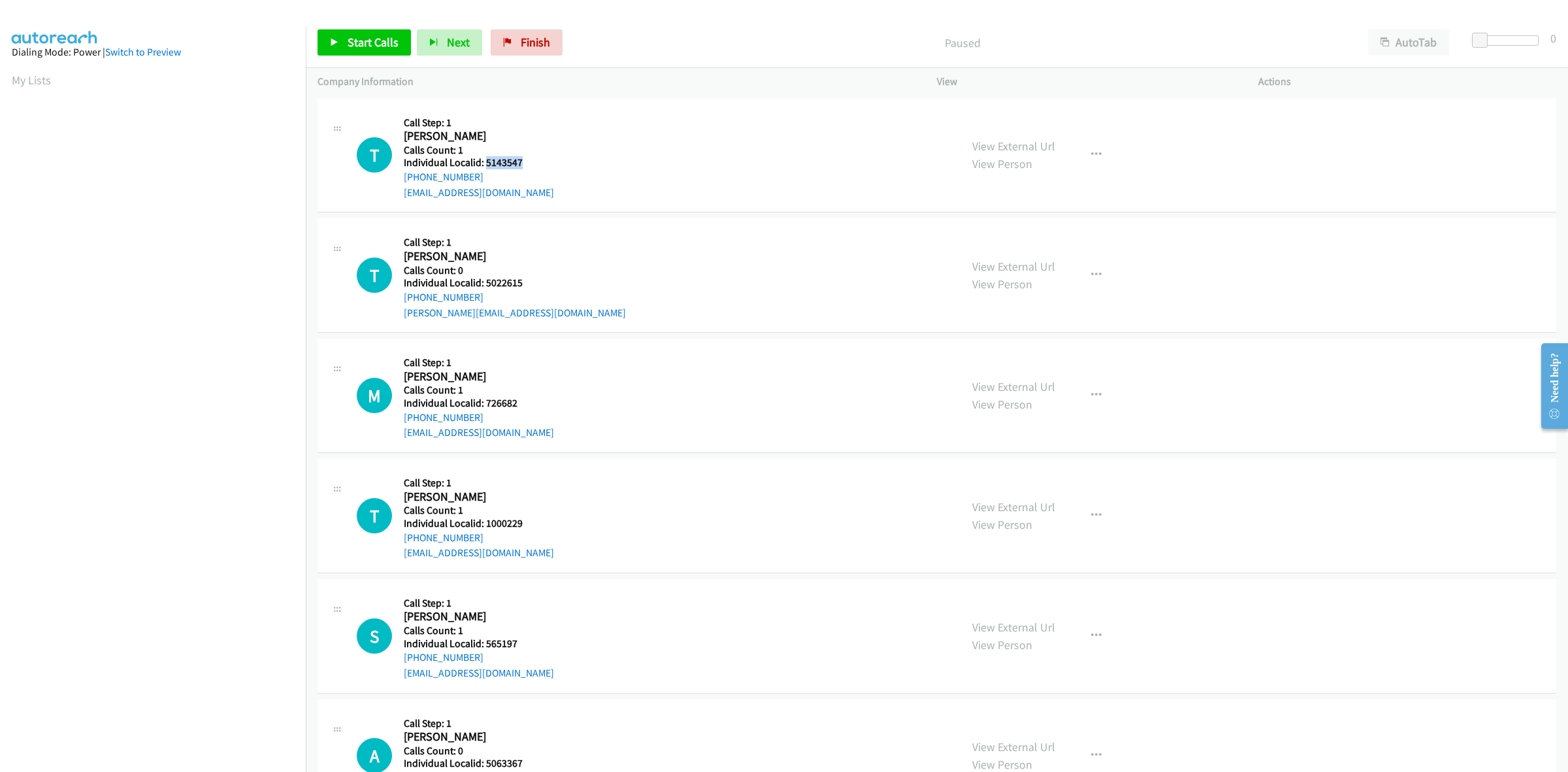
drag, startPoint x: 531, startPoint y: 164, endPoint x: 484, endPoint y: 162, distance: 47.0
click at [484, 162] on h5 "Individual Localid: 5143547" at bounding box center [479, 163] width 150 height 13
copy h5 "5143547"
click at [1082, 147] on button "button" at bounding box center [1096, 154] width 35 height 26
click at [1018, 235] on link "Skip Call" at bounding box center [1026, 240] width 174 height 26
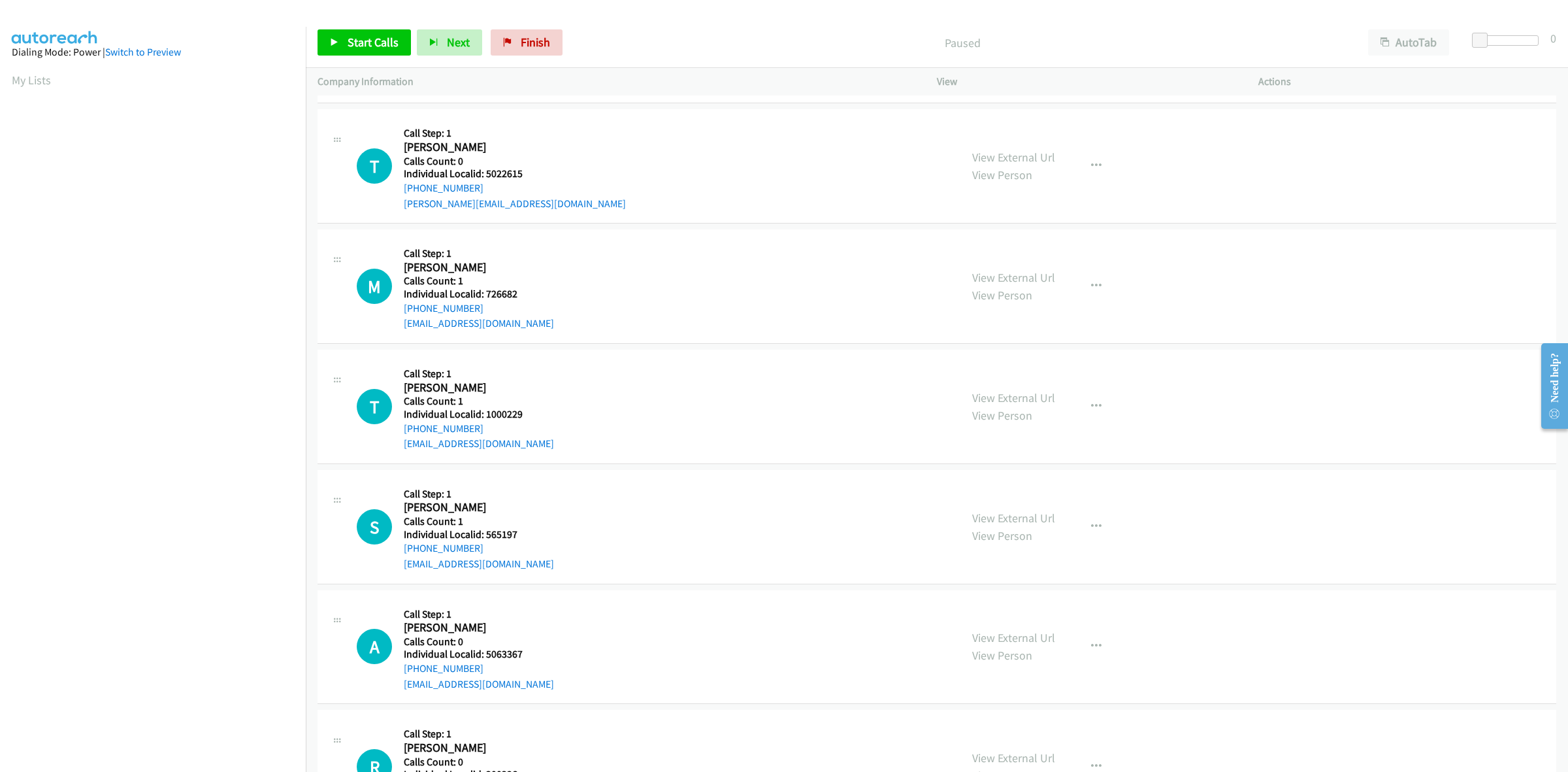
scroll to position [122, 0]
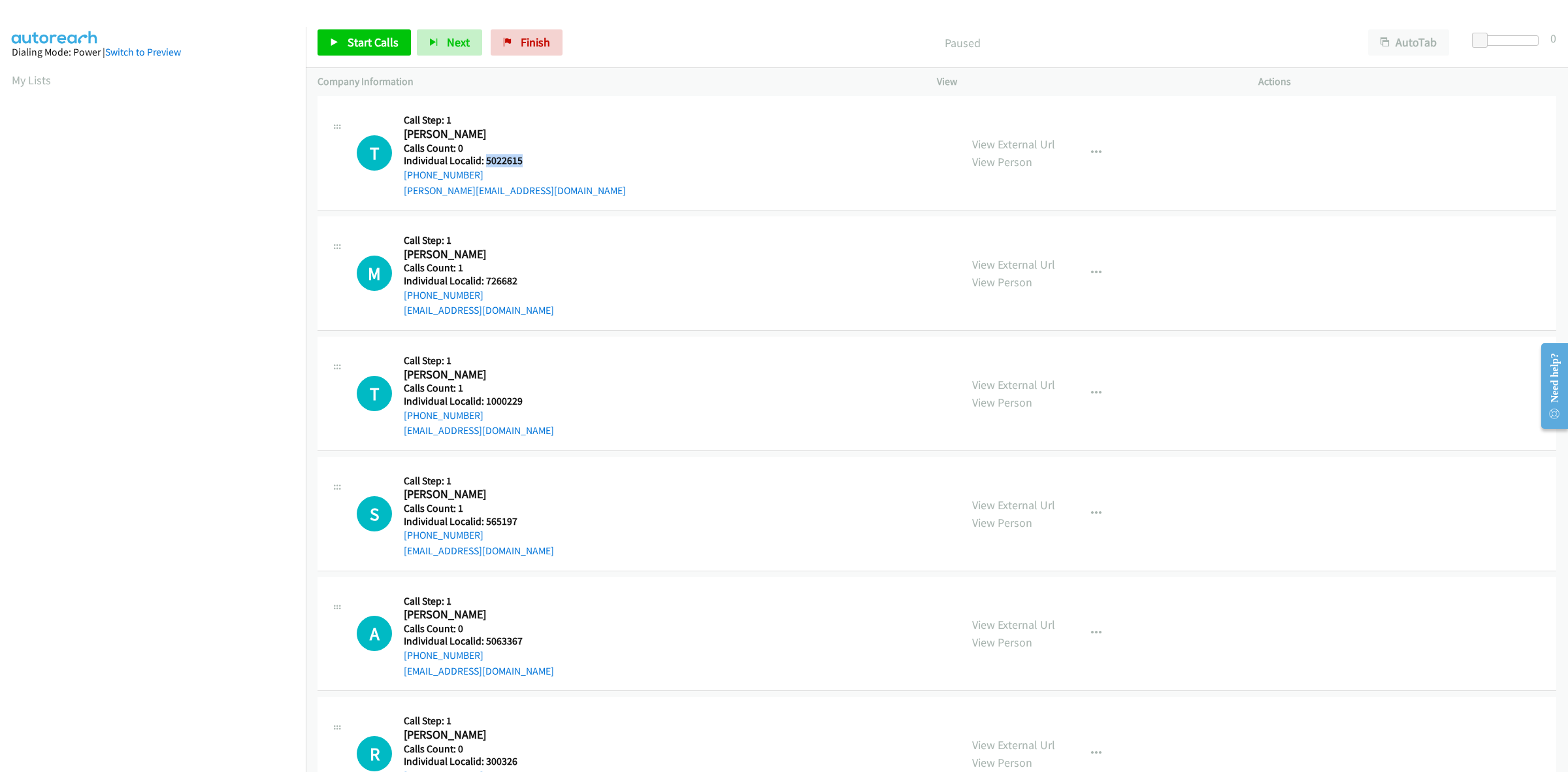
drag, startPoint x: 527, startPoint y: 162, endPoint x: 485, endPoint y: 164, distance: 42.0
click at [485, 164] on h5 "Individual Localid: 5022615" at bounding box center [515, 161] width 222 height 13
copy h5 "5022615"
drag, startPoint x: 532, startPoint y: 164, endPoint x: 484, endPoint y: 162, distance: 48.0
click at [484, 162] on h5 "Individual Localid: 5022615" at bounding box center [515, 163] width 222 height 13
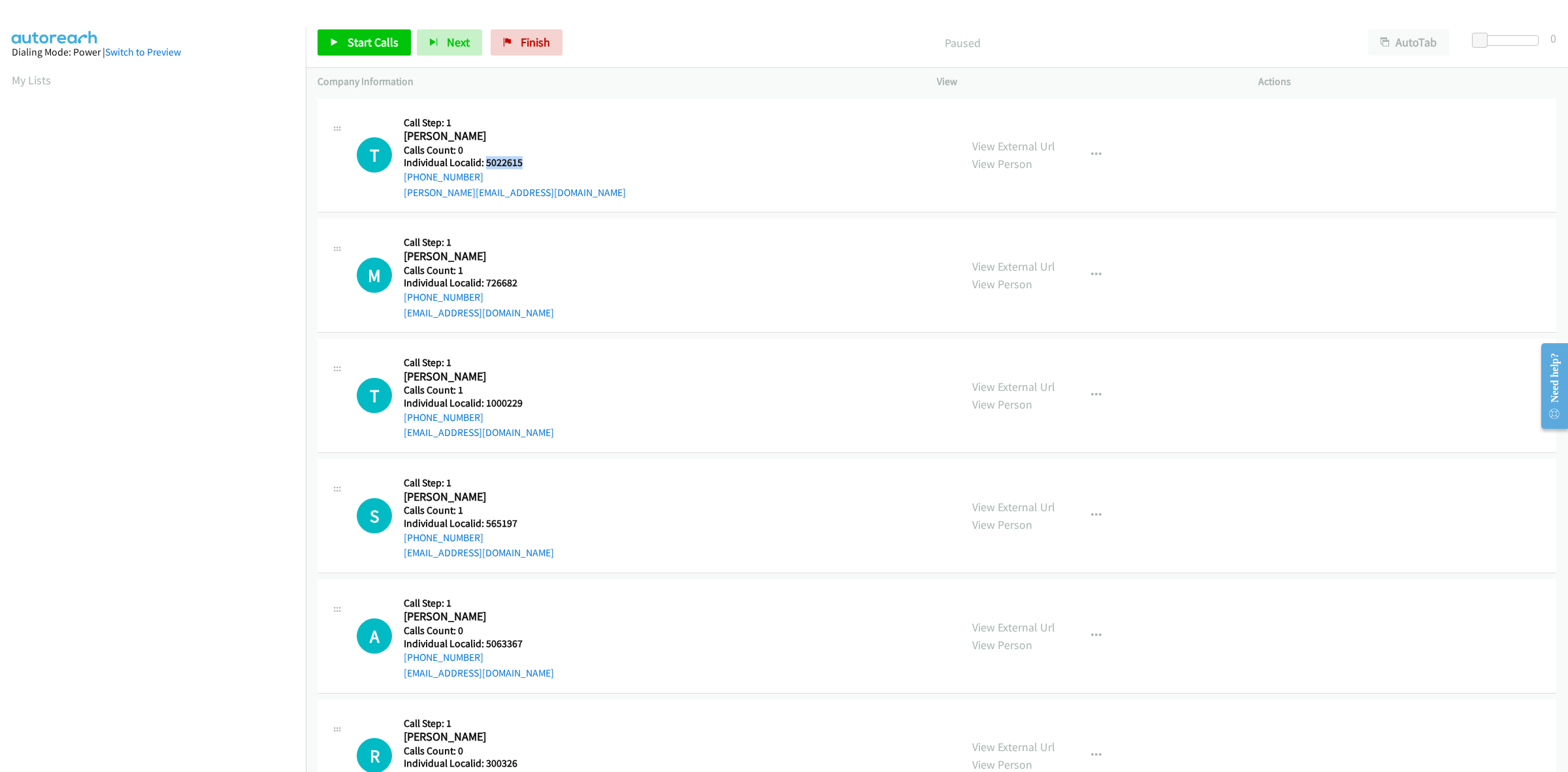
copy h5 "5022615"
click at [1091, 158] on icon "button" at bounding box center [1096, 155] width 10 height 10
click at [997, 243] on link "Skip Call" at bounding box center [1026, 240] width 174 height 26
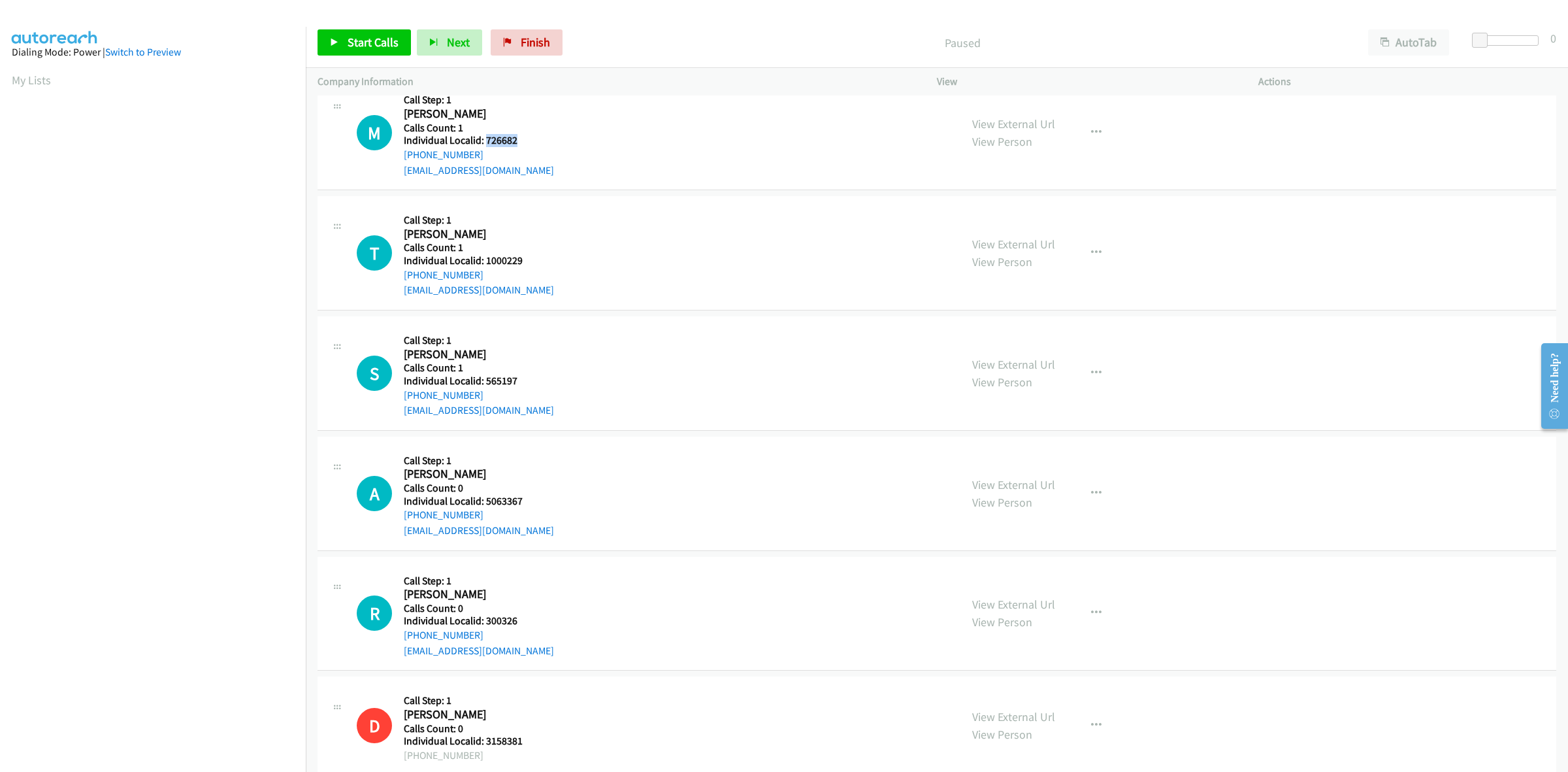
drag, startPoint x: 516, startPoint y: 136, endPoint x: 484, endPoint y: 142, distance: 32.6
click at [484, 142] on h5 "Individual Localid: 726682" at bounding box center [479, 141] width 150 height 13
copy h5 "726682"
click at [537, 126] on h5 "Calls Count: 1" at bounding box center [479, 128] width 150 height 13
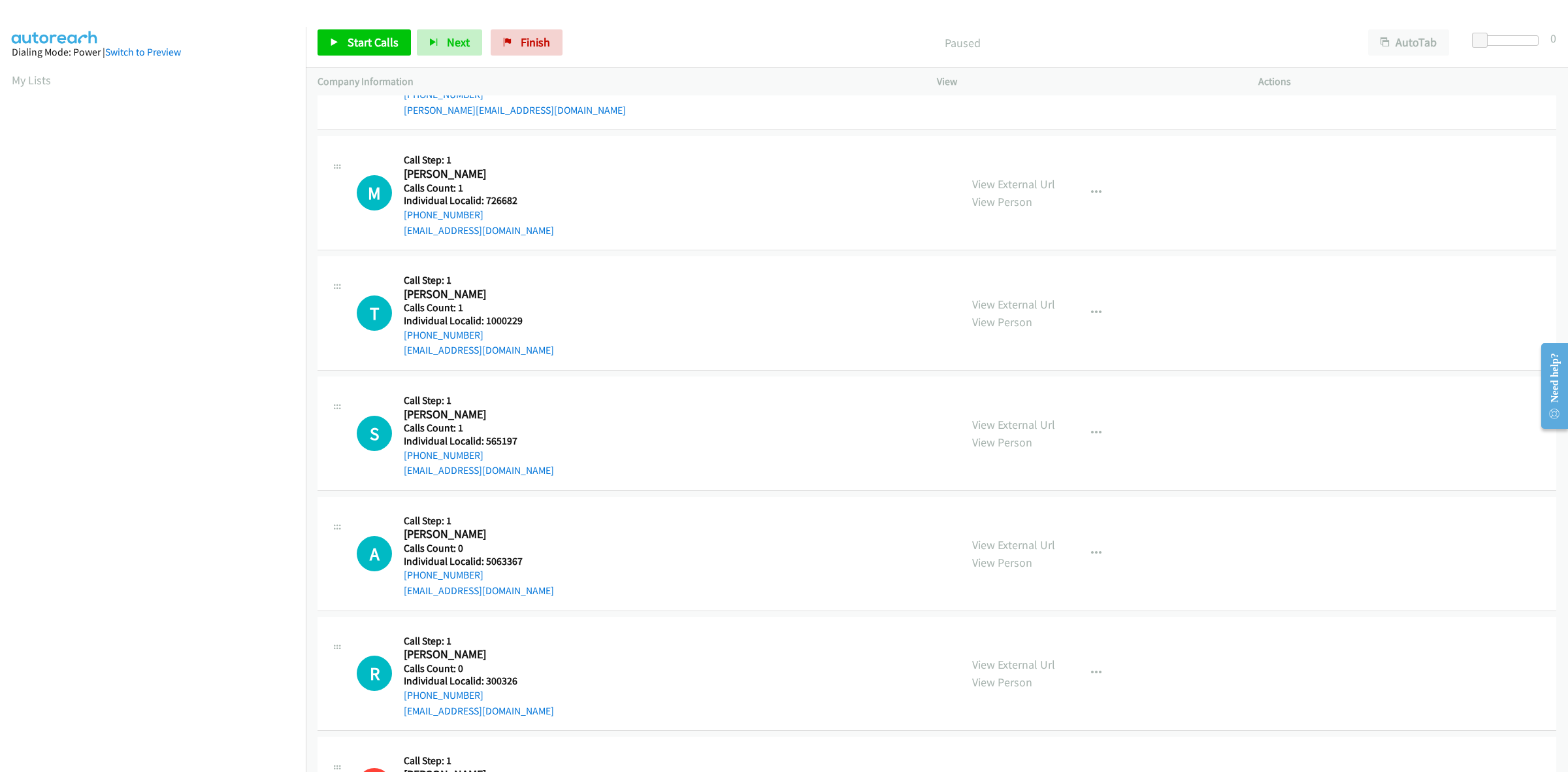
scroll to position [82, 0]
drag, startPoint x: 487, startPoint y: 213, endPoint x: 402, endPoint y: 217, distance: 85.1
click at [402, 217] on div "M Callback Scheduled Call Step: 1 [PERSON_NAME] [GEOGRAPHIC_DATA]/[GEOGRAPHIC_D…" at bounding box center [652, 193] width 592 height 90
copy link "[PHONE_NUMBER]"
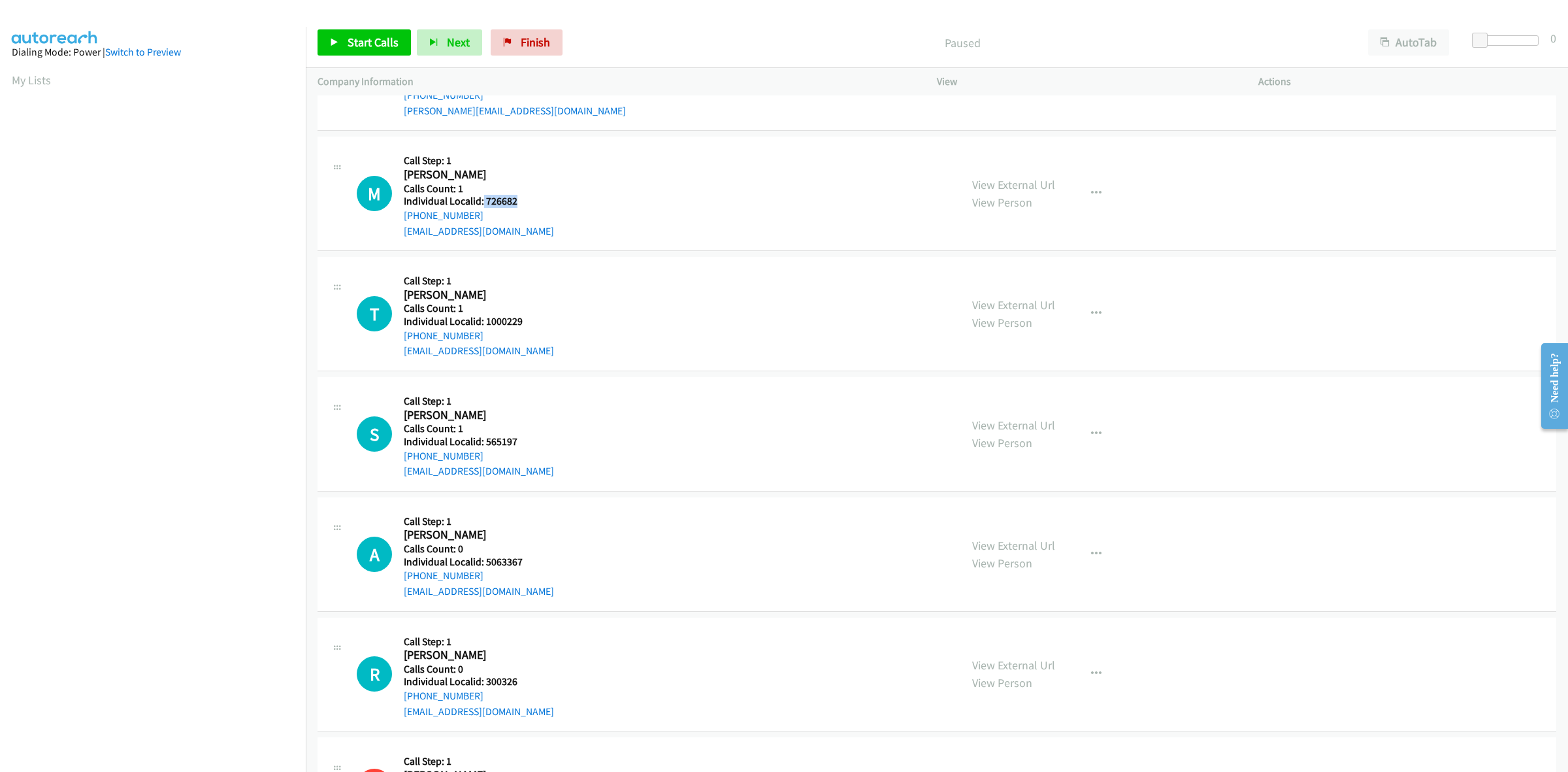
drag, startPoint x: 526, startPoint y: 201, endPoint x: 482, endPoint y: 205, distance: 44.2
click at [482, 205] on h5 "Individual Localid: 726682" at bounding box center [479, 201] width 150 height 13
copy h5 "726682"
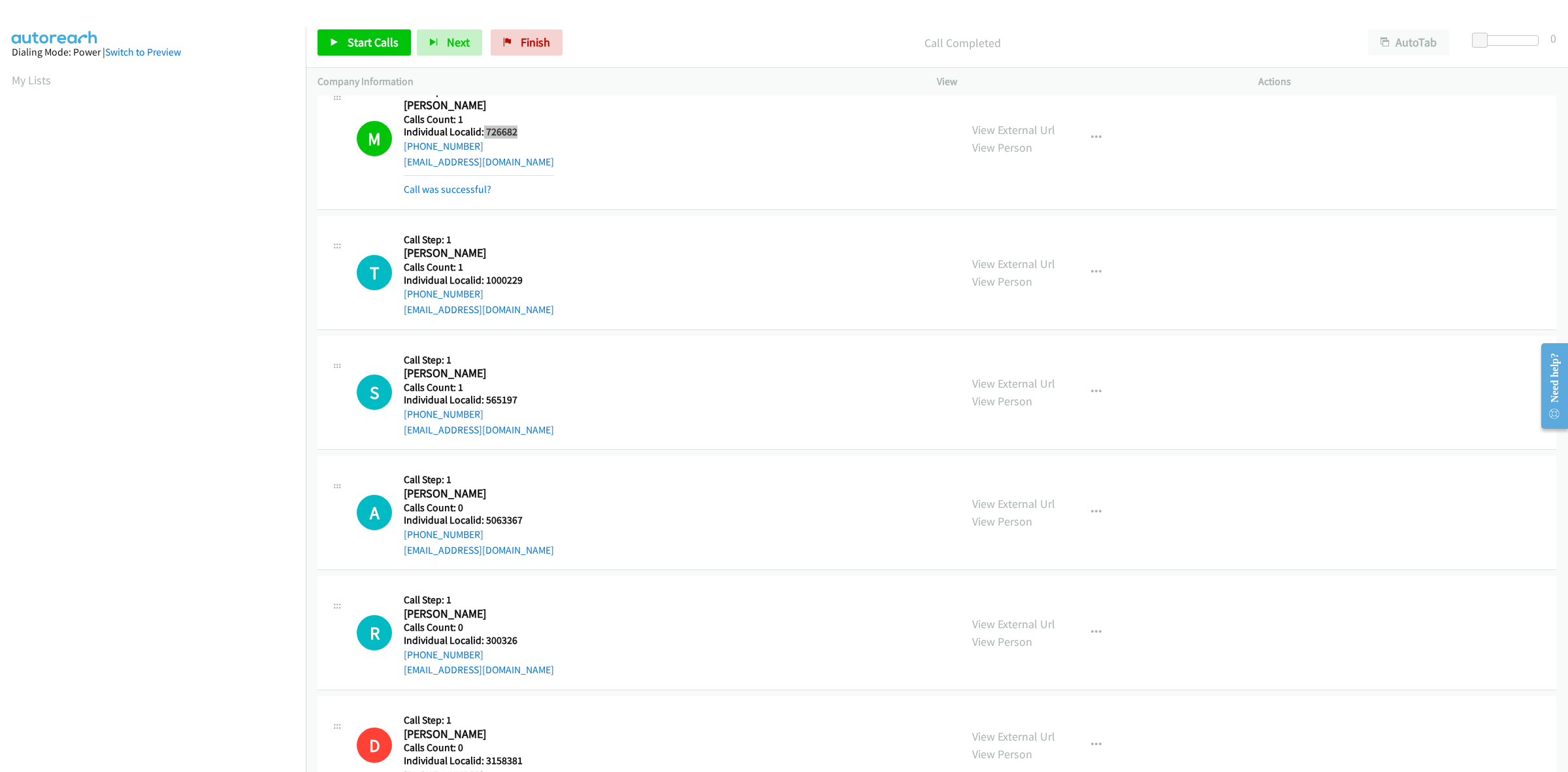
scroll to position [164, 0]
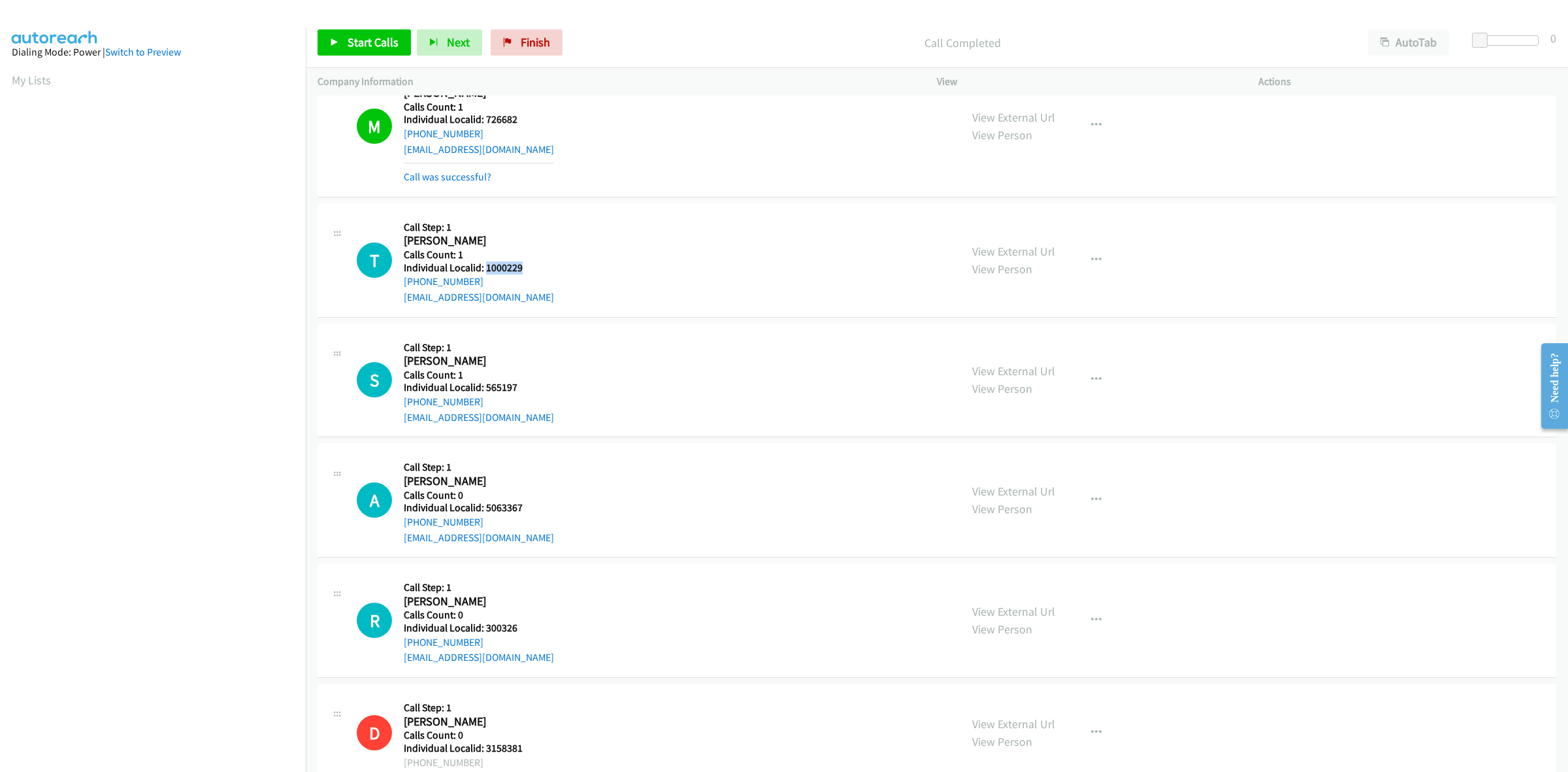
drag, startPoint x: 523, startPoint y: 270, endPoint x: 487, endPoint y: 265, distance: 36.3
click at [487, 265] on h5 "Individual Localid: 1000229" at bounding box center [479, 268] width 150 height 13
copy h5 "1000229"
click at [1091, 255] on icon "button" at bounding box center [1096, 260] width 10 height 10
click at [985, 344] on link "Skip Call" at bounding box center [1026, 345] width 174 height 26
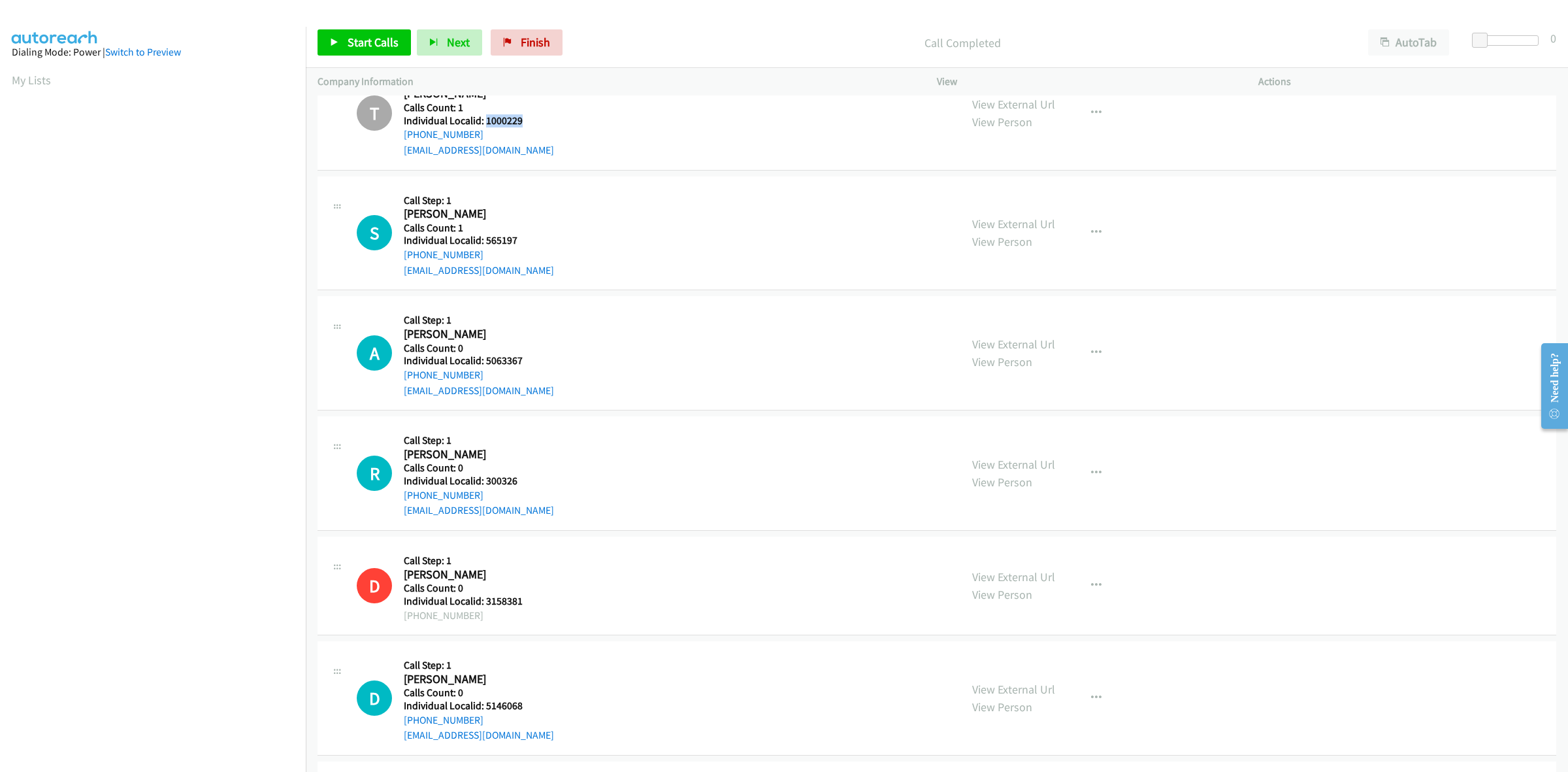
scroll to position [347, 0]
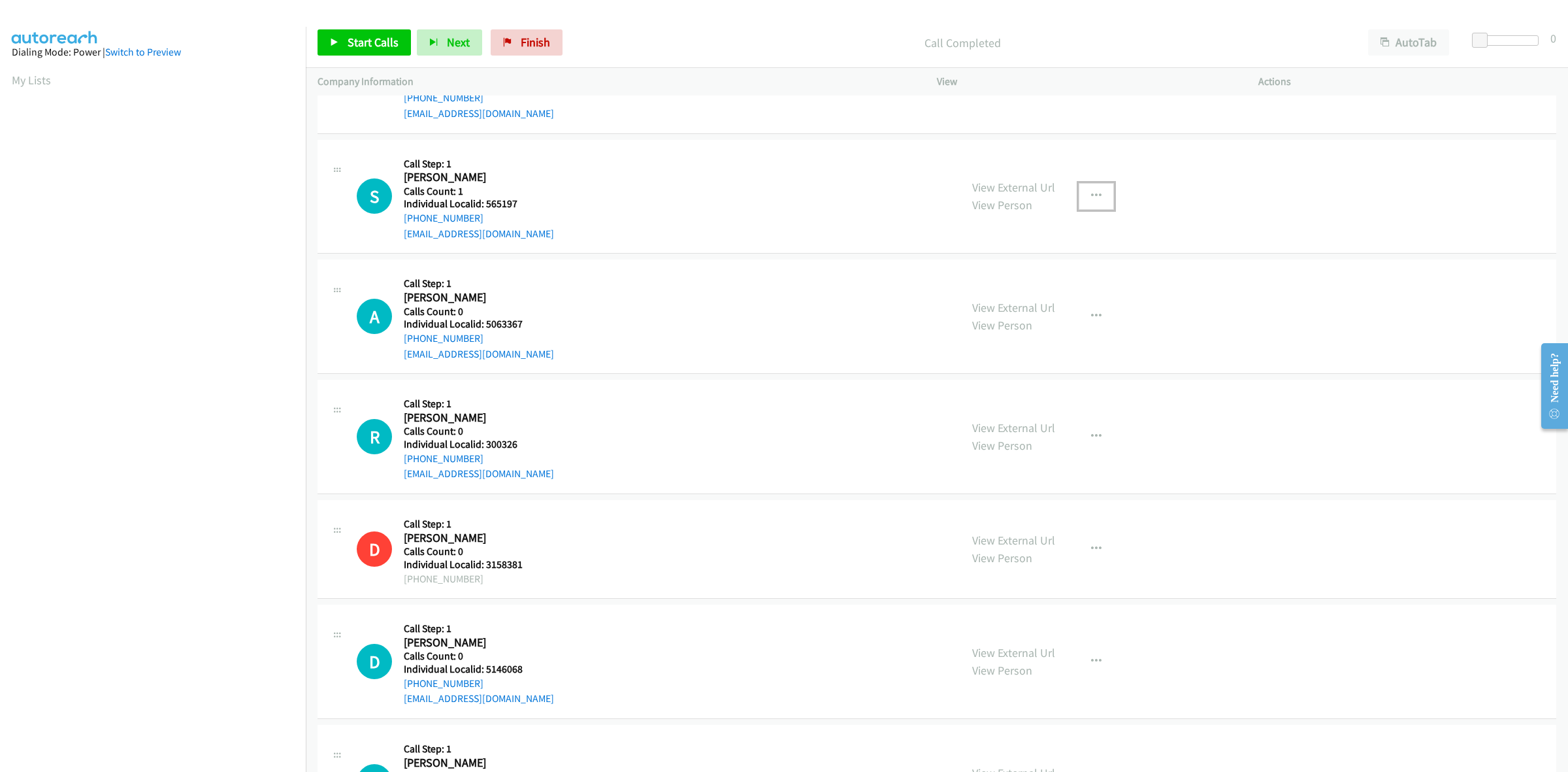
click at [1078, 186] on button "button" at bounding box center [1096, 196] width 35 height 26
click at [1032, 273] on link "Skip Call" at bounding box center [1026, 281] width 174 height 26
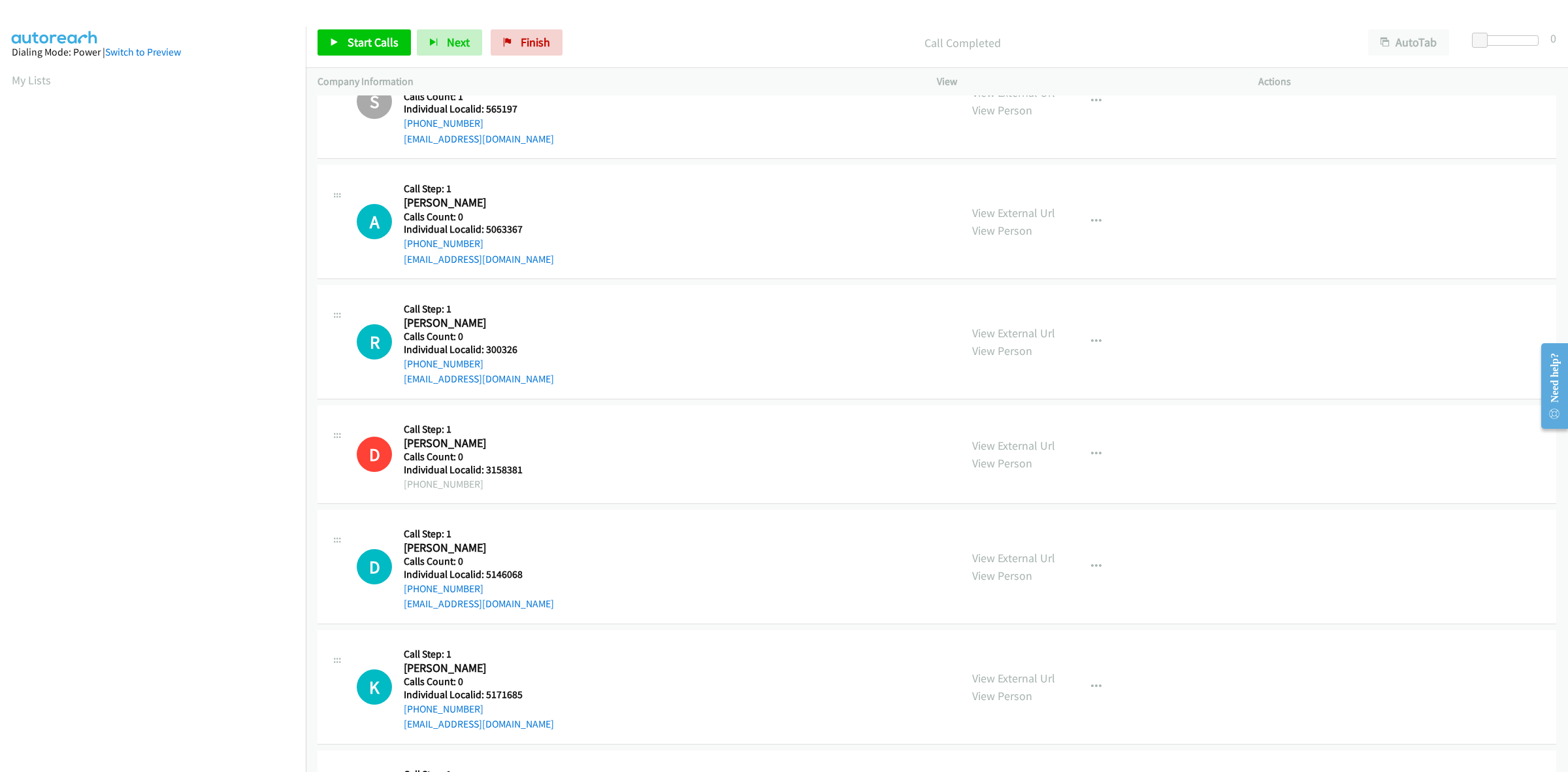
scroll to position [469, 0]
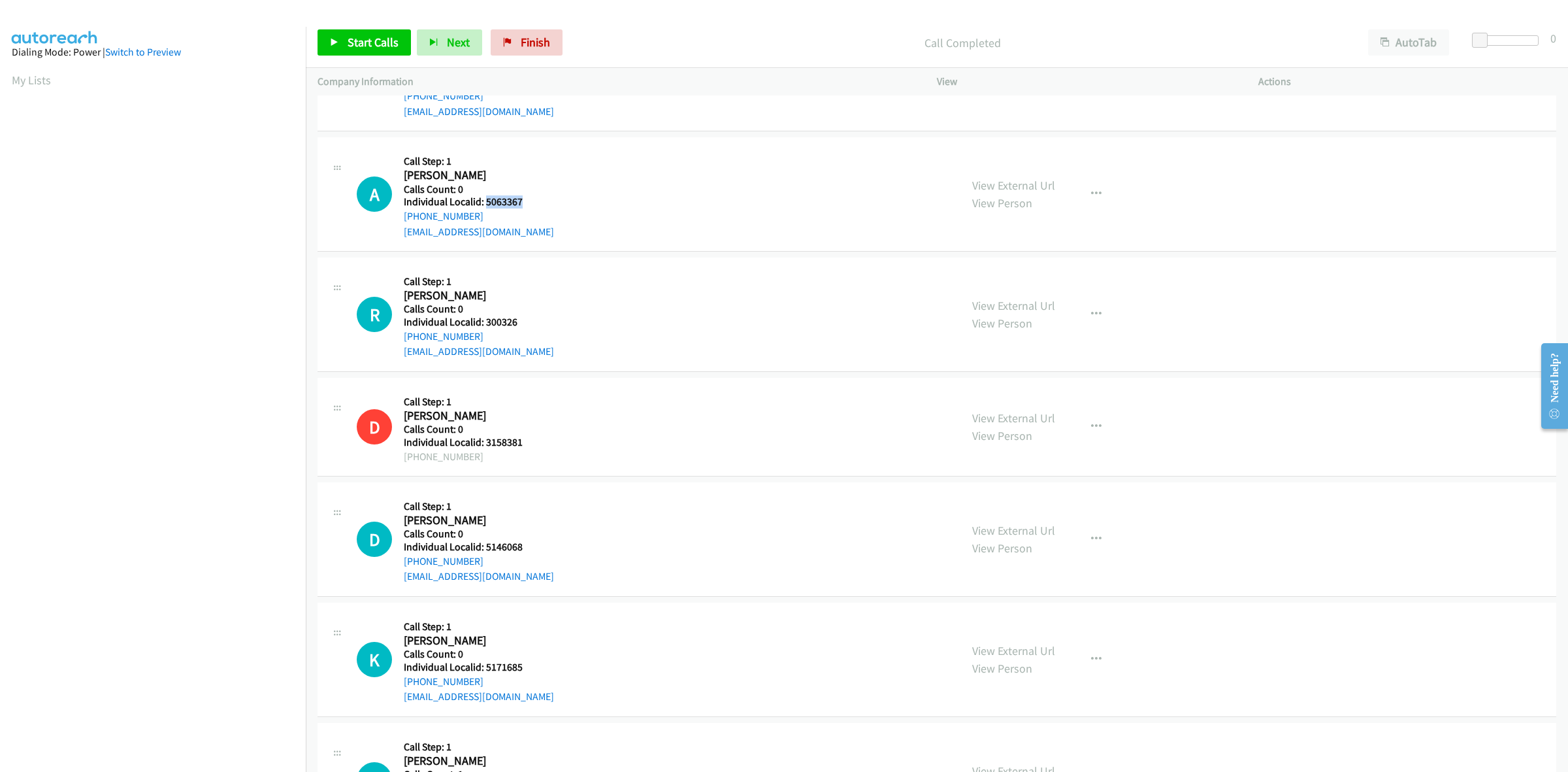
click at [484, 198] on h5 "Individual Localid: 5063367" at bounding box center [479, 202] width 150 height 13
copy h5 "5063367"
click at [548, 147] on div "A Callback Scheduled Call Step: 1 Abby Pratt America/New_York Calls Count: 0 In…" at bounding box center [937, 195] width 1239 height 115
drag, startPoint x: 496, startPoint y: 217, endPoint x: 400, endPoint y: 219, distance: 96.0
click at [400, 219] on div "A Callback Scheduled Call Step: 1 Abby Pratt America/New_York Calls Count: 0 In…" at bounding box center [652, 194] width 592 height 90
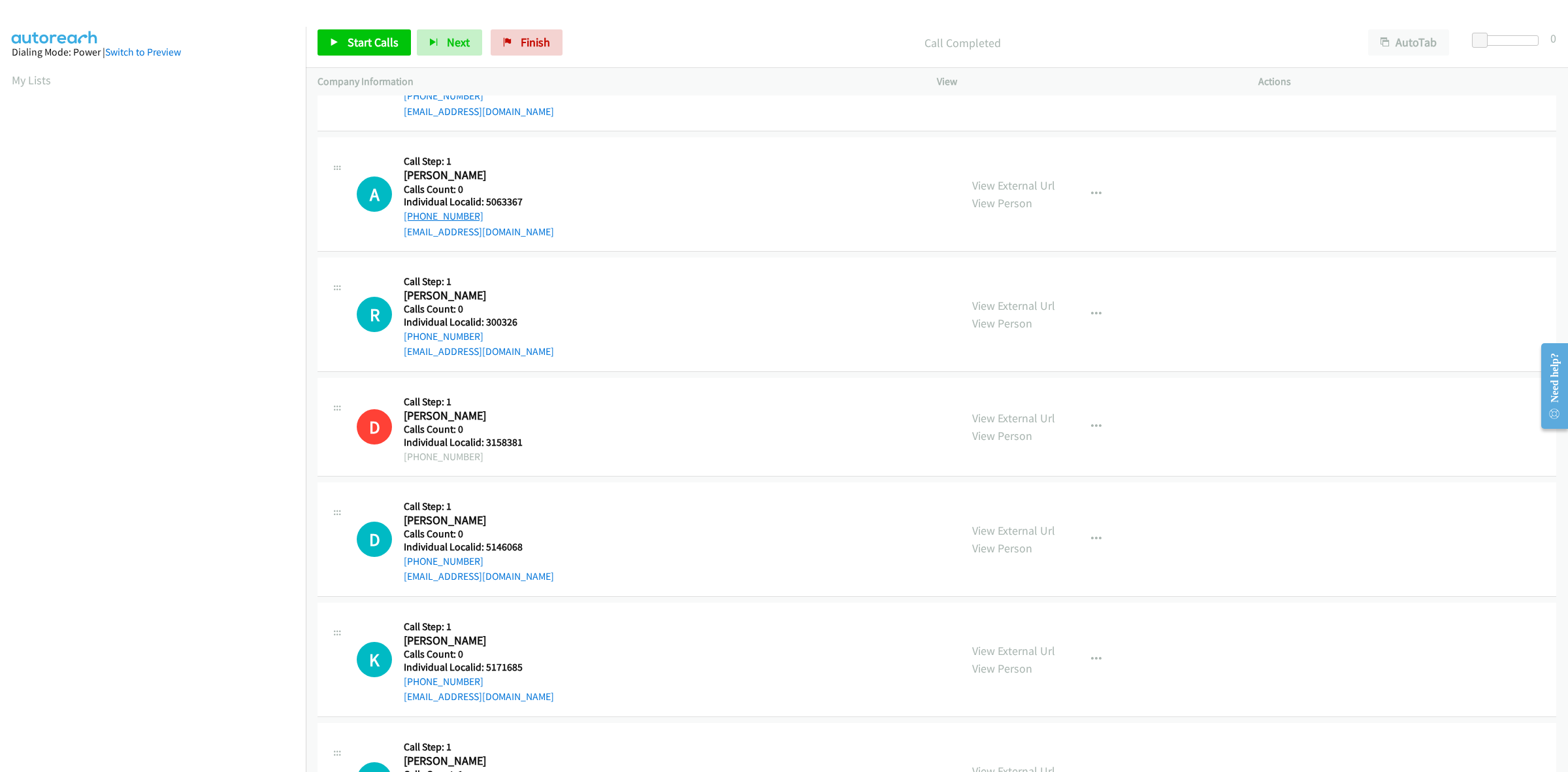
copy link "+1 585-353-2951"
drag, startPoint x: 522, startPoint y: 202, endPoint x: 482, endPoint y: 200, distance: 40.0
click at [482, 200] on h5 "Individual Localid: 5063367" at bounding box center [479, 202] width 150 height 13
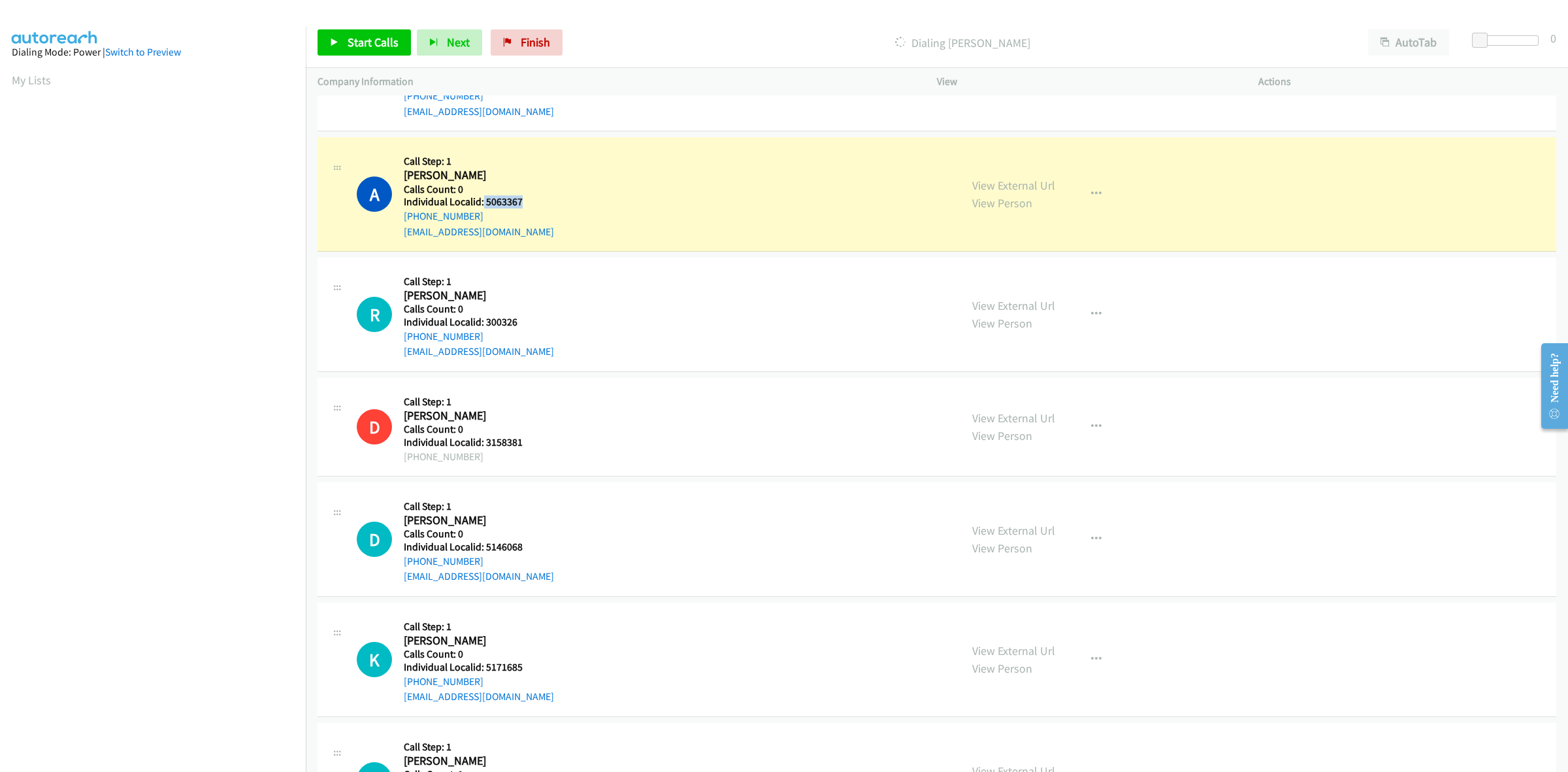
copy h5 "5063367"
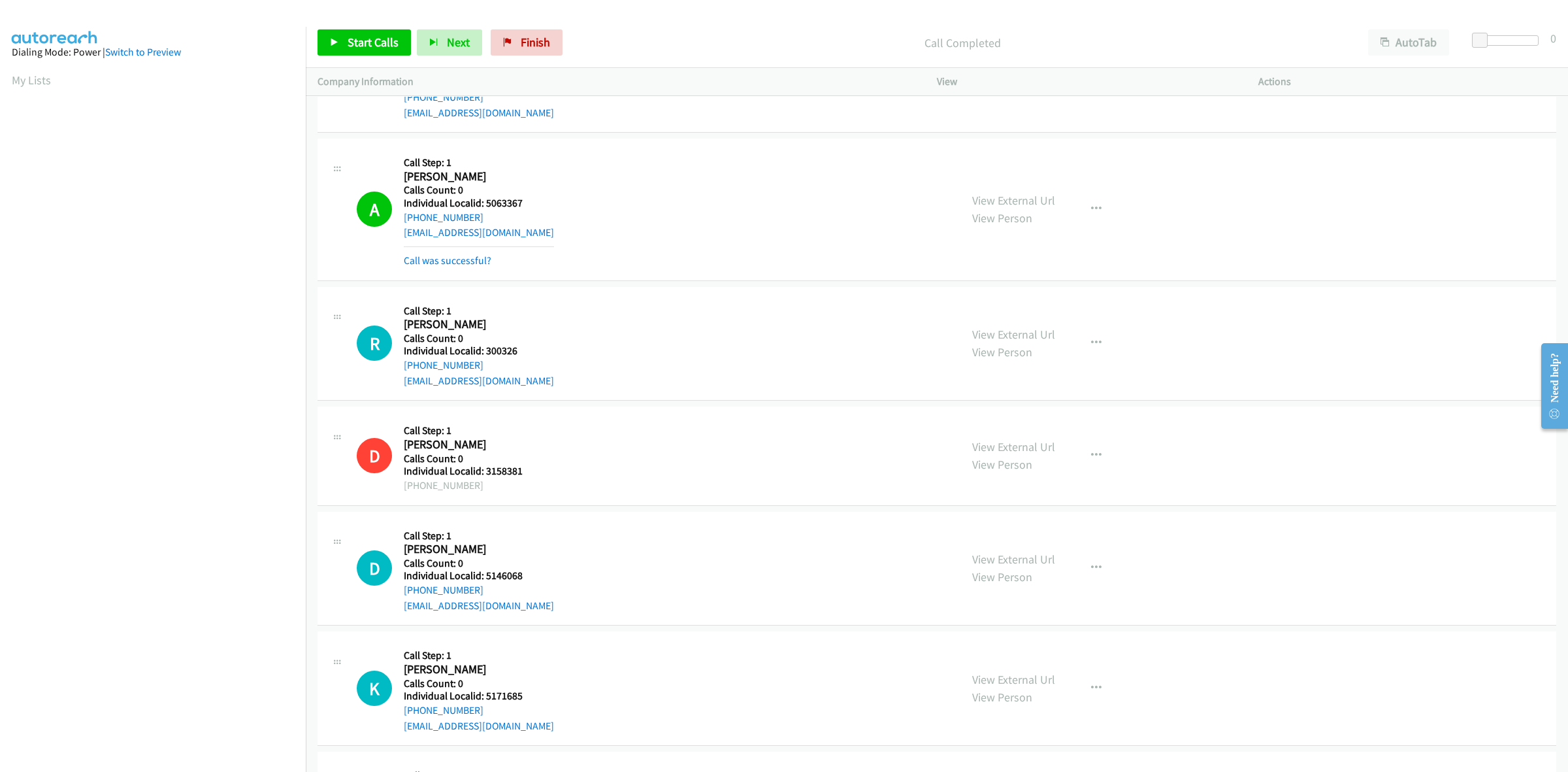
click at [804, 243] on div "A Callback Scheduled Call Step: 1 Abby Pratt America/New_York Calls Count: 0 In…" at bounding box center [652, 209] width 592 height 118
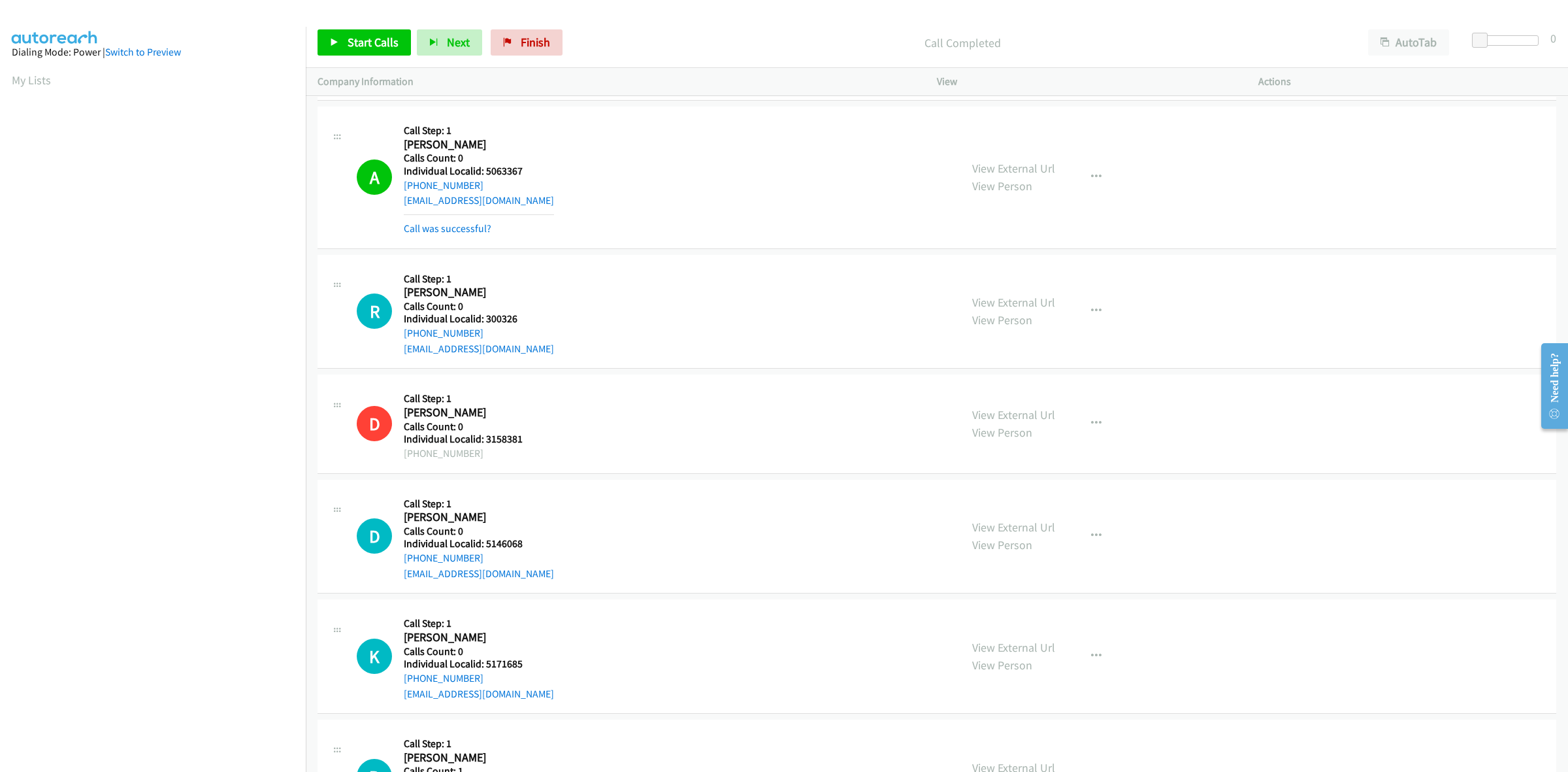
scroll to position [592, 0]
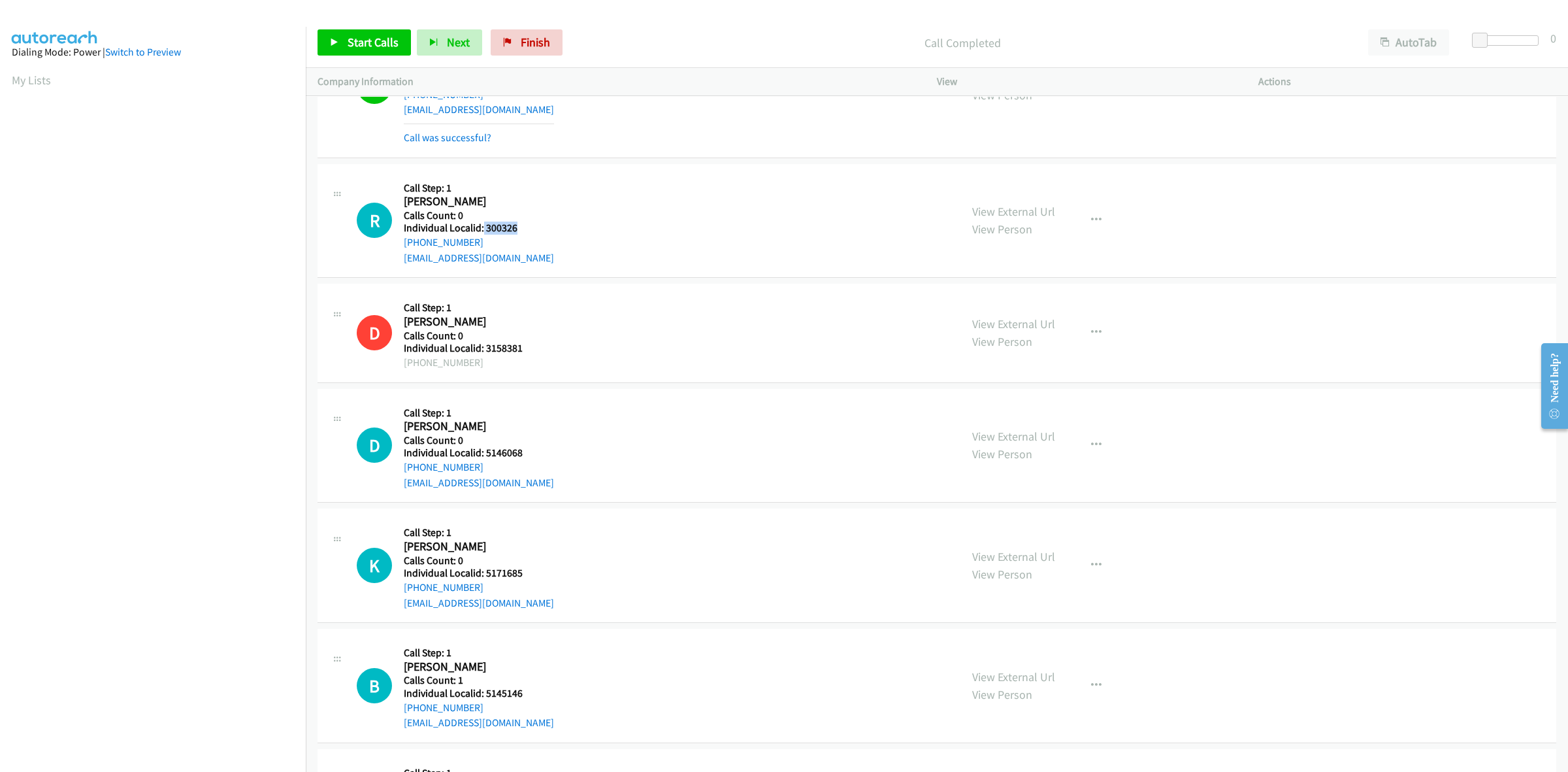
drag, startPoint x: 525, startPoint y: 228, endPoint x: 482, endPoint y: 229, distance: 43.0
click at [482, 229] on h5 "Individual Localid: 300326" at bounding box center [479, 228] width 150 height 13
copy h5 "300326"
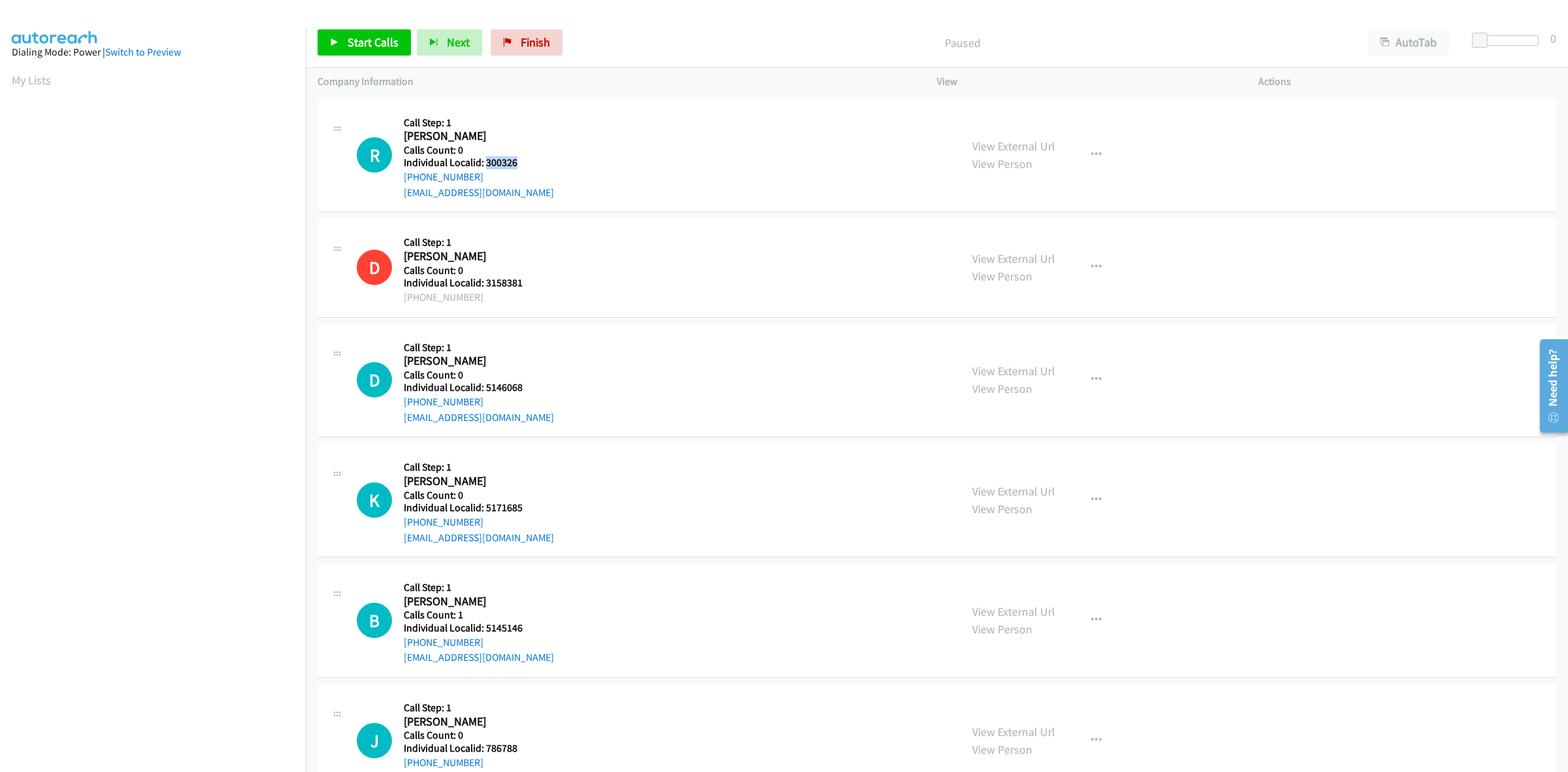
drag, startPoint x: 517, startPoint y: 158, endPoint x: 484, endPoint y: 161, distance: 33.1
click at [484, 161] on h5 "Individual Localid: 300326" at bounding box center [479, 163] width 150 height 13
copy h5 "300326"
click at [715, 165] on div "R Callback Scheduled Call Step: 1 [PERSON_NAME] America/[GEOGRAPHIC_DATA] Calls…" at bounding box center [652, 155] width 592 height 90
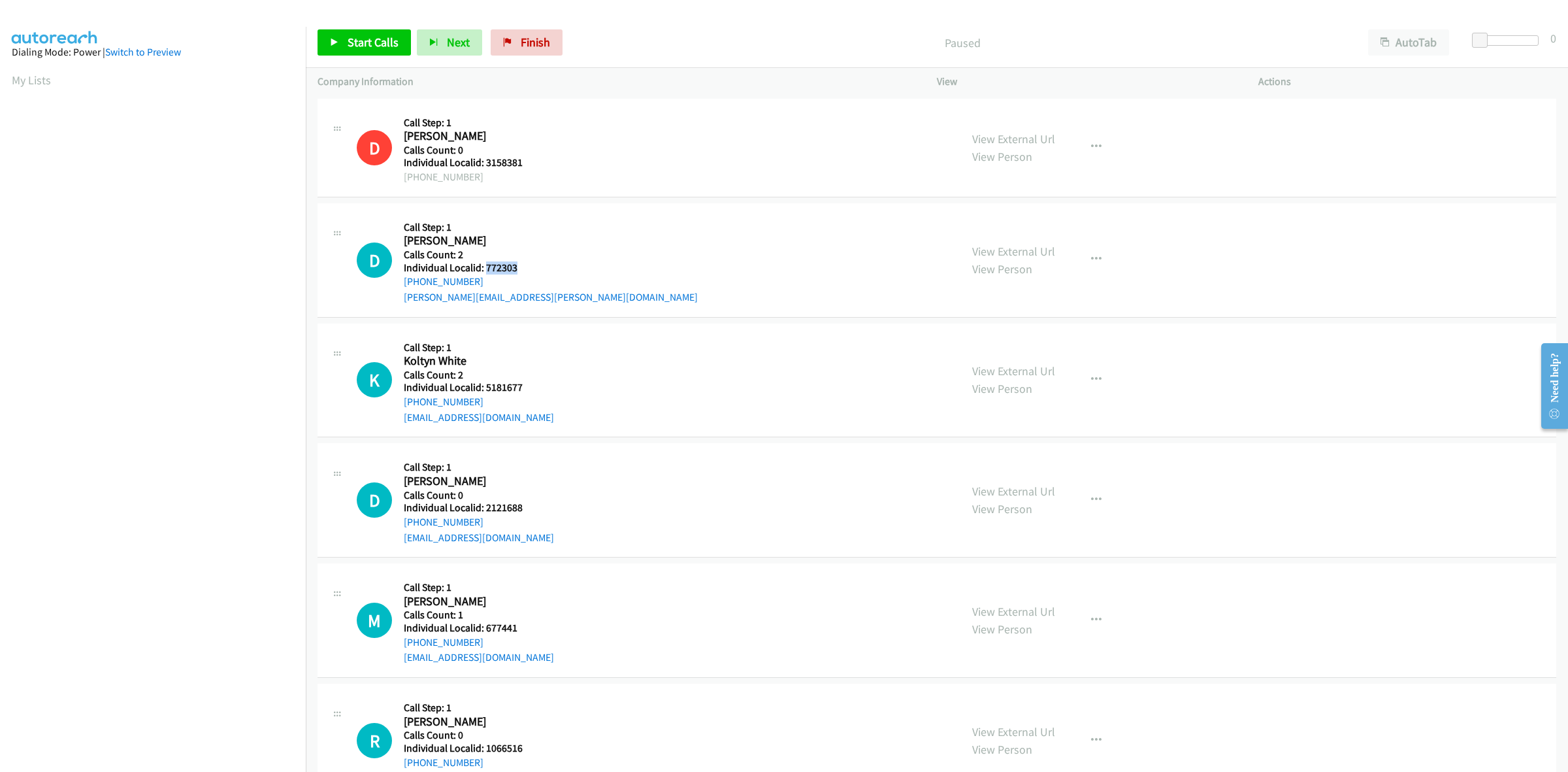
drag, startPoint x: 518, startPoint y: 271, endPoint x: 487, endPoint y: 270, distance: 31.0
click at [487, 270] on h5 "Individual Localid: 772303" at bounding box center [550, 268] width 294 height 13
click at [1099, 263] on button "button" at bounding box center [1096, 259] width 35 height 26
click at [1054, 348] on link "Skip Call" at bounding box center [1026, 345] width 174 height 26
click at [1091, 376] on icon "button" at bounding box center [1096, 379] width 10 height 10
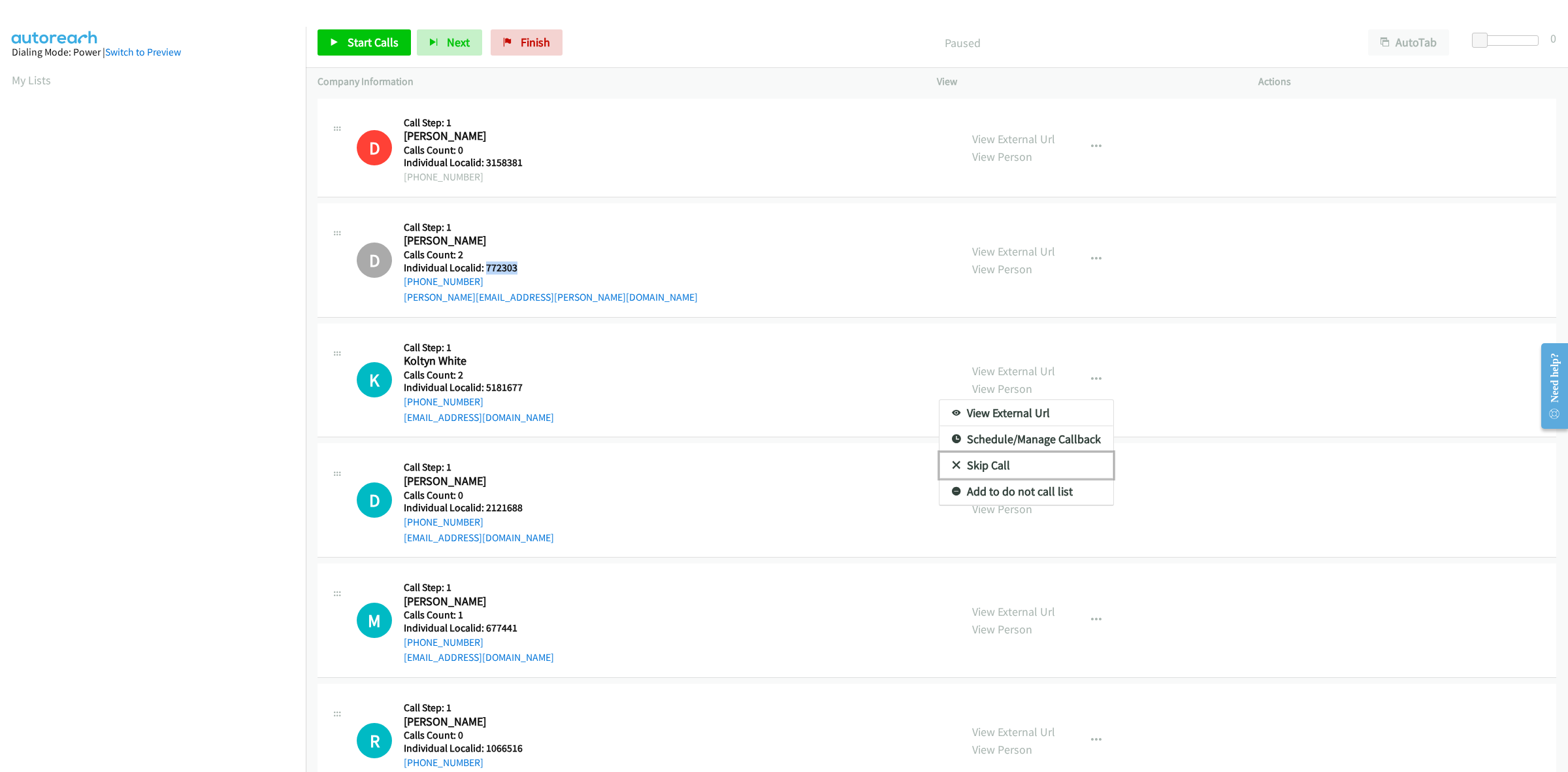
click at [1017, 466] on link "Skip Call" at bounding box center [1026, 465] width 174 height 26
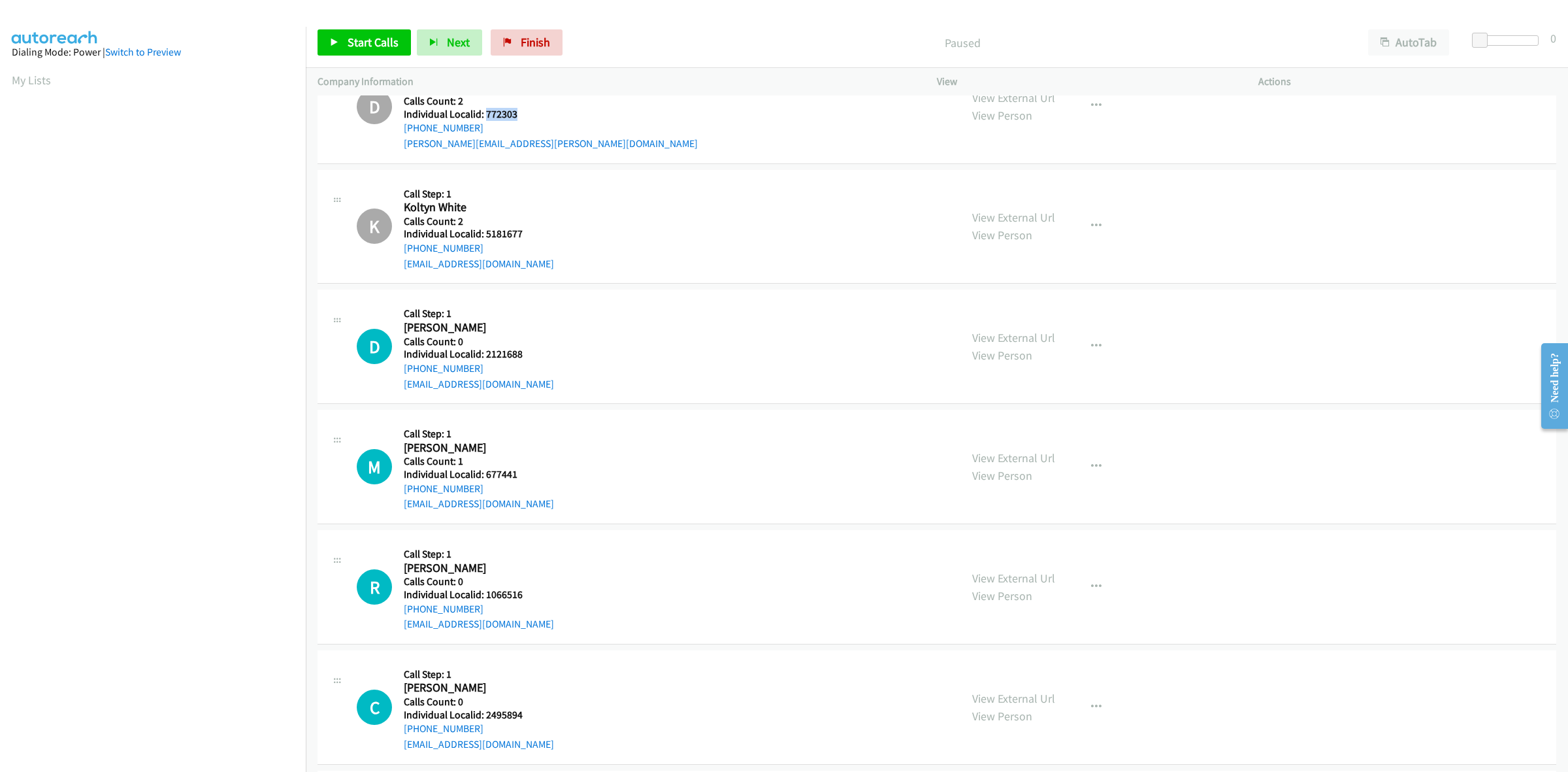
scroll to position [184, 0]
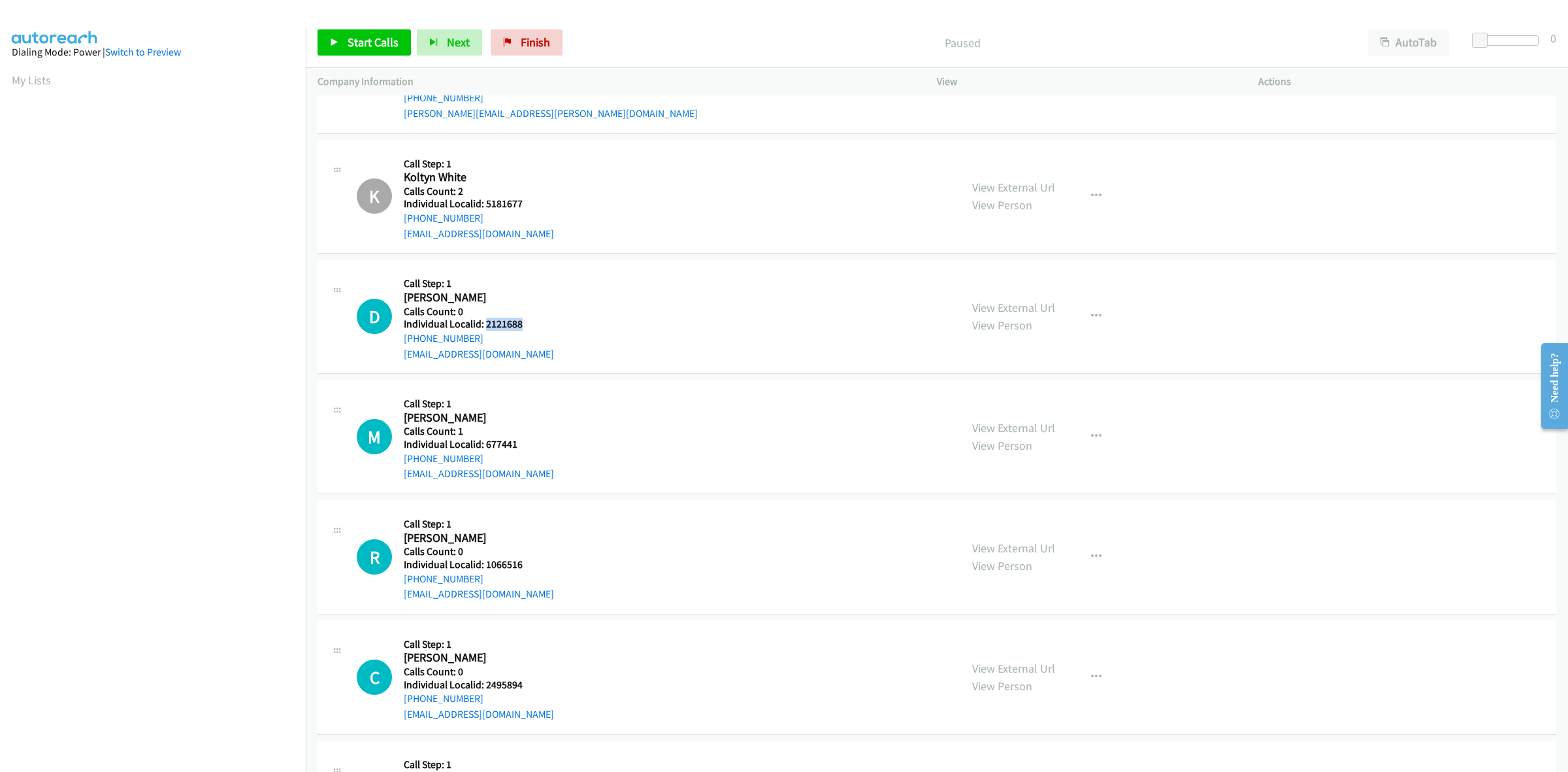
drag, startPoint x: 527, startPoint y: 319, endPoint x: 484, endPoint y: 324, distance: 43.3
click at [484, 324] on h5 "Individual Localid: 2121688" at bounding box center [479, 324] width 150 height 13
copy h5 "2121688"
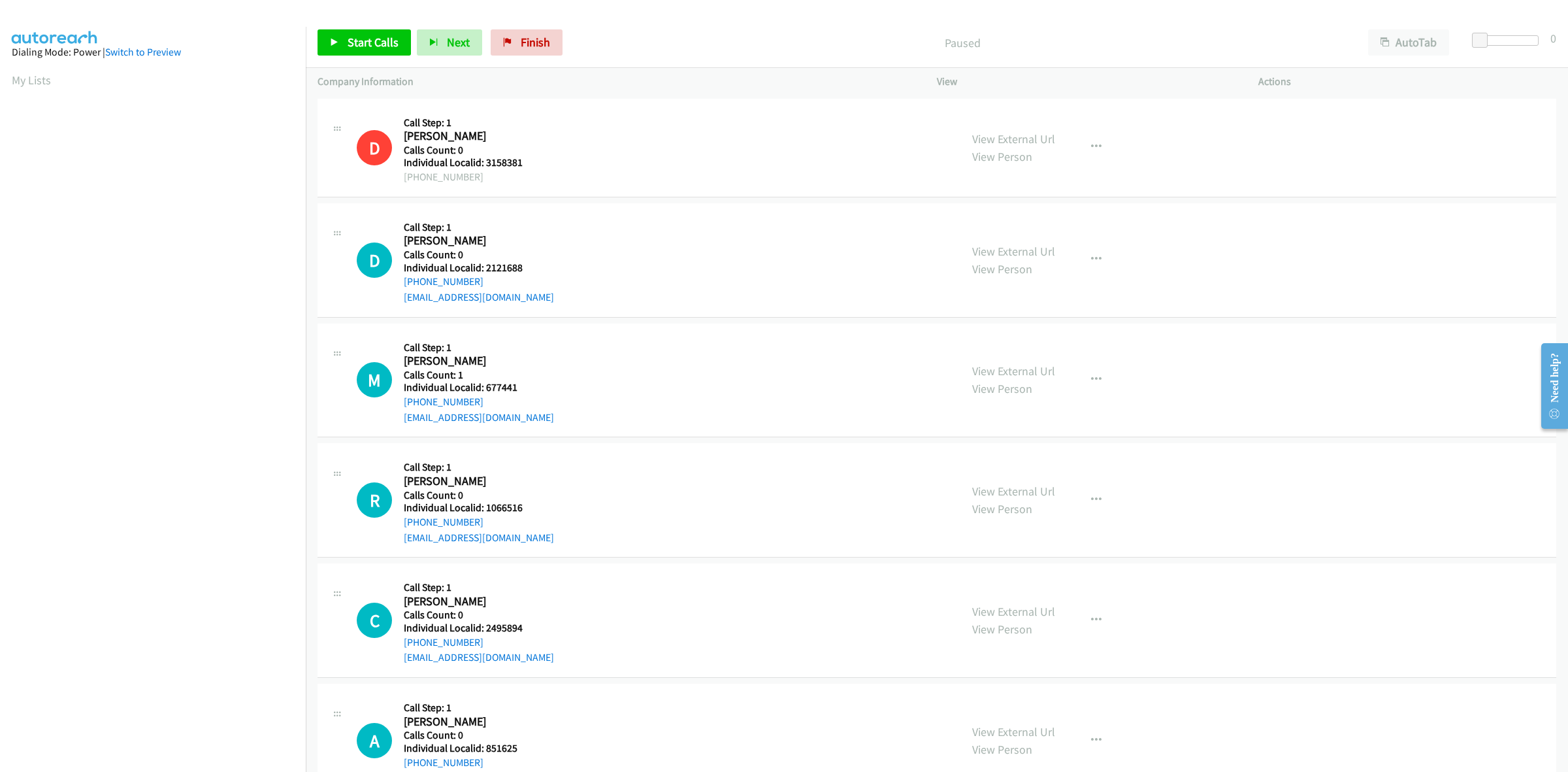
scroll to position [0, 2]
